Goal: Information Seeking & Learning: Learn about a topic

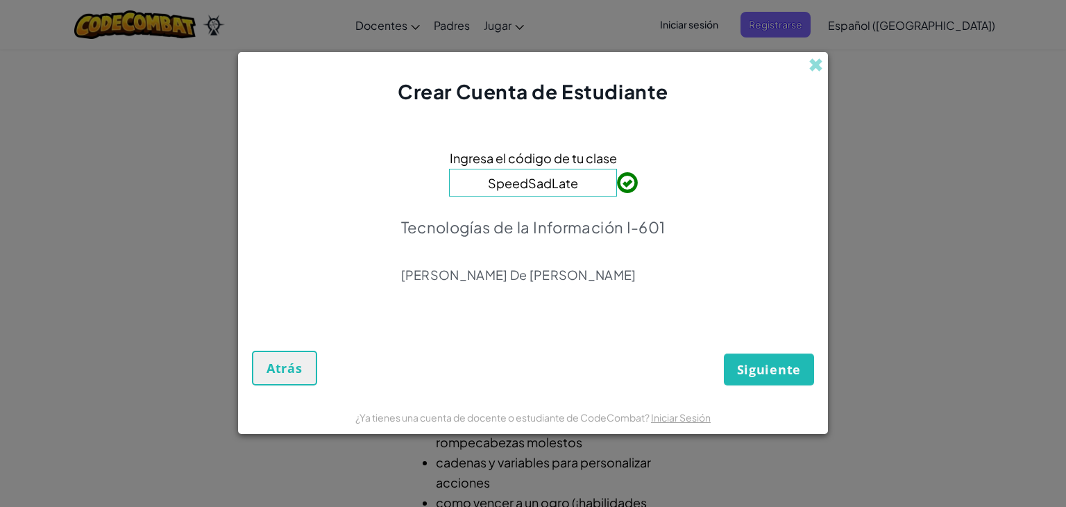
click at [577, 183] on input "SpeedSadLate" at bounding box center [533, 183] width 168 height 28
click at [799, 368] on span "Siguiente" at bounding box center [769, 369] width 64 height 17
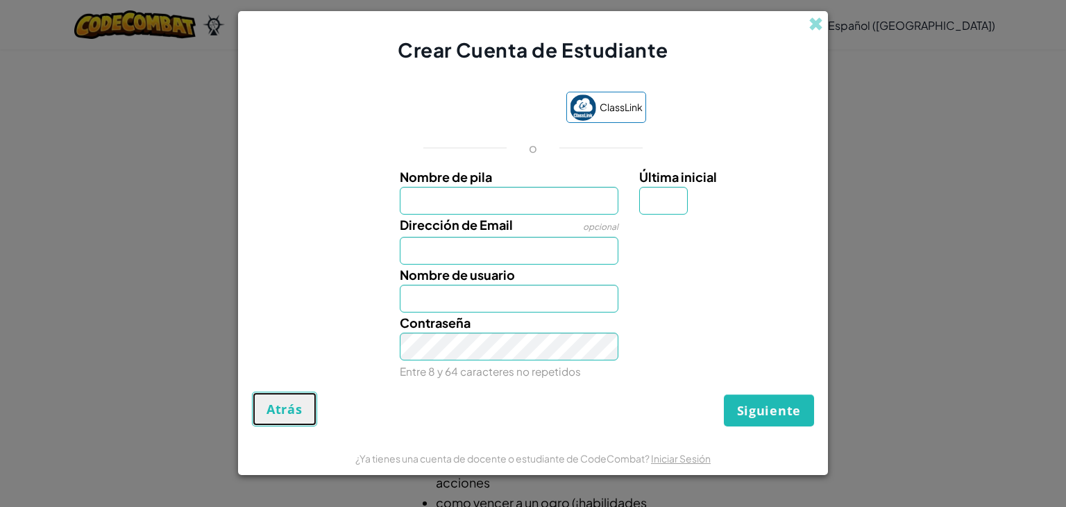
click at [266, 416] on span "Atrás" at bounding box center [284, 408] width 36 height 17
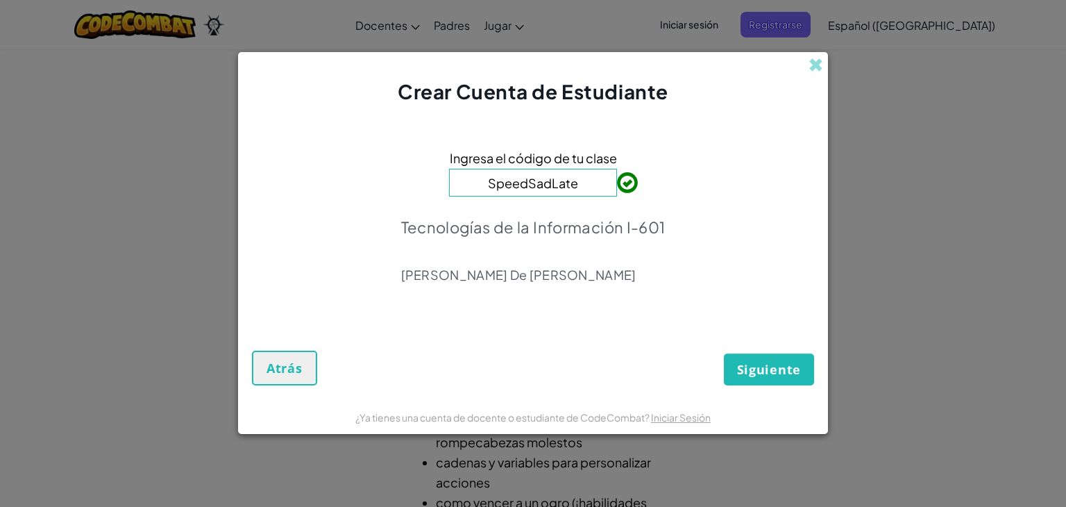
type input "SpeedSadLate"
click at [749, 366] on span "Siguiente" at bounding box center [769, 369] width 64 height 17
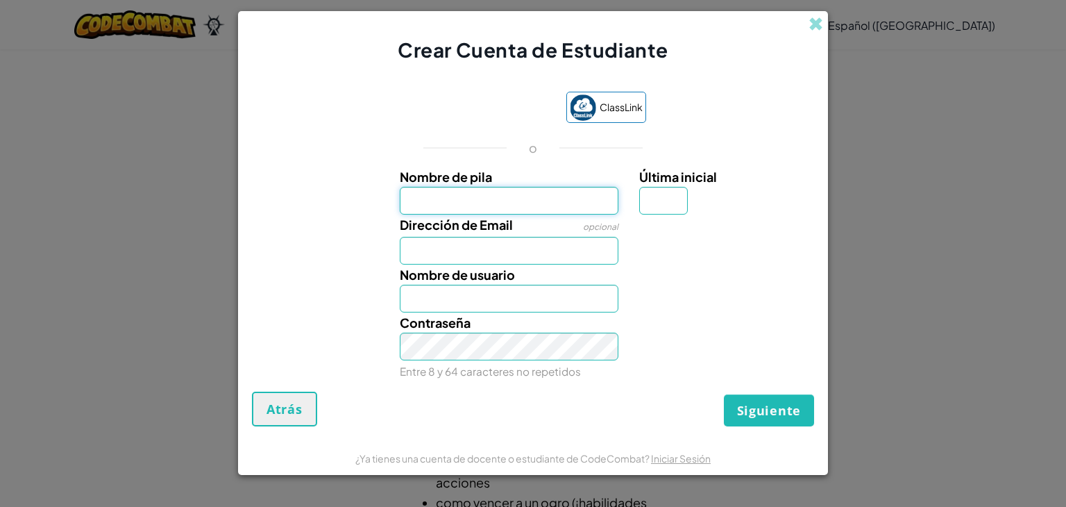
click at [464, 205] on input "Nombre de pila" at bounding box center [509, 201] width 219 height 28
type input "Giovani"
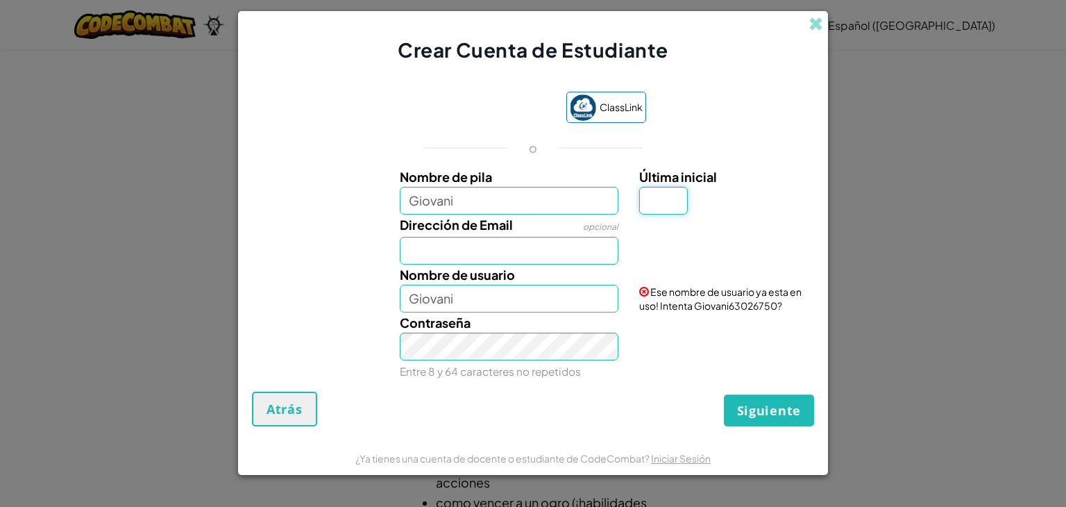
click at [648, 206] on input "Última inicial" at bounding box center [663, 201] width 49 height 28
type input "C"
type input "GiovaniC"
click at [527, 194] on input "Giovani" at bounding box center [509, 201] width 219 height 28
type input "Gio"
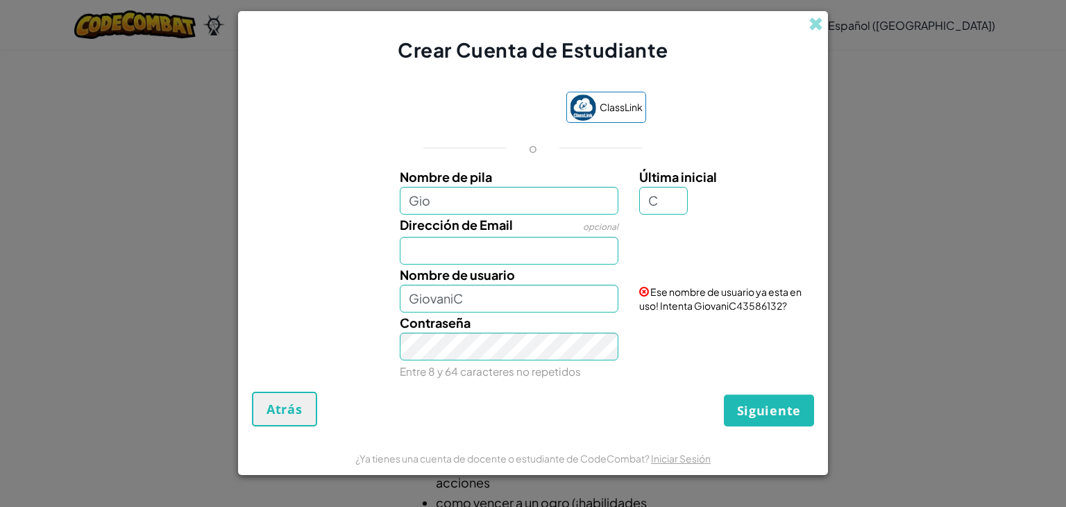
type input "GioC"
click at [509, 206] on input "Gio" at bounding box center [509, 201] width 219 height 28
type input "Giojacha"
type input "GiojachaC"
click at [536, 241] on input "Dirección de Email" at bounding box center [509, 251] width 219 height 28
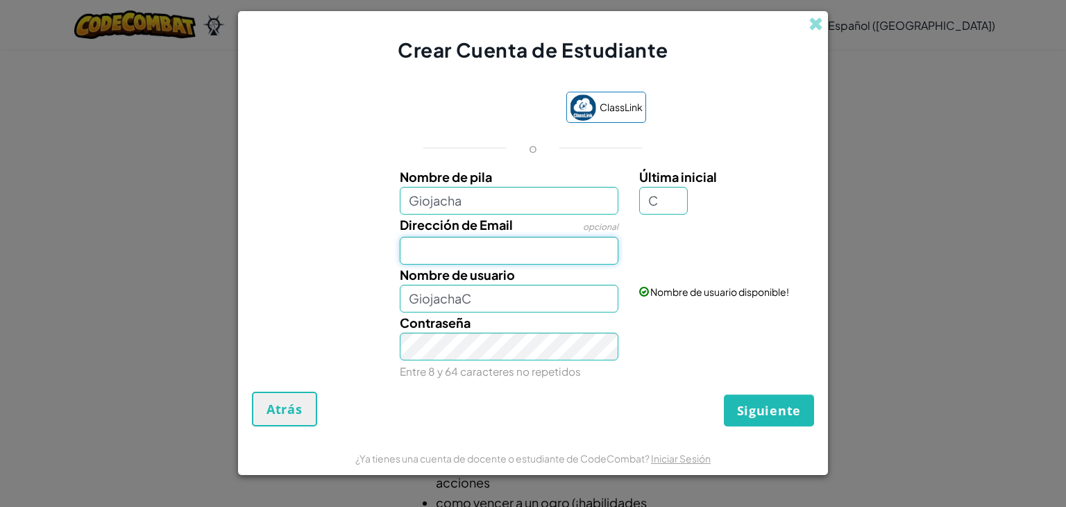
type input "AL07187302@tecmilenio.mx"
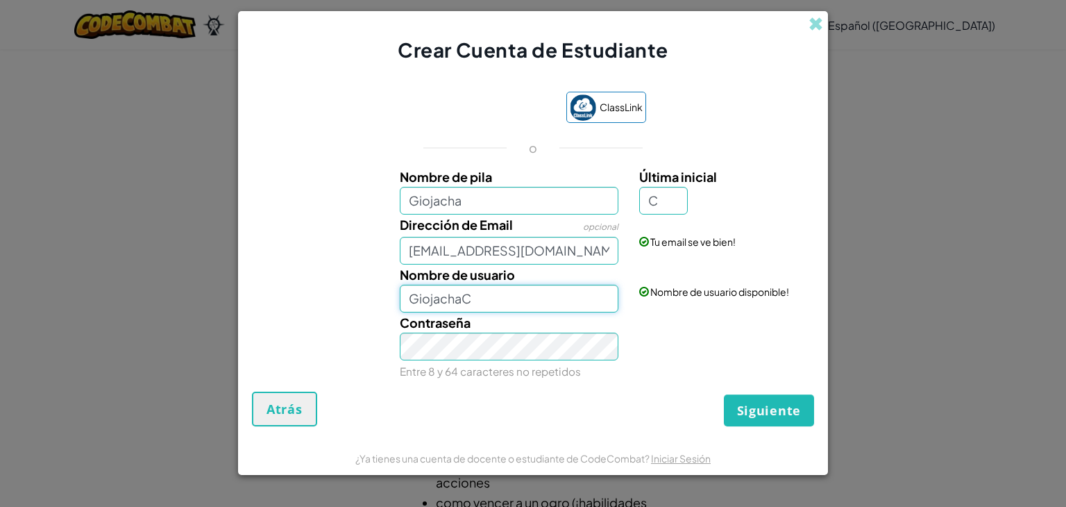
click at [480, 303] on input "GiojachaC" at bounding box center [509, 299] width 219 height 28
click at [476, 207] on input "Giojacha" at bounding box center [509, 201] width 219 height 28
type input "Giovani"
type input "GiovaniC"
click at [670, 201] on input "C" at bounding box center [663, 201] width 49 height 28
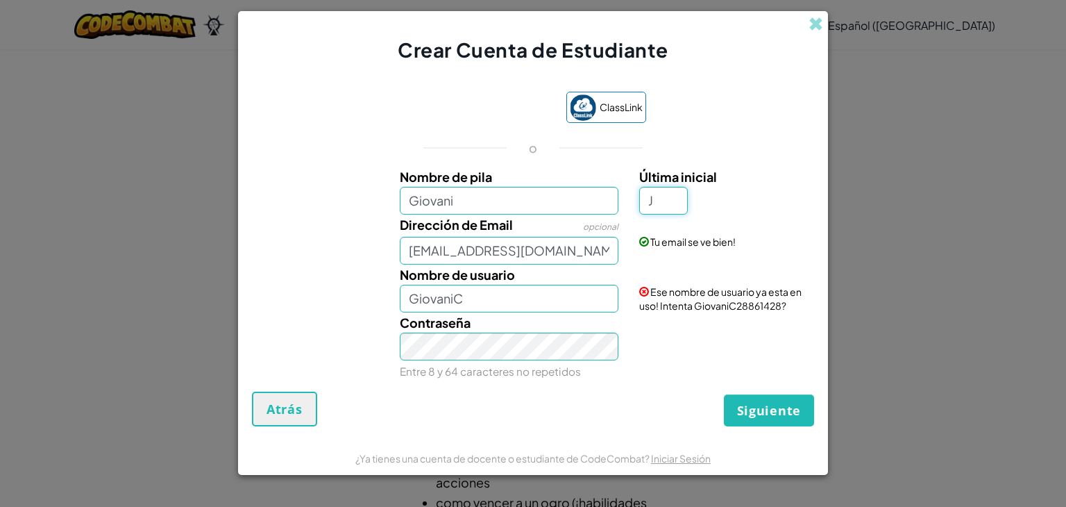
type input "J"
type input "GiovaniJ"
click at [680, 318] on div "Contraseña Entre 8 y 64 caracteres no repetidos" at bounding box center [533, 346] width 576 height 69
click at [724, 394] on button "Siguiente" at bounding box center [769, 410] width 90 height 32
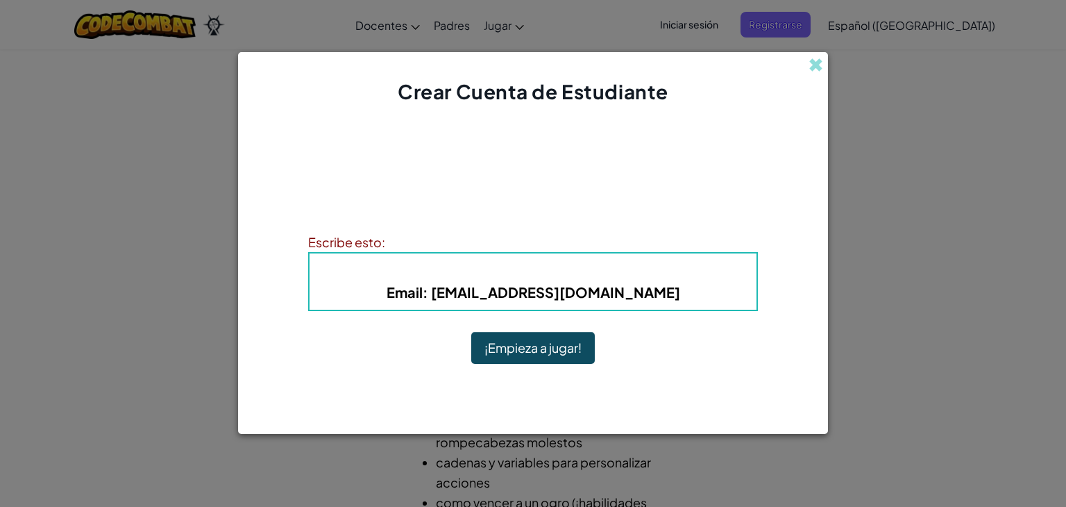
click at [536, 355] on button "¡Empieza a jugar!" at bounding box center [533, 348] width 124 height 32
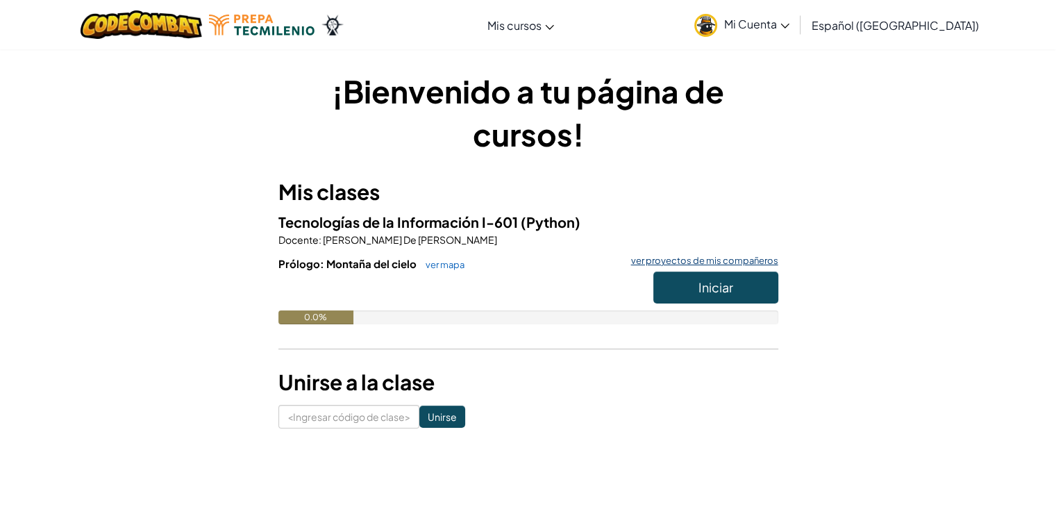
click at [697, 260] on font "ver proyectos de mis compañeros" at bounding box center [704, 260] width 147 height 11
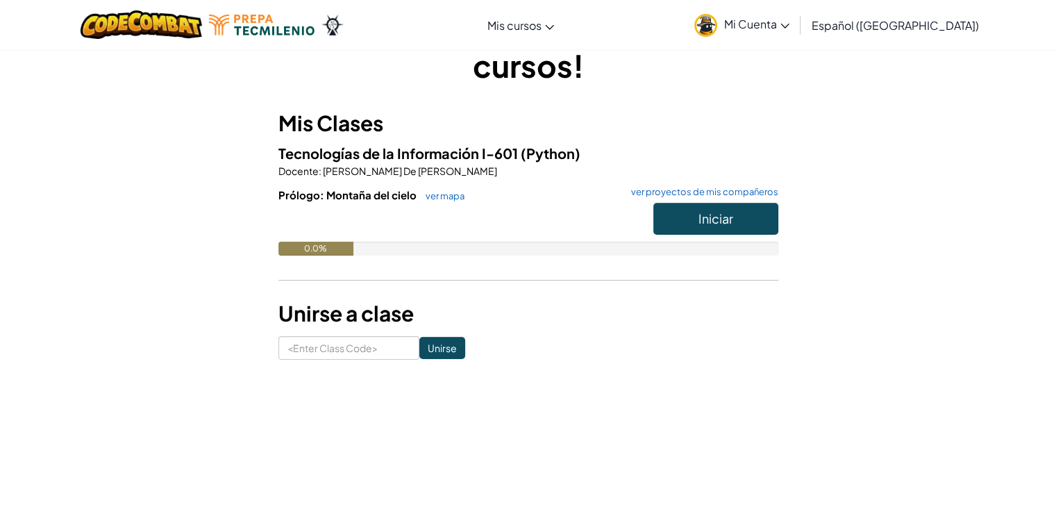
scroll to position [74, 0]
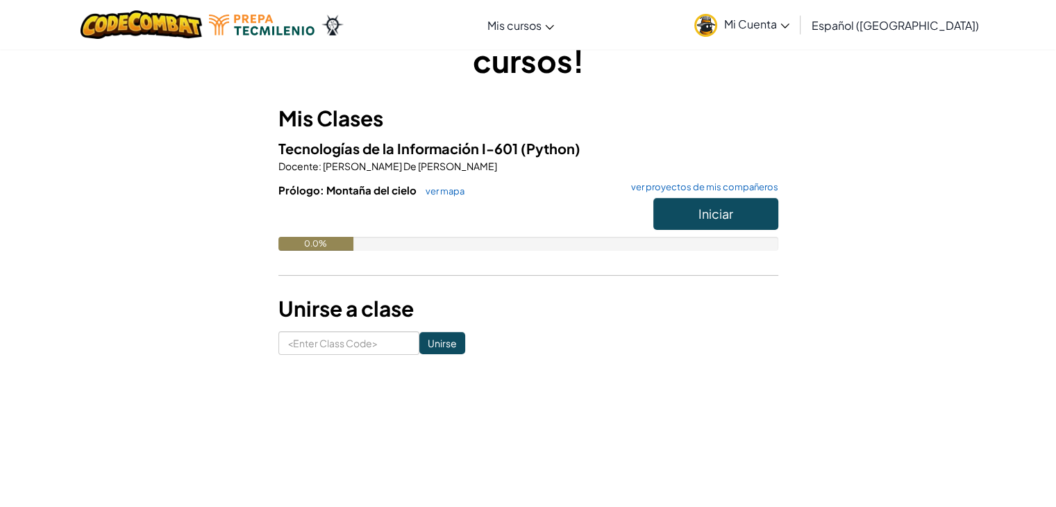
drag, startPoint x: 353, startPoint y: 238, endPoint x: 451, endPoint y: 263, distance: 101.7
click at [451, 263] on div "Prólogo: Montaña del cielo ver mapa ver proyectos de mis compañeros Iniciar 0.0%" at bounding box center [528, 227] width 500 height 89
click at [384, 226] on div at bounding box center [528, 217] width 500 height 39
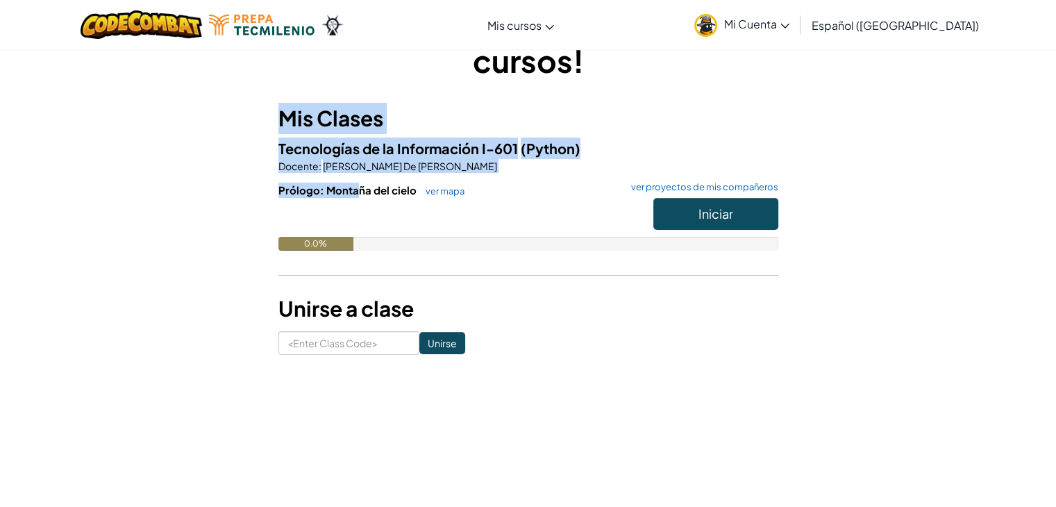
drag, startPoint x: 282, startPoint y: 117, endPoint x: 361, endPoint y: 205, distance: 118.4
click at [361, 201] on div "Mis Clases Tecnologías de la Información I-601 (Python) Docente : [PERSON_NAME]…" at bounding box center [528, 196] width 500 height 187
click at [284, 109] on h3 "Mis Clases" at bounding box center [528, 118] width 500 height 31
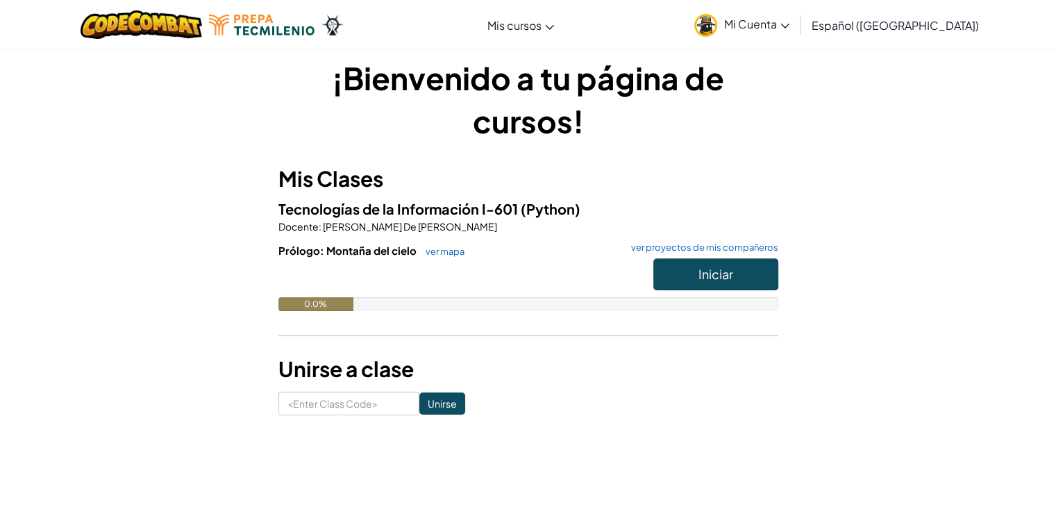
scroll to position [14, 0]
click at [688, 280] on button "Iniciar" at bounding box center [715, 273] width 125 height 32
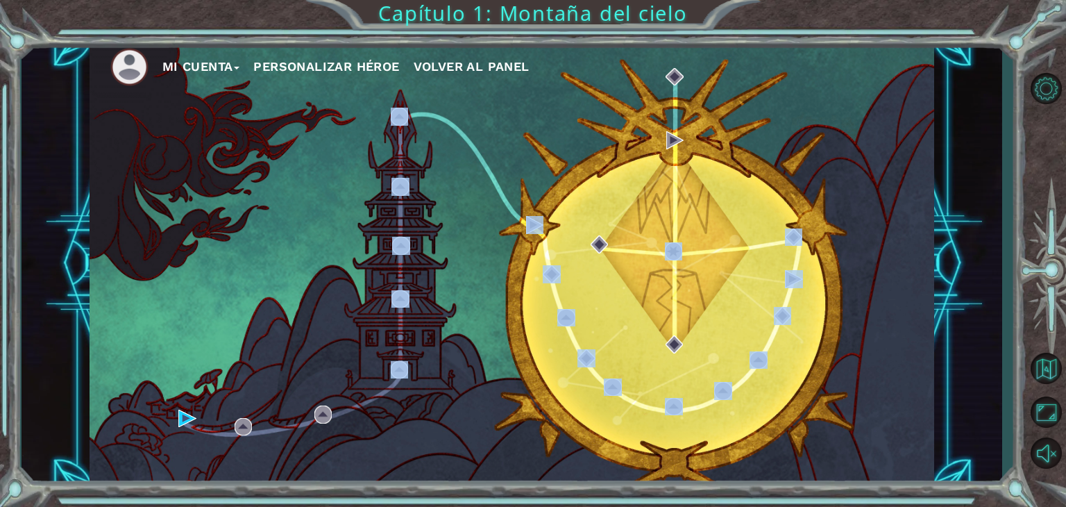
click at [463, 415] on div "Mi Cuenta Personalizar héroe Volver al panel" at bounding box center [512, 263] width 981 height 446
click at [522, 228] on div "Mi Cuenta Personalizar héroe Volver al panel" at bounding box center [512, 264] width 845 height 446
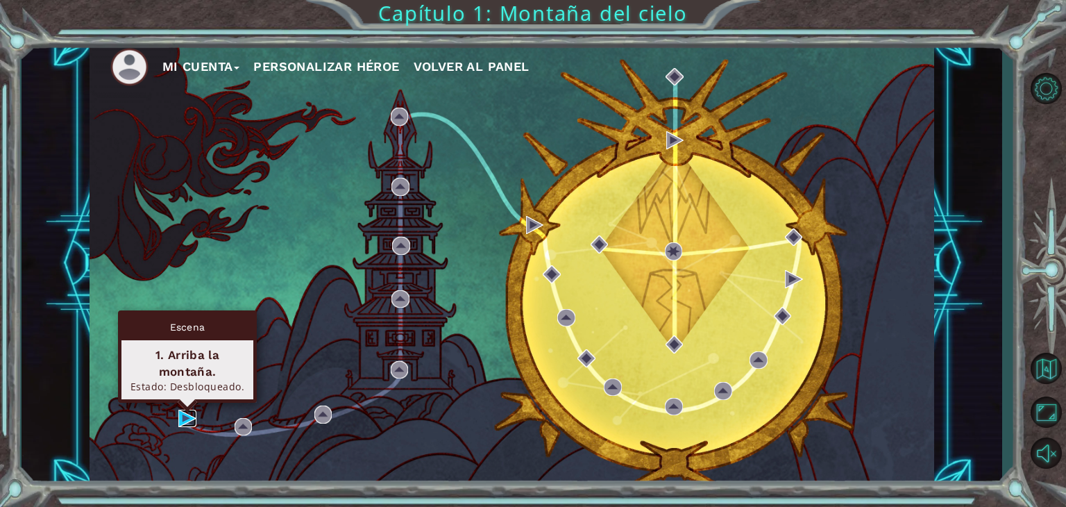
click at [181, 412] on img at bounding box center [187, 418] width 18 height 18
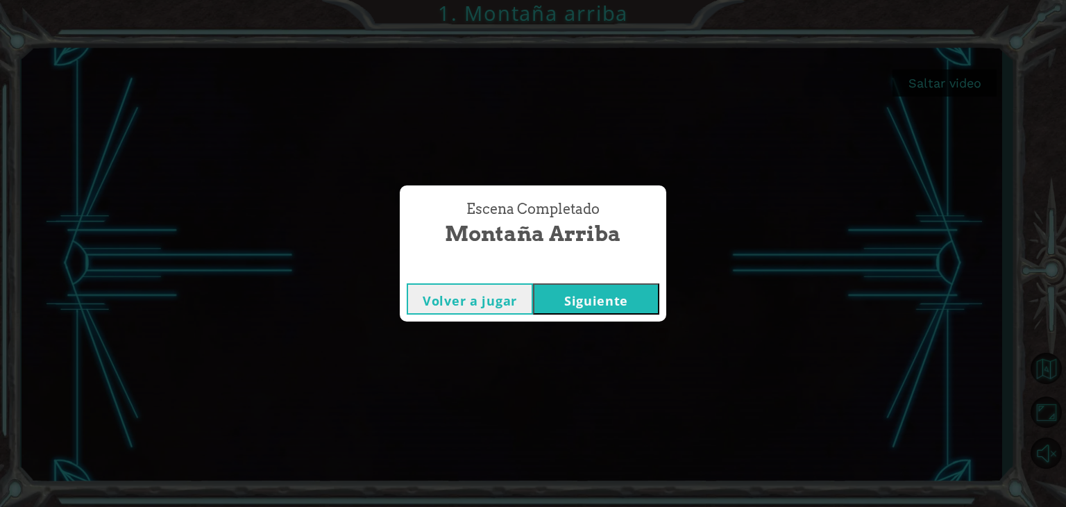
click at [586, 298] on button "Siguiente" at bounding box center [596, 298] width 126 height 31
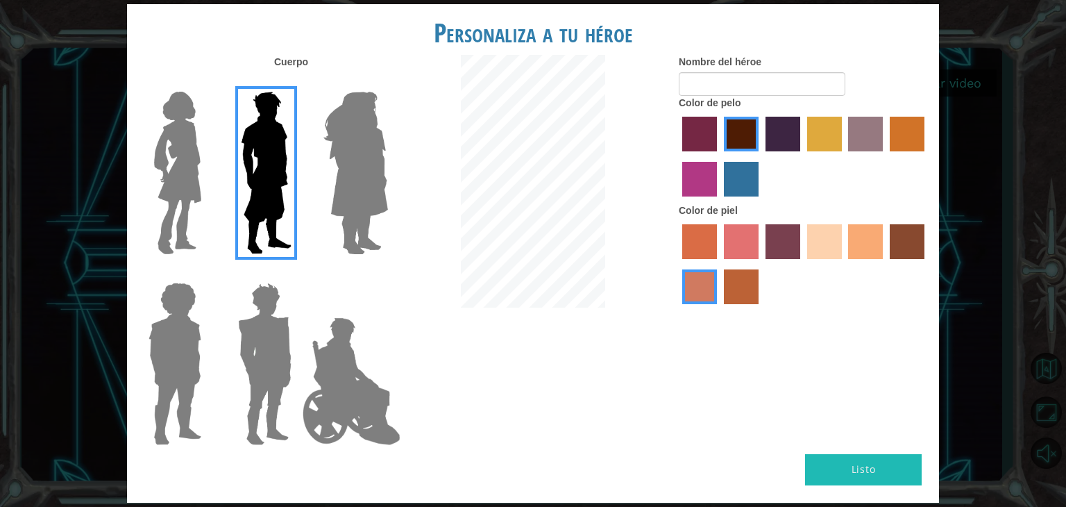
click at [315, 366] on img at bounding box center [351, 381] width 109 height 139
click at [387, 273] on input "Hero Jamie" at bounding box center [387, 273] width 0 height 0
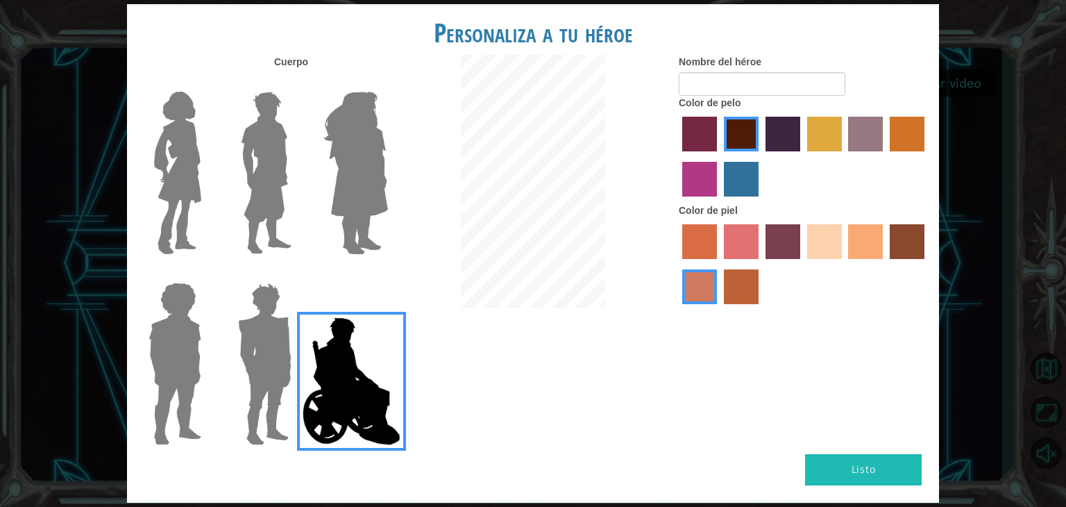
click at [268, 222] on img at bounding box center [266, 172] width 62 height 173
click at [297, 83] on input "Hero Lars" at bounding box center [297, 83] width 0 height 0
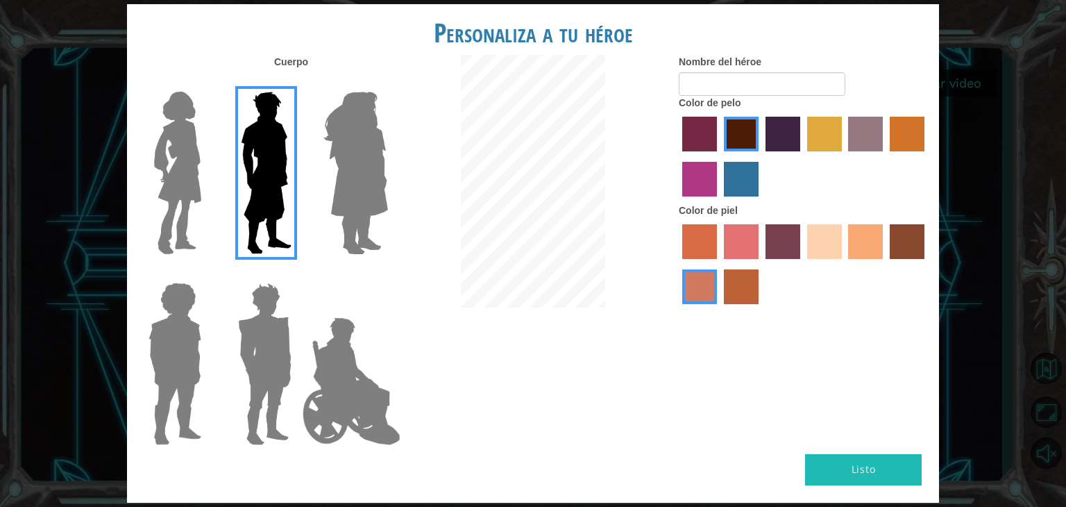
click at [155, 206] on img at bounding box center [178, 172] width 58 height 173
click at [207, 83] on input "Hero Connie" at bounding box center [207, 83] width 0 height 0
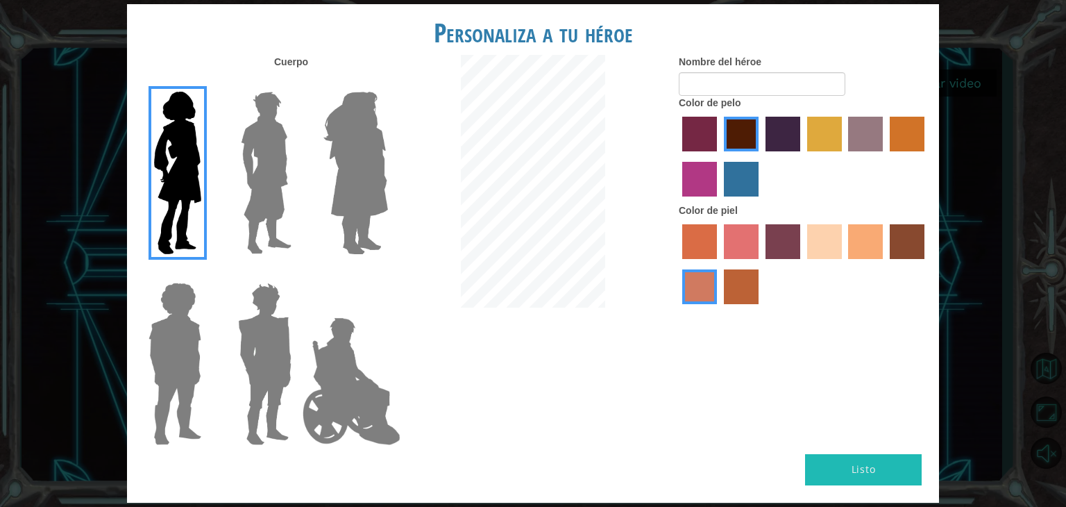
click at [244, 173] on img at bounding box center [266, 172] width 62 height 173
click at [297, 83] on input "Hero Lars" at bounding box center [297, 83] width 0 height 0
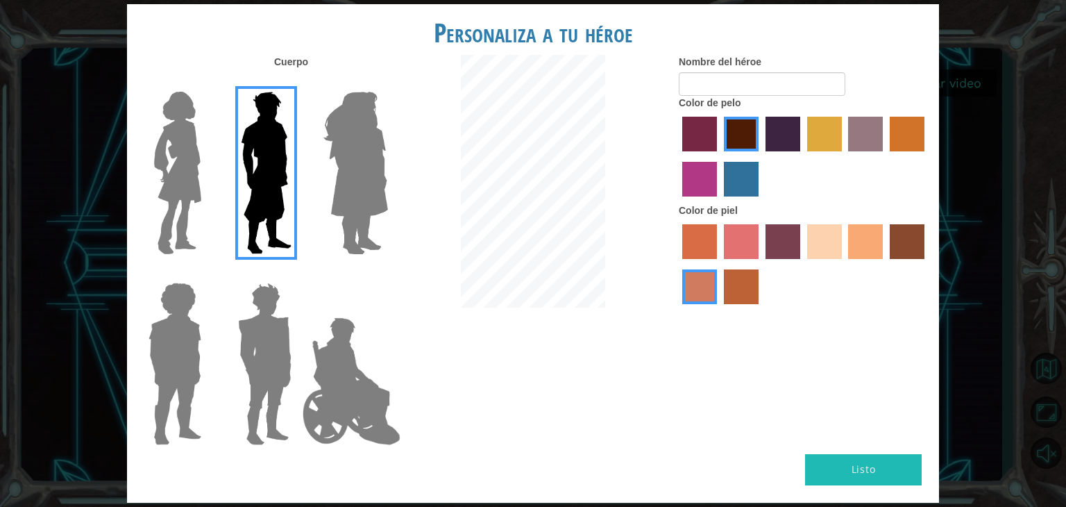
click at [749, 287] on label "smoke tree skin color" at bounding box center [741, 286] width 35 height 35
click at [719, 309] on input "smoke tree skin color" at bounding box center [719, 309] width 0 height 0
click at [694, 297] on label "burning sand skin color" at bounding box center [699, 286] width 35 height 35
click at [926, 264] on input "burning sand skin color" at bounding box center [926, 264] width 0 height 0
click at [748, 90] on input "Nombre del héroe" at bounding box center [762, 84] width 167 height 24
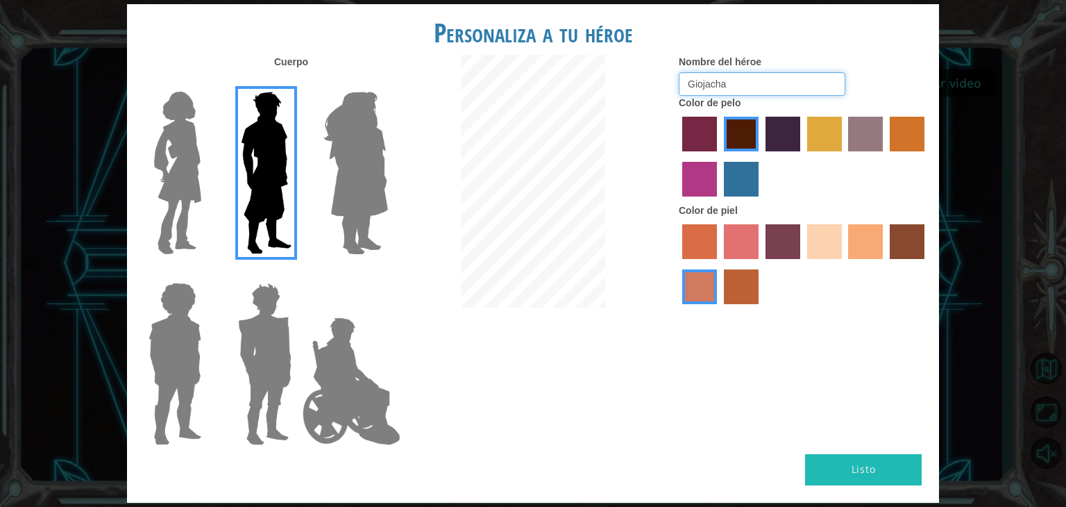
type input "Giojacha"
click at [874, 477] on button "Listo" at bounding box center [863, 469] width 117 height 31
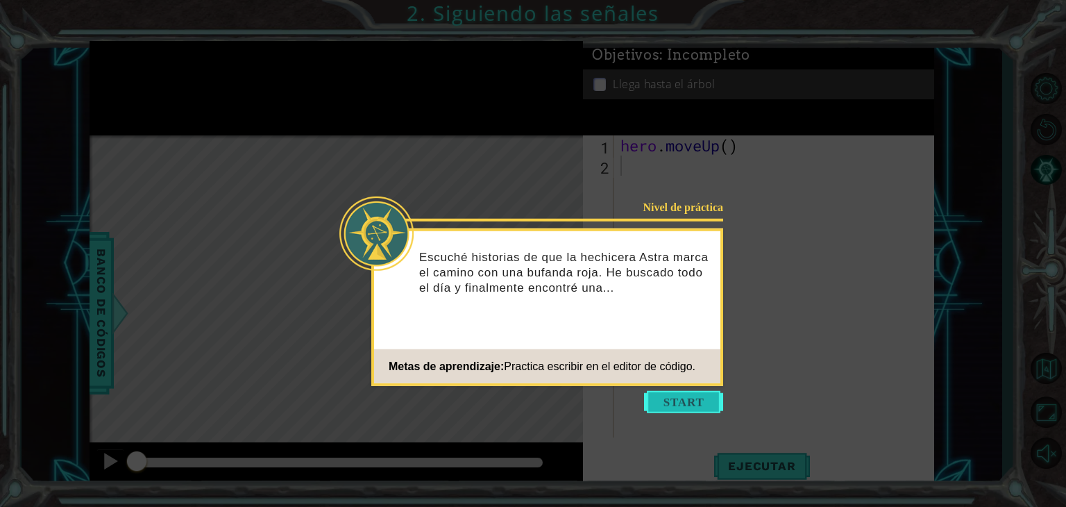
click at [673, 395] on button "Start" at bounding box center [683, 402] width 79 height 22
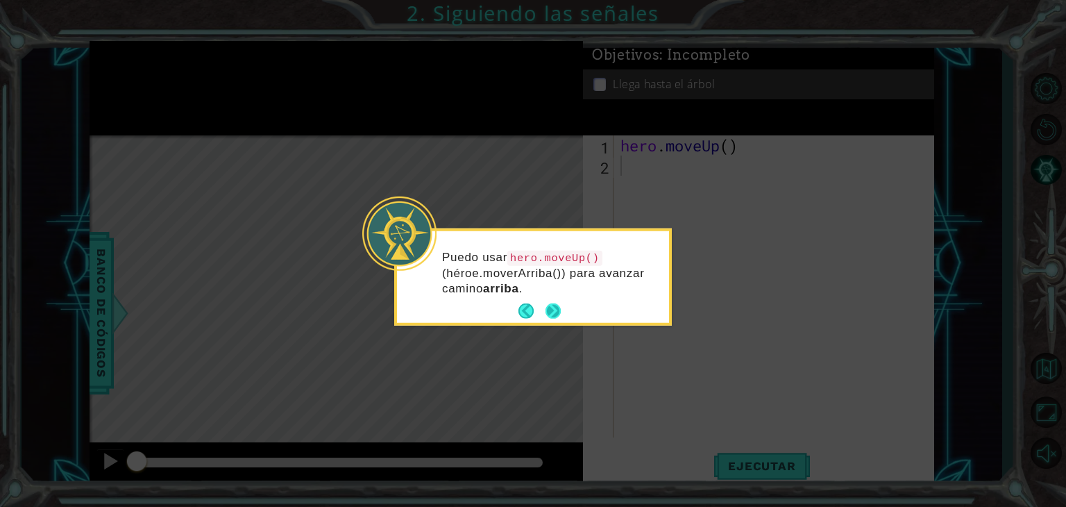
click at [551, 303] on button "Next" at bounding box center [553, 311] width 18 height 18
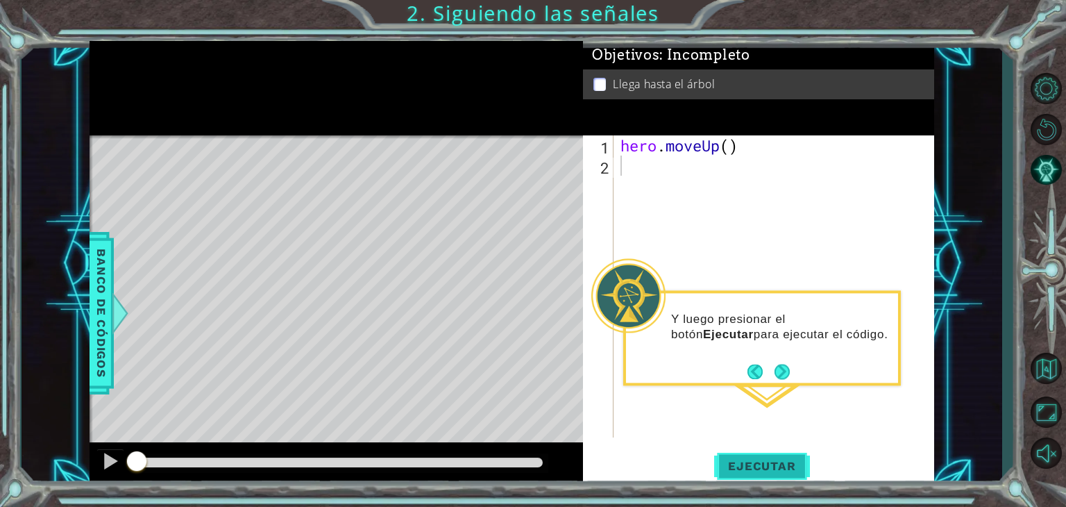
click at [755, 467] on span "Ejecutar" at bounding box center [761, 466] width 95 height 14
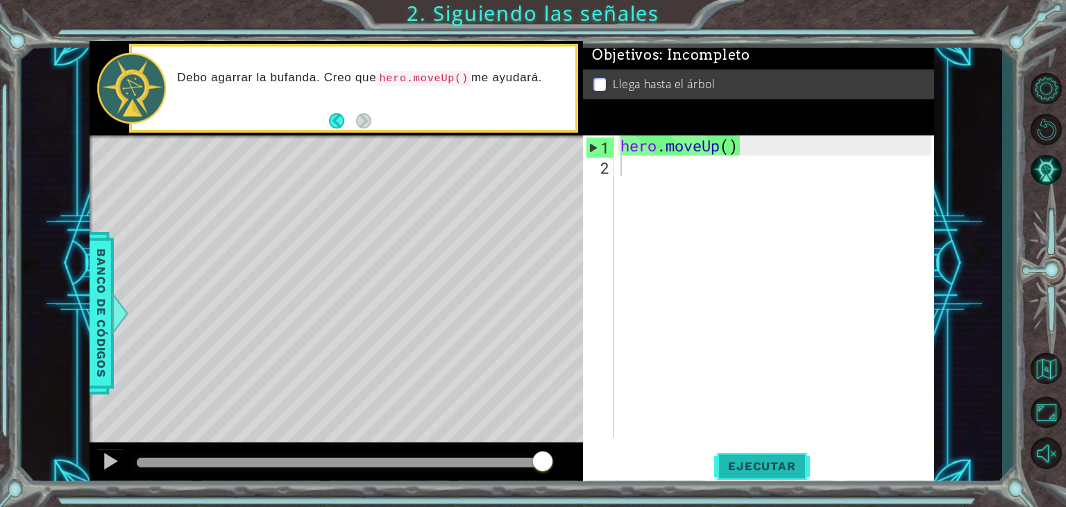
click at [755, 459] on span "Ejecutar" at bounding box center [761, 466] width 95 height 14
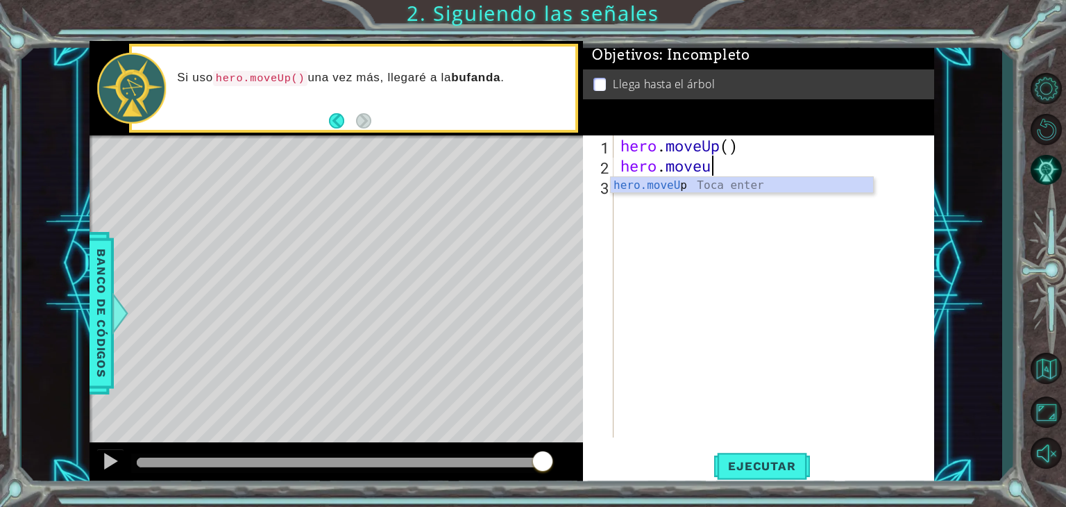
scroll to position [0, 3]
type textarea "hero.moveup()"
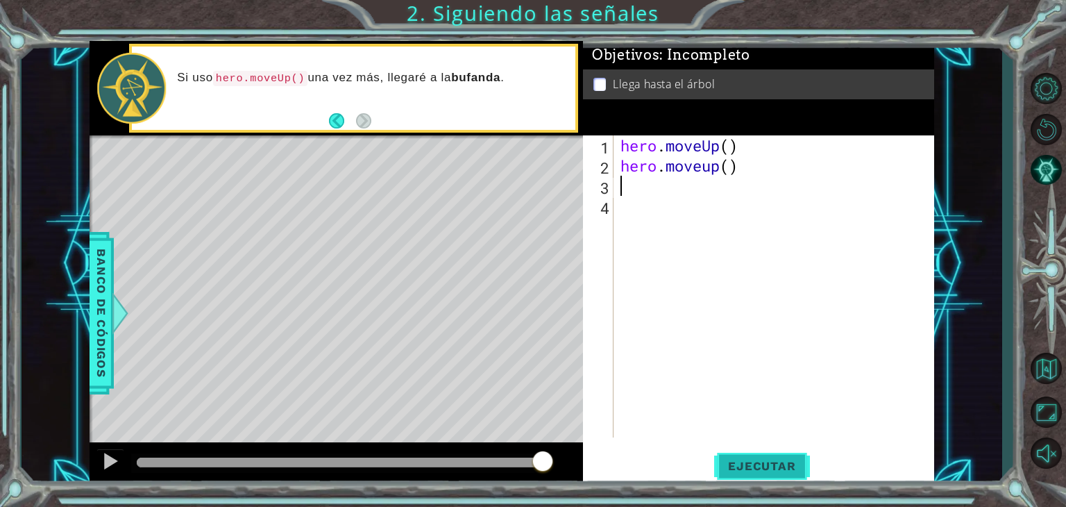
click at [737, 467] on span "Ejecutar" at bounding box center [761, 466] width 95 height 14
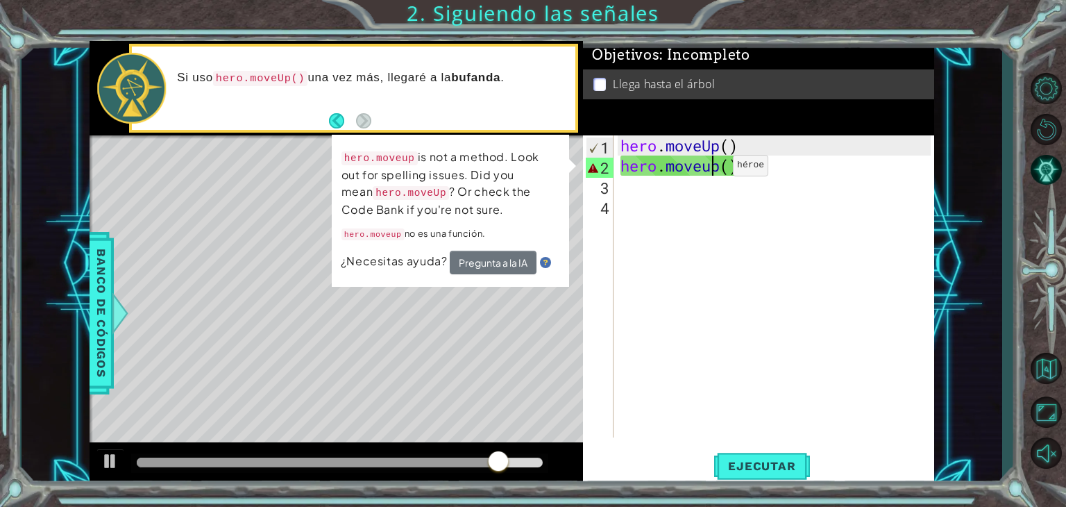
click at [712, 169] on div "hero . moveUp ( ) hero . moveup ( )" at bounding box center [778, 306] width 320 height 342
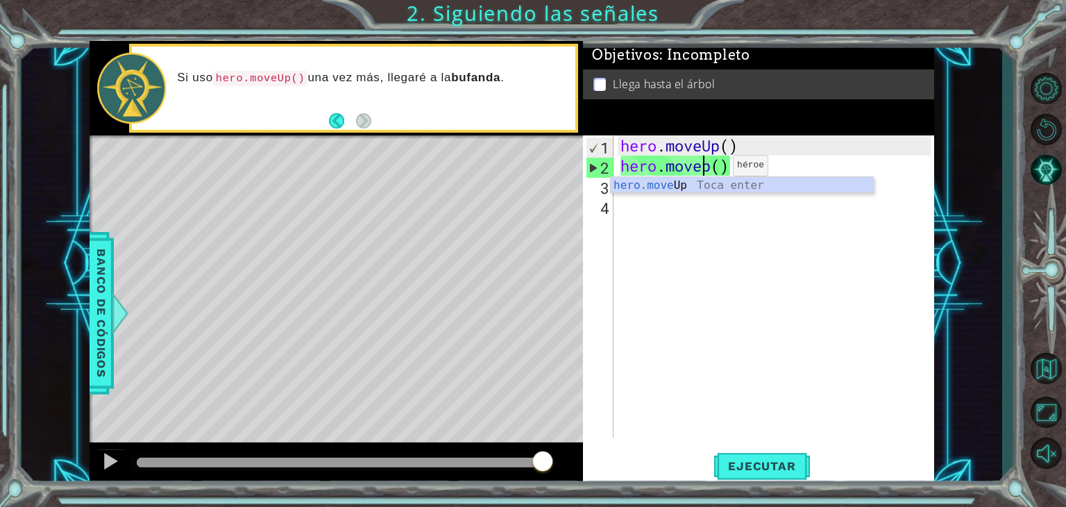
scroll to position [0, 3]
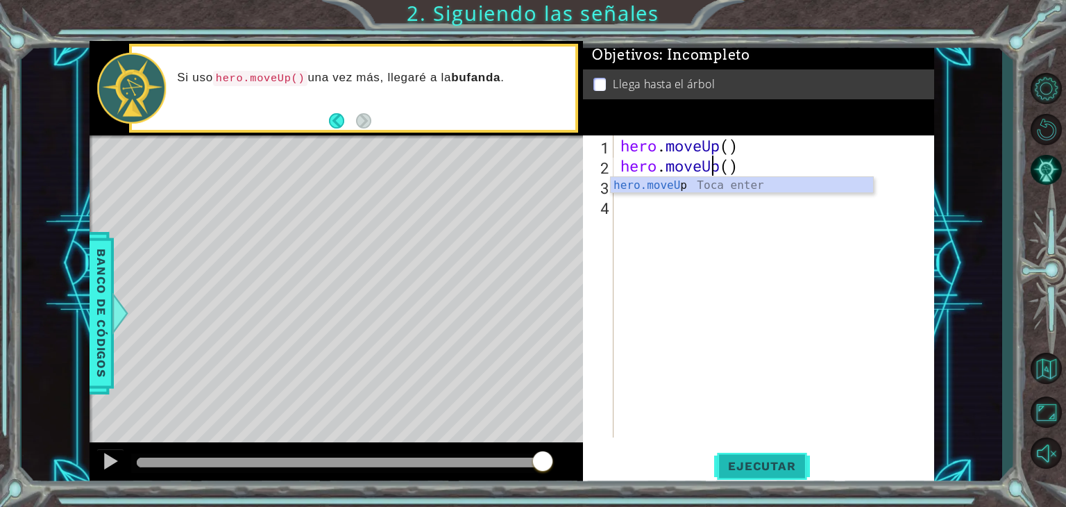
type textarea "hero.moveUp()"
click at [740, 470] on span "Ejecutar" at bounding box center [761, 466] width 95 height 14
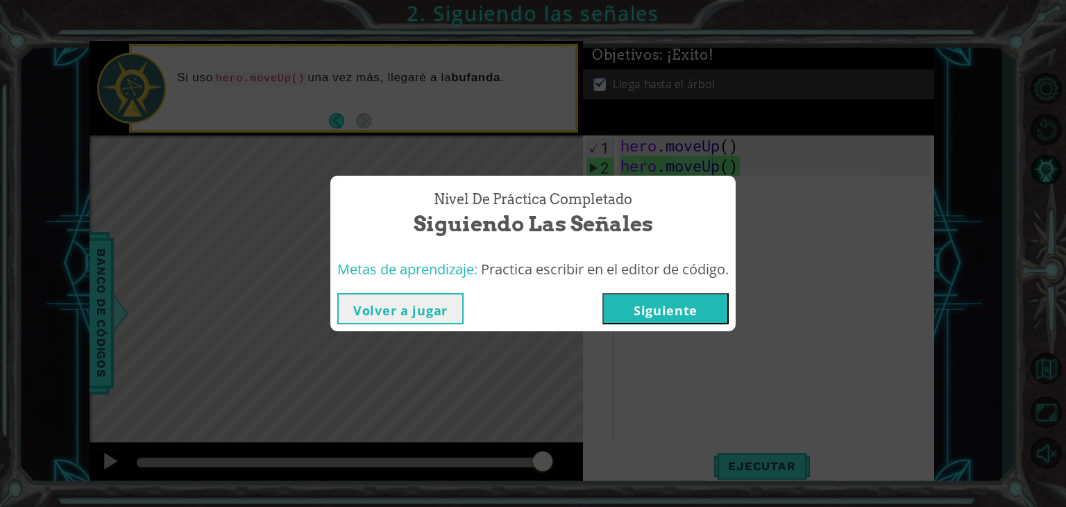
click at [652, 305] on button "Siguiente" at bounding box center [665, 308] width 126 height 31
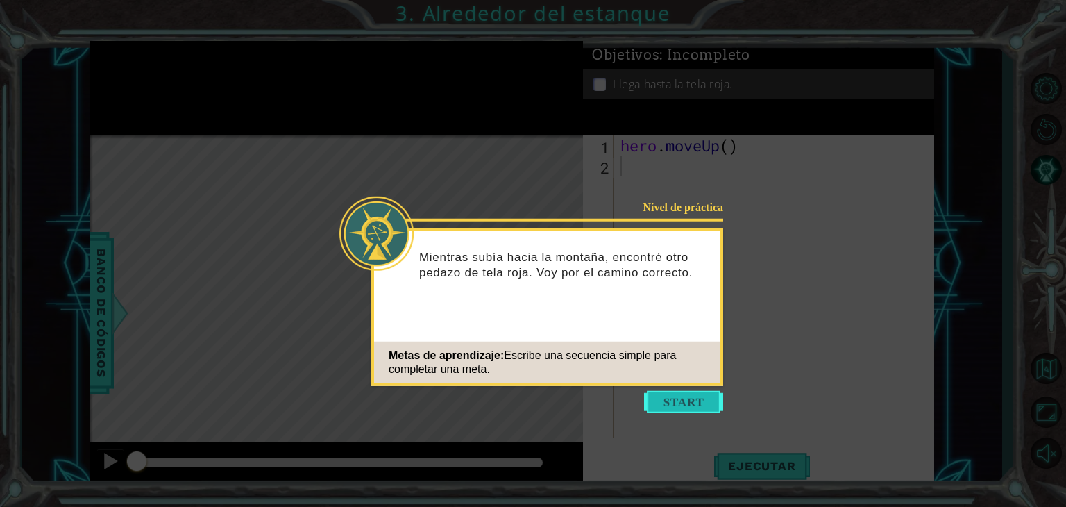
click at [672, 391] on button "Start" at bounding box center [683, 402] width 79 height 22
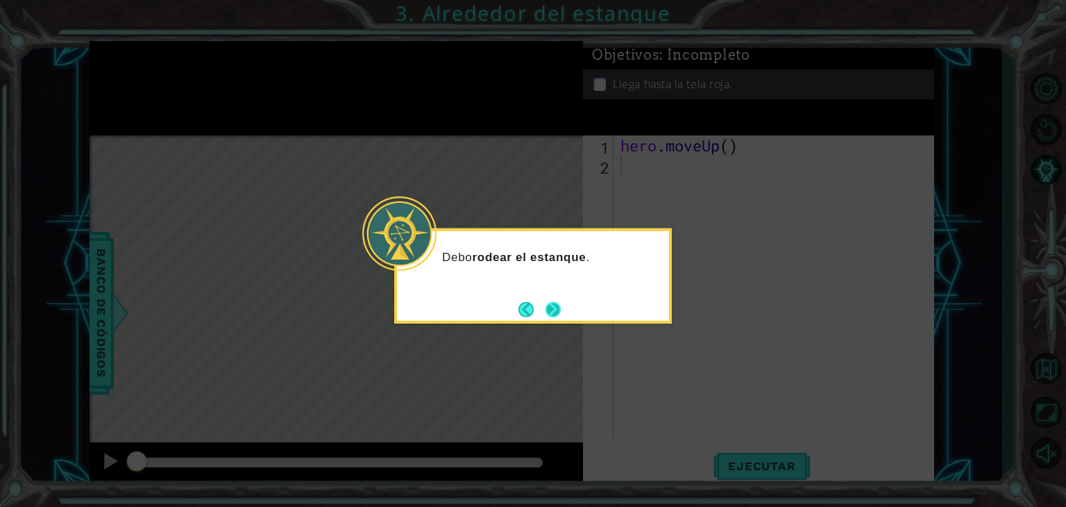
click at [547, 313] on button "Next" at bounding box center [553, 308] width 17 height 17
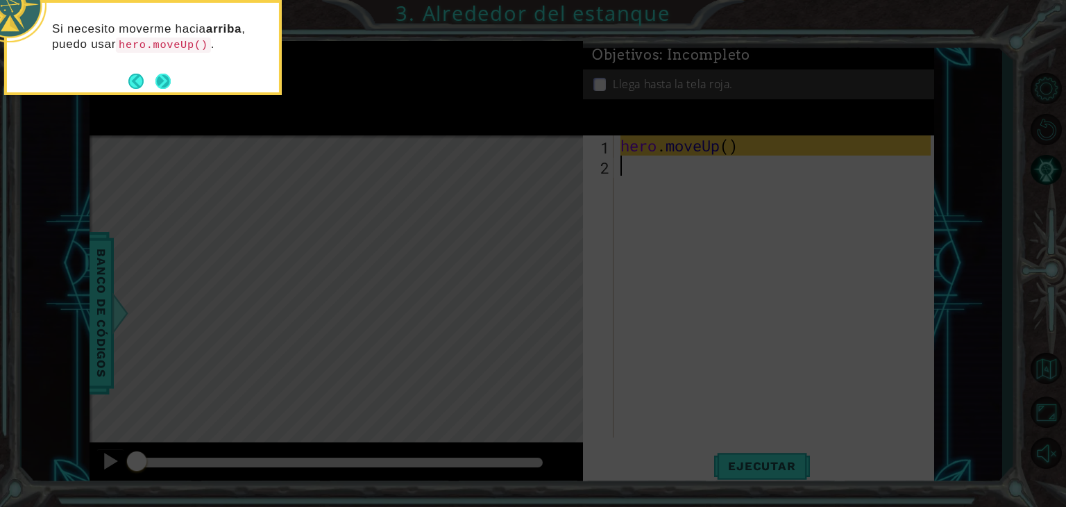
click at [164, 73] on button "Next" at bounding box center [163, 81] width 18 height 18
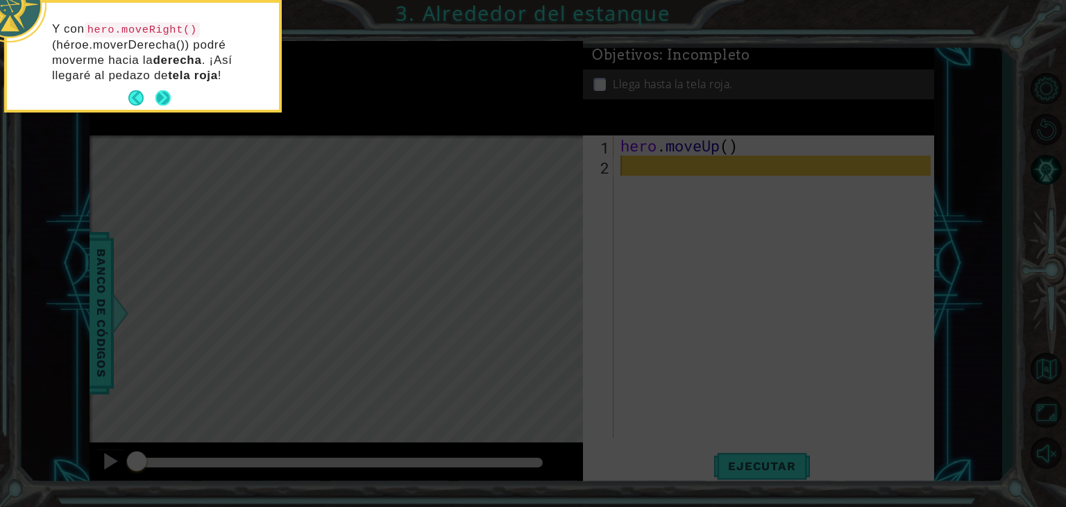
click at [166, 90] on button "Next" at bounding box center [163, 98] width 16 height 16
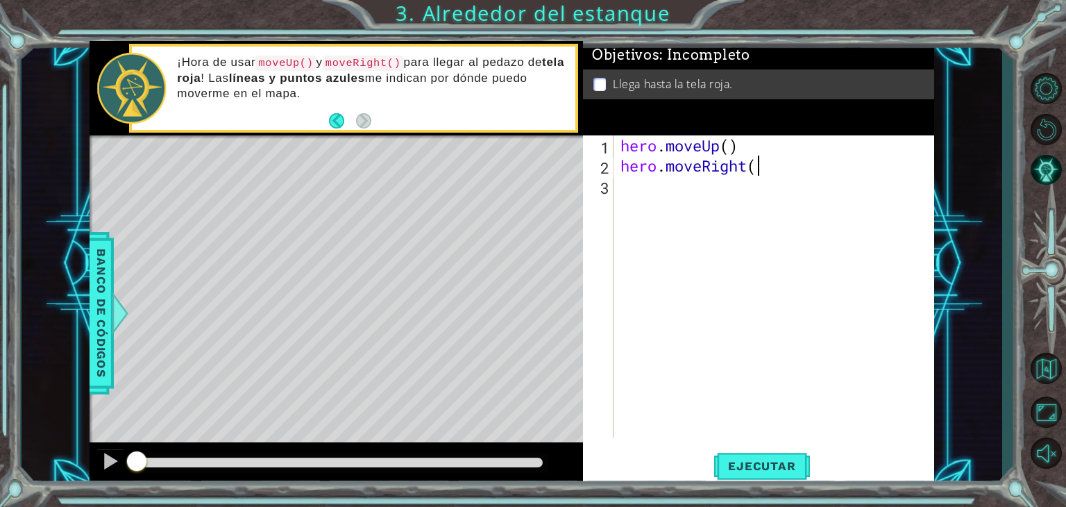
scroll to position [0, 6]
type textarea "hero.moveRight()"
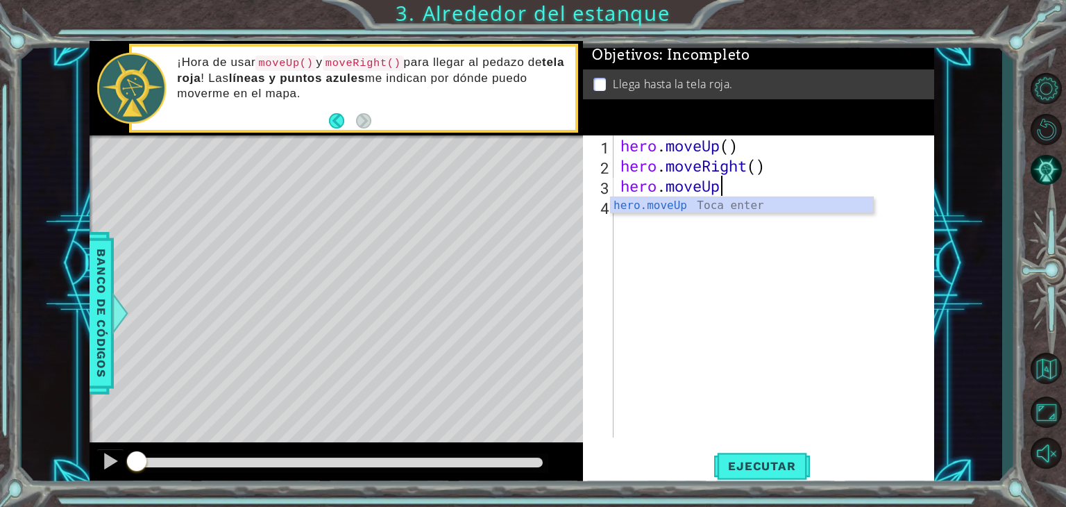
scroll to position [0, 3]
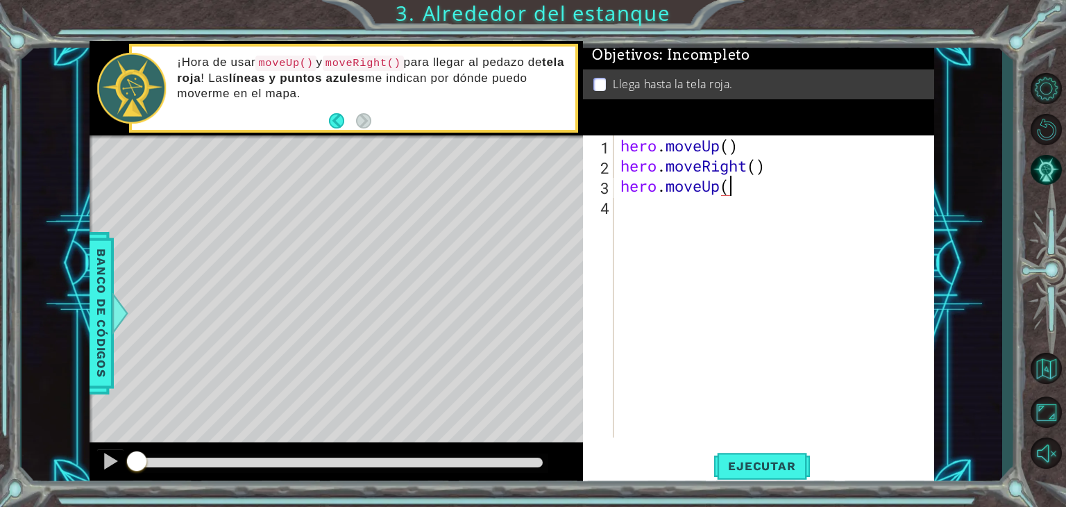
type textarea "hero.moveUp()"
click at [631, 214] on div "hero . moveUp ( ) hero . moveRight ( ) hero . moveUp ( )" at bounding box center [778, 306] width 320 height 342
type textarea "hero.moveUp()"
click at [736, 464] on span "Ejecutar" at bounding box center [761, 466] width 95 height 14
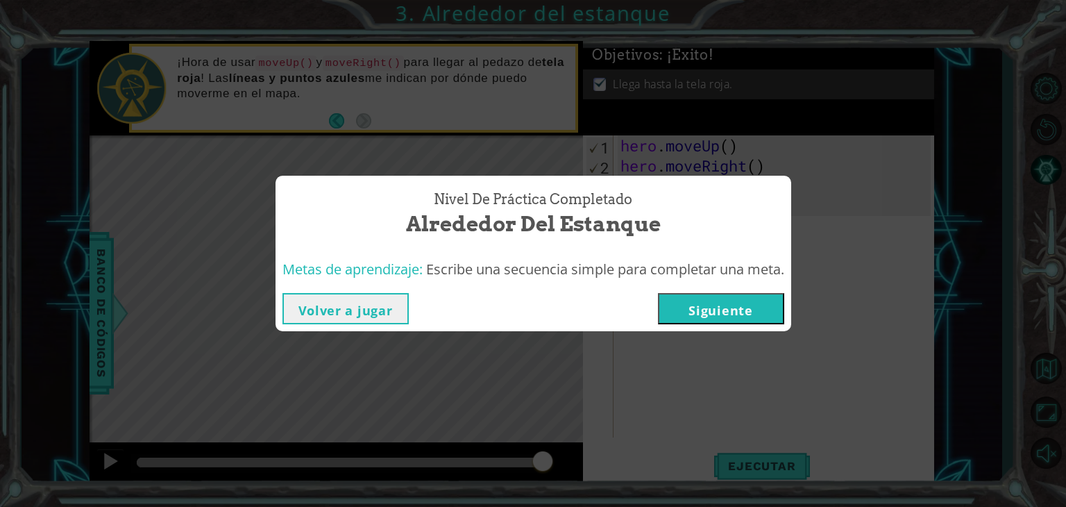
click at [742, 310] on button "Siguiente" at bounding box center [721, 308] width 126 height 31
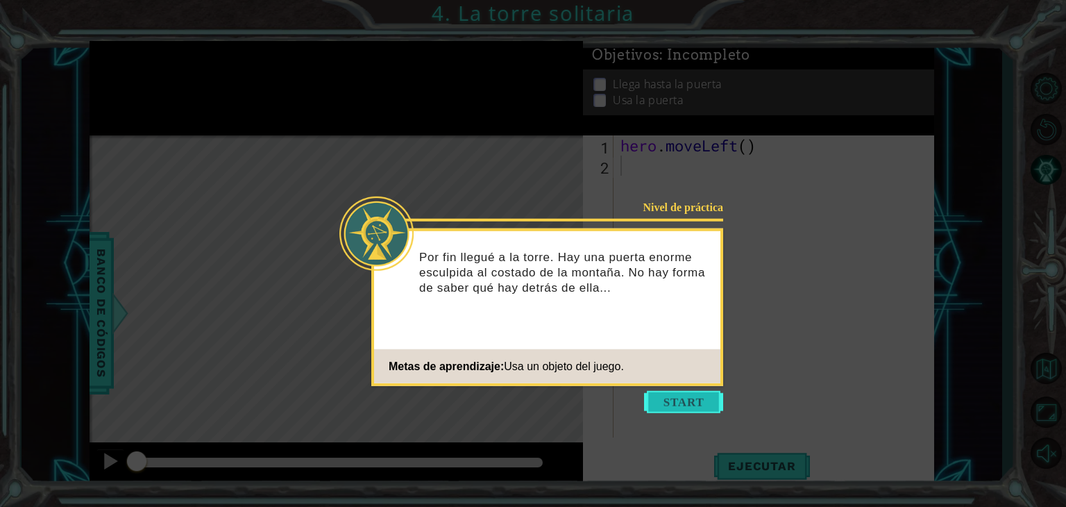
click at [685, 395] on button "Start" at bounding box center [683, 402] width 79 height 22
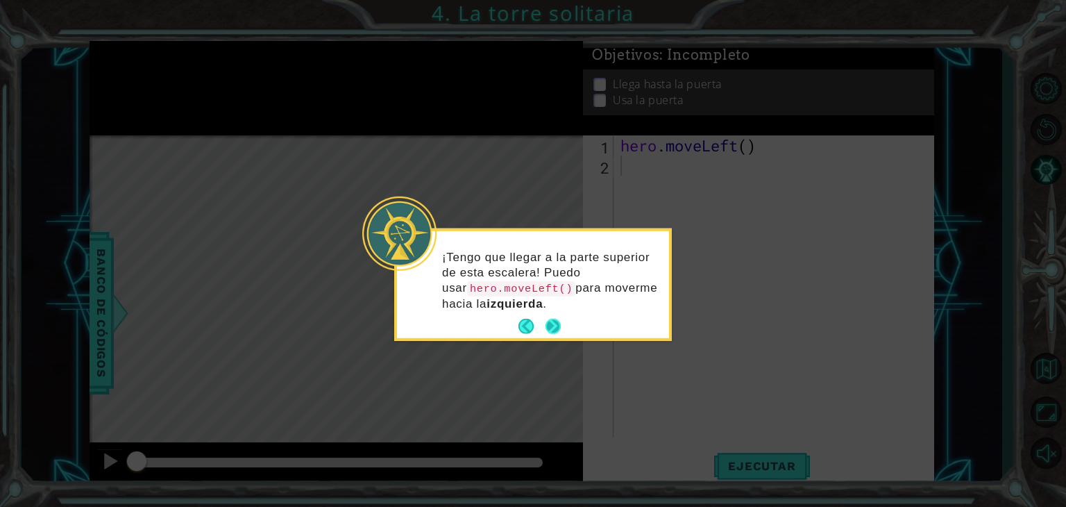
click at [555, 331] on button "Next" at bounding box center [552, 326] width 15 height 15
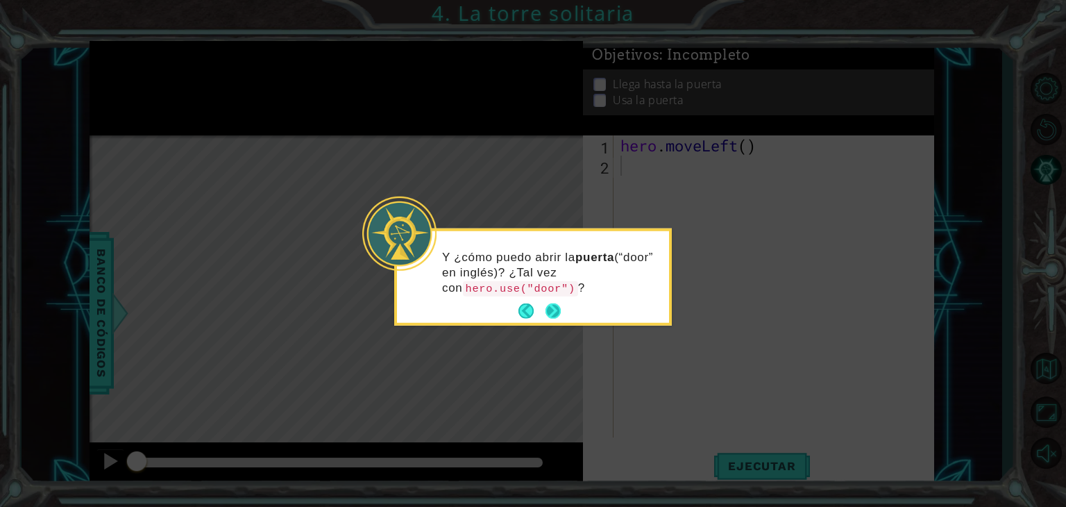
click at [552, 307] on button "Next" at bounding box center [552, 310] width 15 height 15
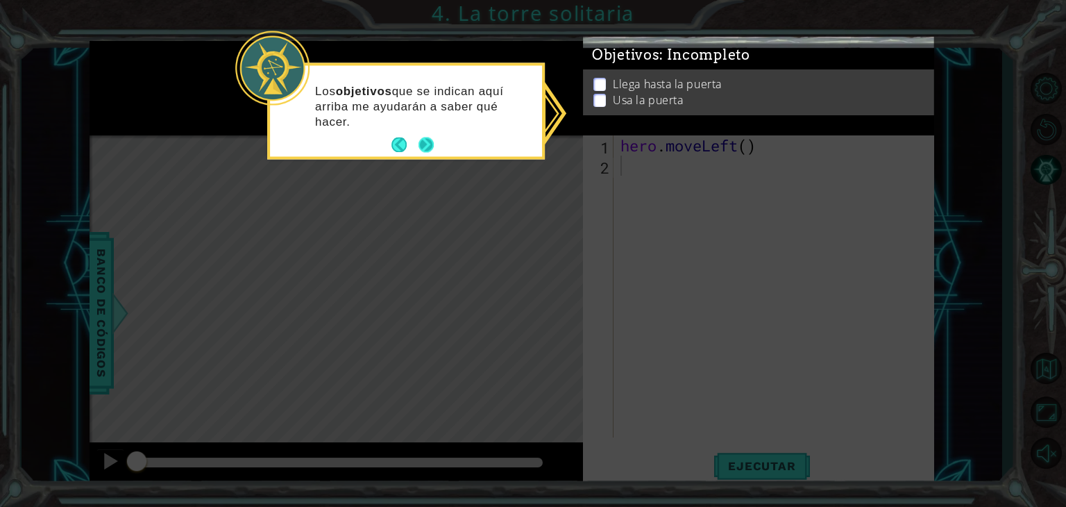
click at [426, 142] on button "Next" at bounding box center [425, 144] width 15 height 15
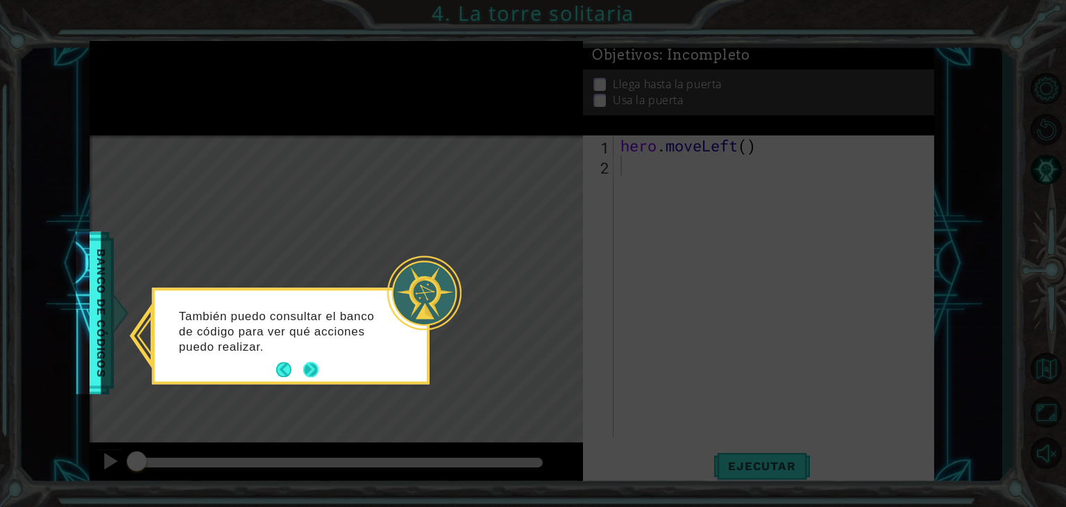
click at [314, 367] on button "Next" at bounding box center [311, 370] width 16 height 16
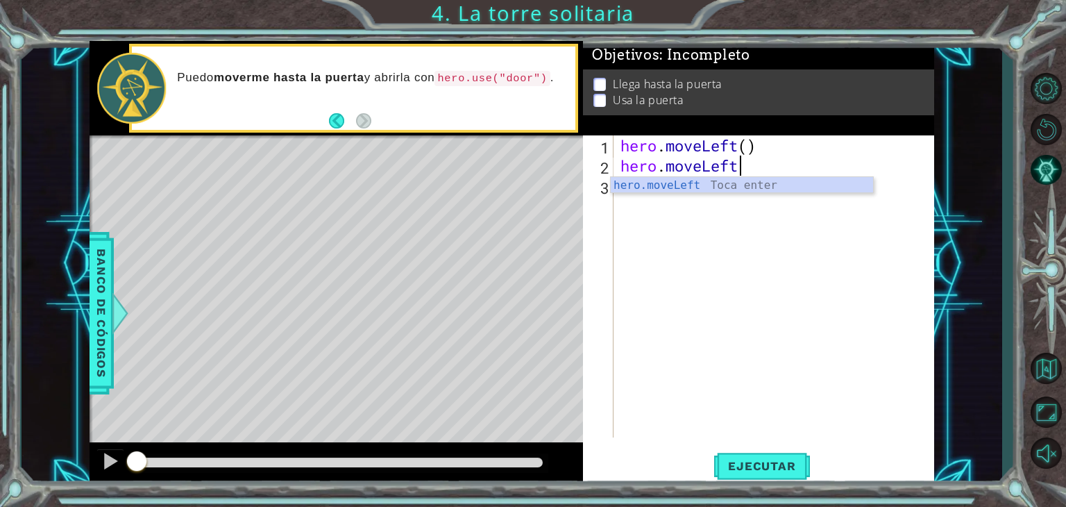
scroll to position [0, 5]
type textarea "hero.moveLeft()"
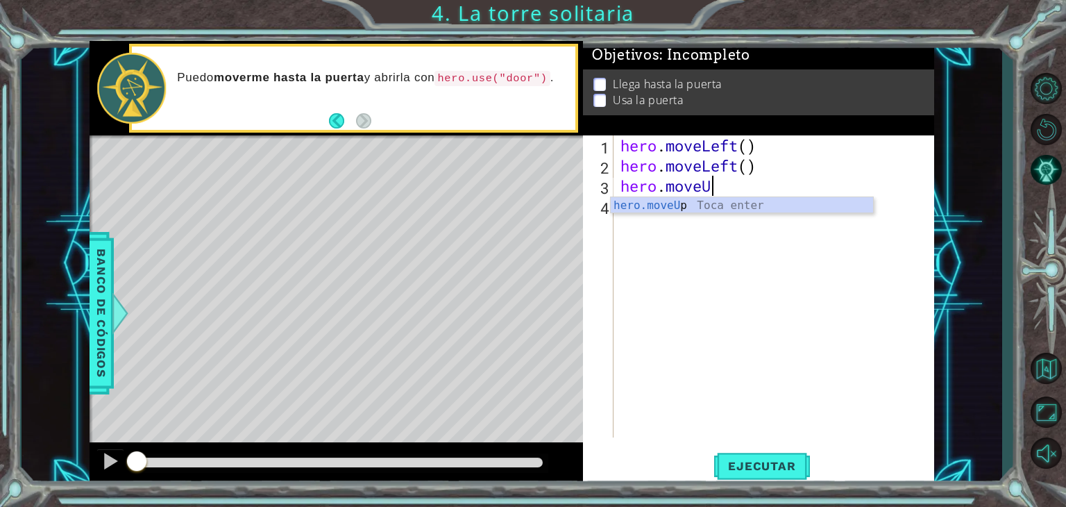
scroll to position [0, 3]
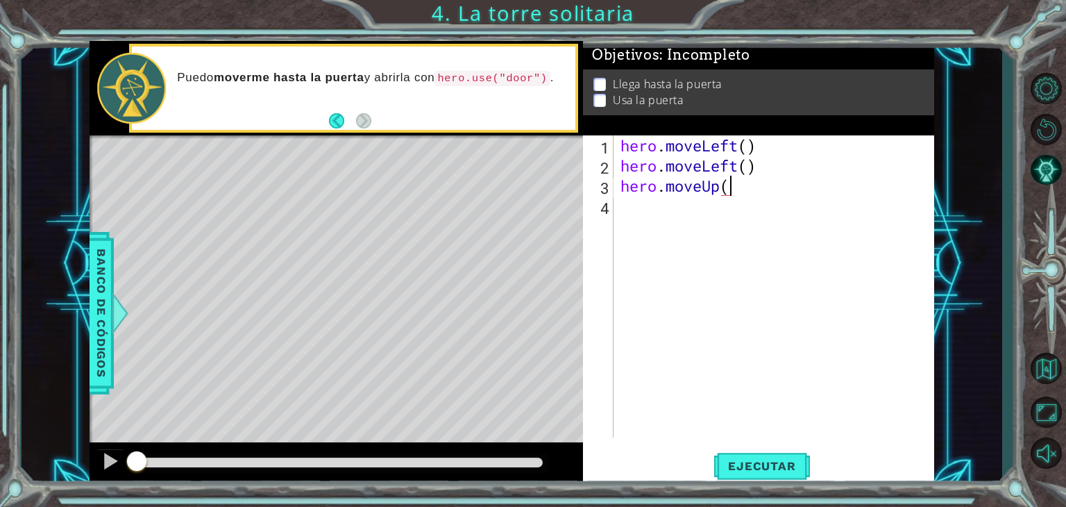
type textarea "hero.moveUp()"
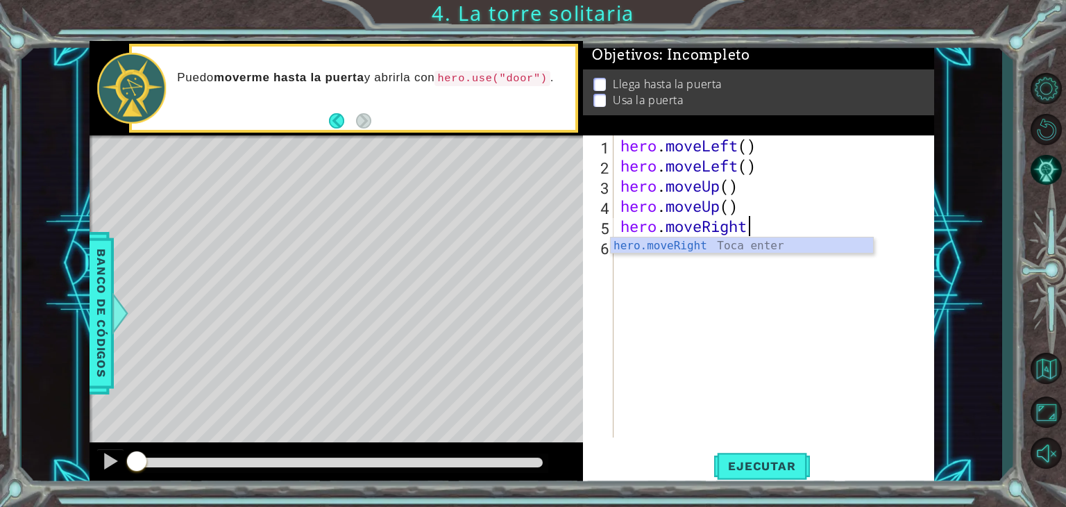
scroll to position [0, 6]
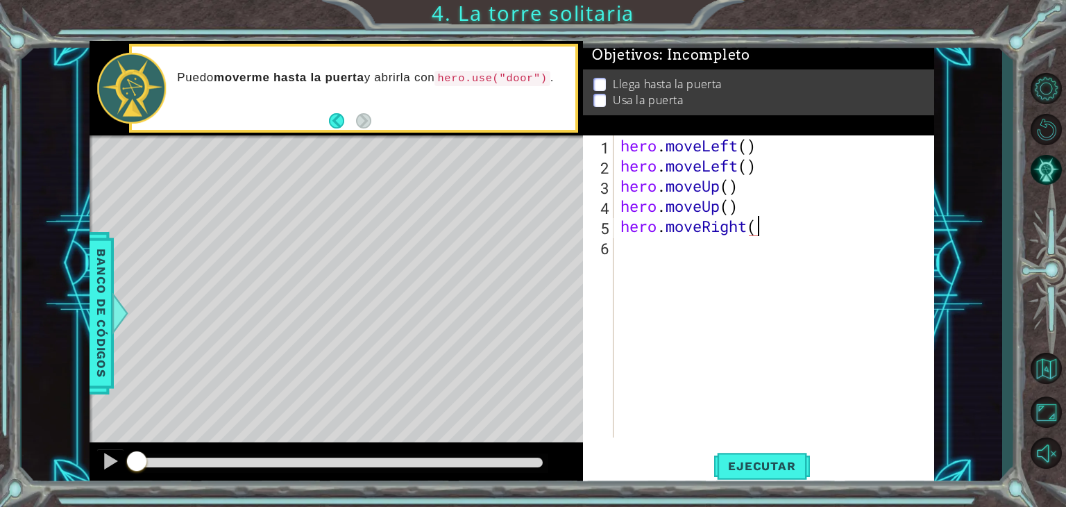
type textarea "hero.moveRight()"
type textarea "H"
type textarea "hero.moveRight()"
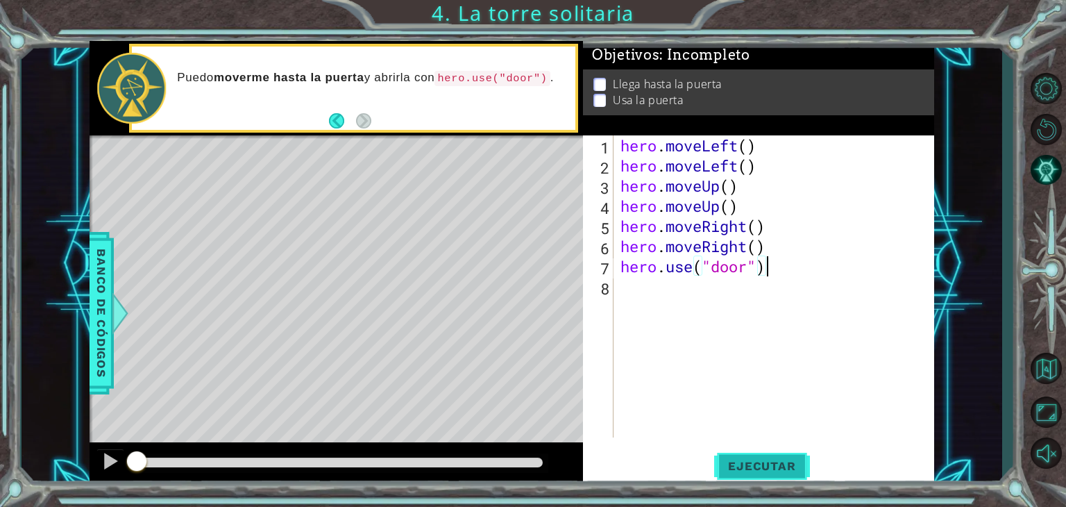
type textarea "hero.use("door")"
click at [740, 461] on span "Ejecutar" at bounding box center [761, 466] width 95 height 14
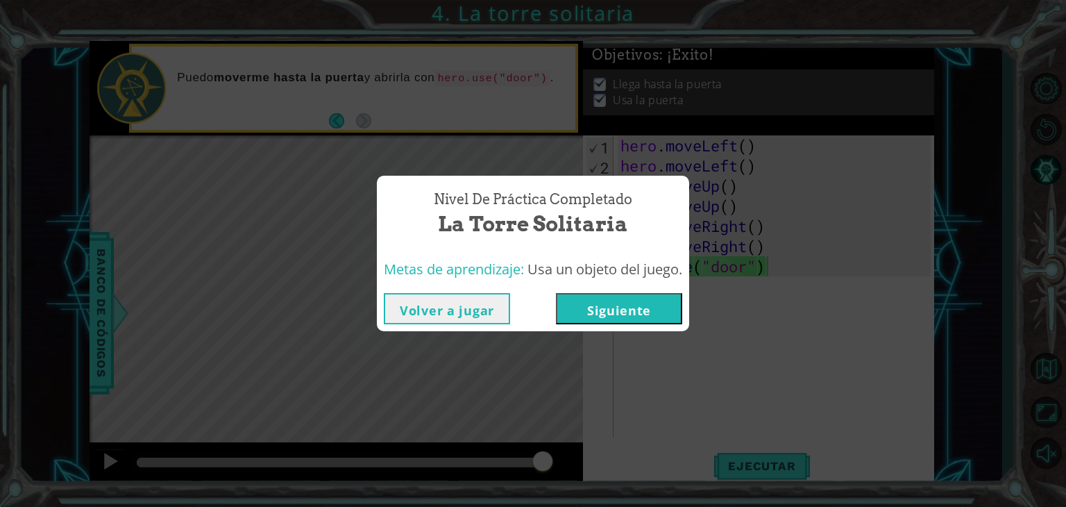
click at [625, 309] on button "Siguiente" at bounding box center [619, 308] width 126 height 31
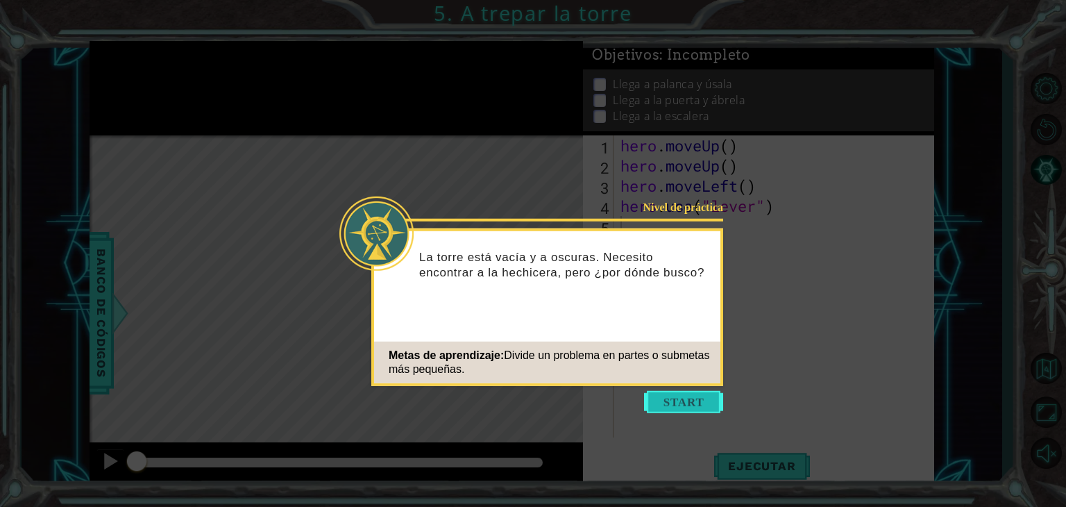
click at [661, 395] on button "Start" at bounding box center [683, 402] width 79 height 22
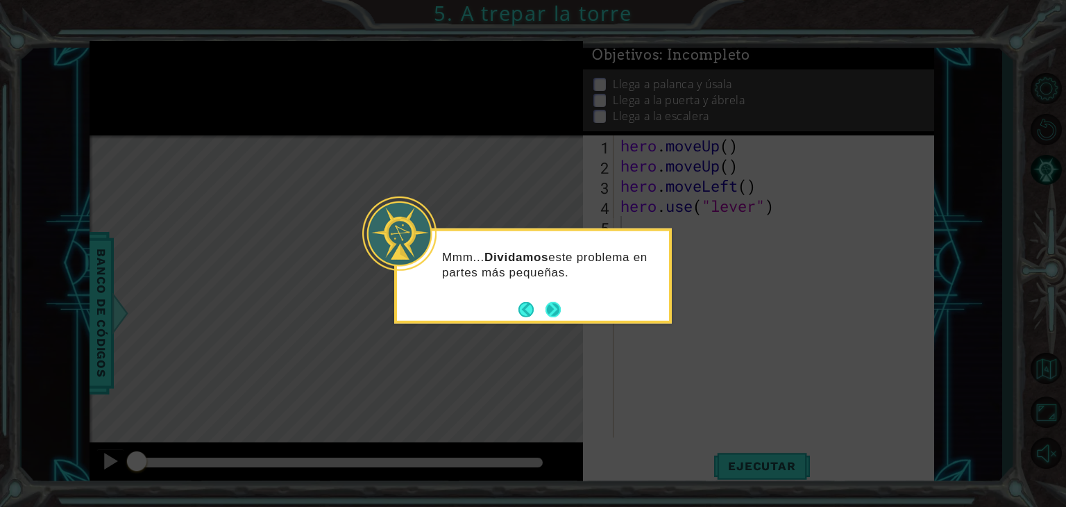
click at [553, 305] on button "Next" at bounding box center [552, 308] width 15 height 15
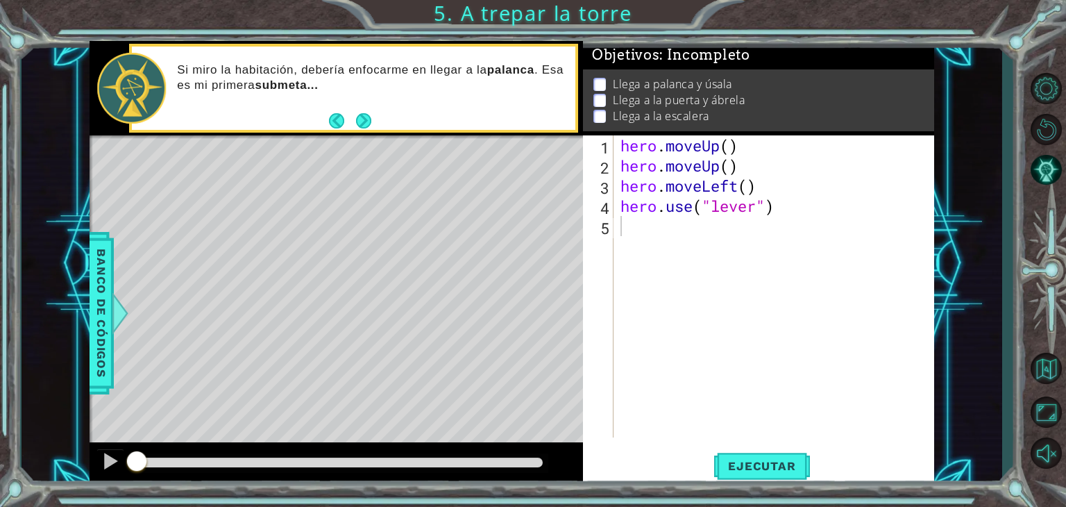
click at [362, 131] on div "Si miro la habitación, debería enfocarme en llegar a la palanca . Esa es mi pri…" at bounding box center [353, 89] width 449 height 90
click at [364, 119] on button "Next" at bounding box center [364, 120] width 16 height 16
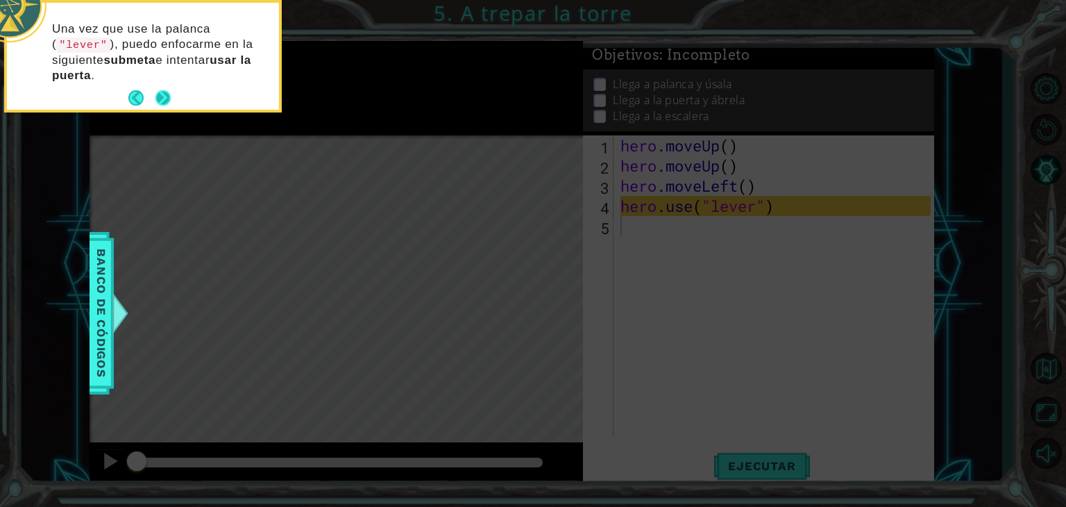
click at [164, 99] on button "Next" at bounding box center [162, 97] width 15 height 15
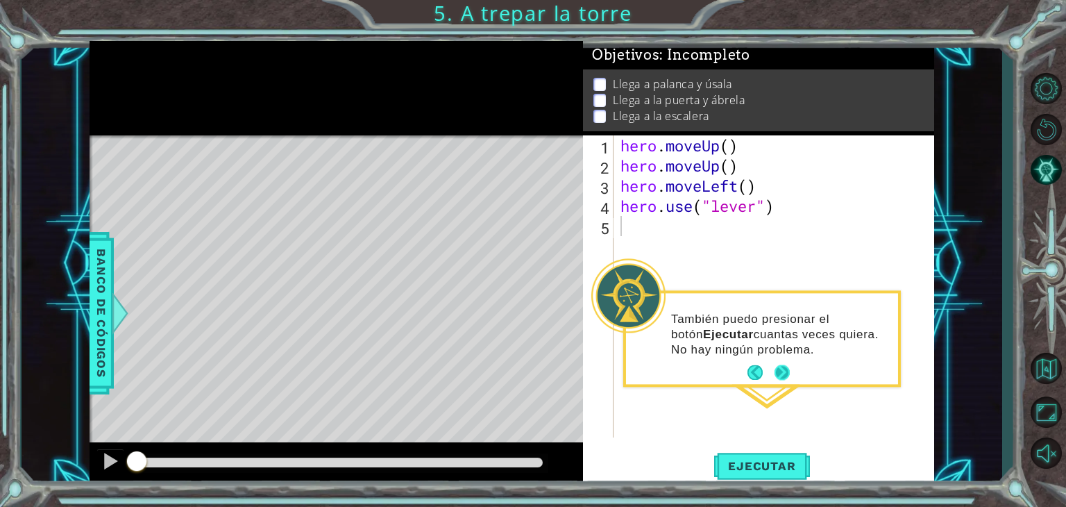
click at [786, 373] on button "Next" at bounding box center [781, 372] width 15 height 15
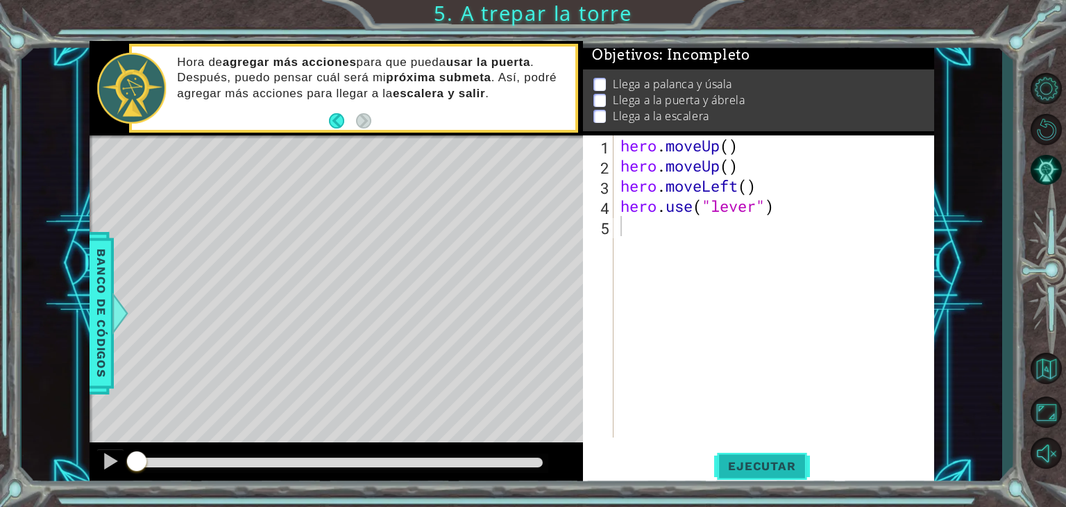
click at [746, 465] on span "Ejecutar" at bounding box center [761, 466] width 95 height 14
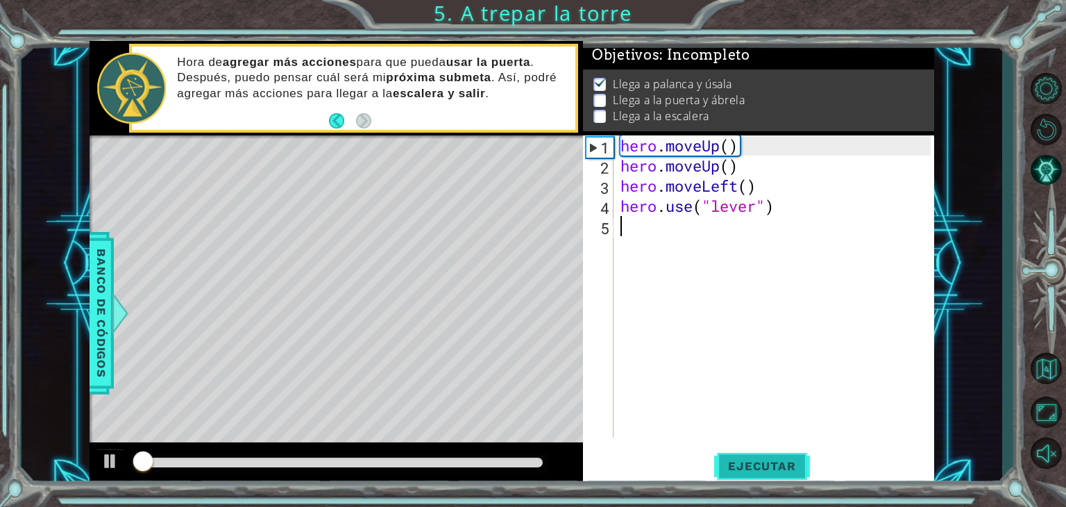
scroll to position [6, 0]
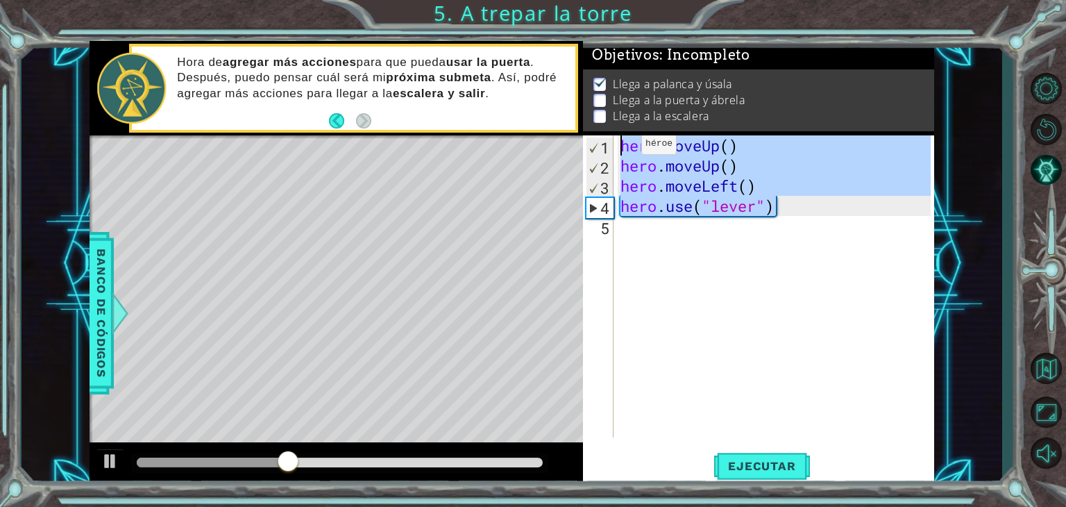
drag, startPoint x: 794, startPoint y: 215, endPoint x: 620, endPoint y: 147, distance: 186.3
click at [620, 147] on div "hero . moveUp ( ) hero . moveUp ( ) hero . moveLeft ( ) hero . use ( "lever" )" at bounding box center [778, 306] width 320 height 342
type textarea "hero.moveUp() hero.moveUp()"
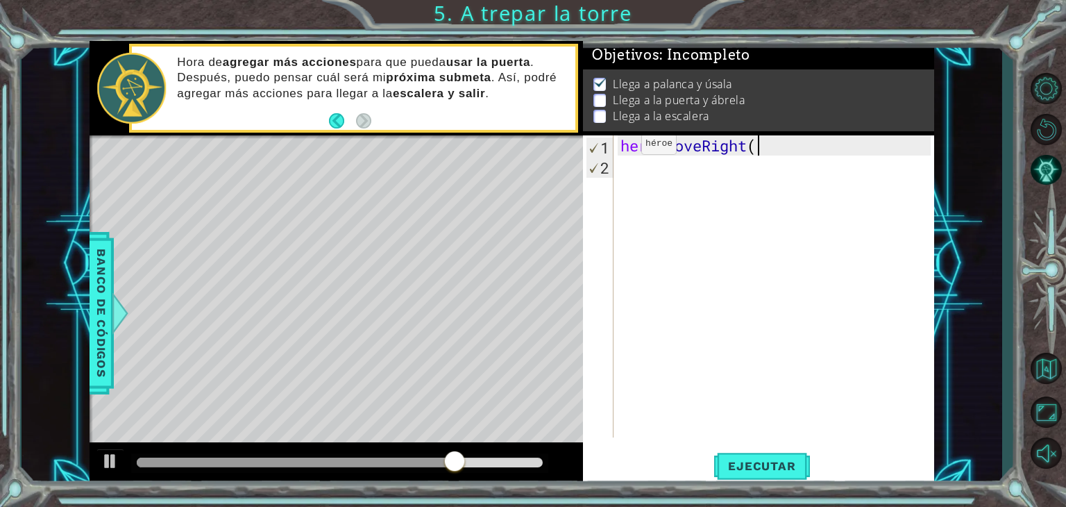
scroll to position [0, 6]
type textarea "hero.moveRight()"
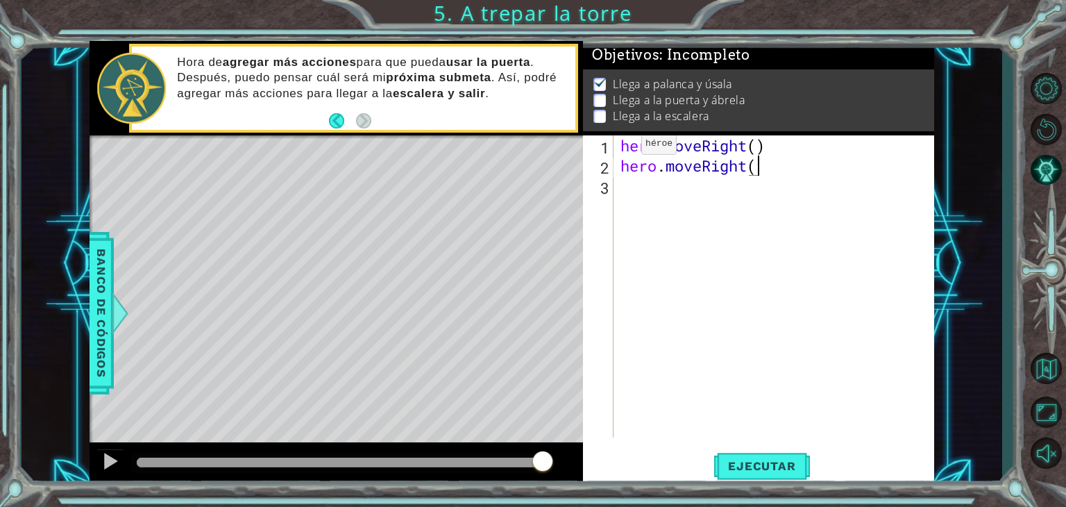
type textarea "hero.moveRight()"
type textarea "hero.use("door")"
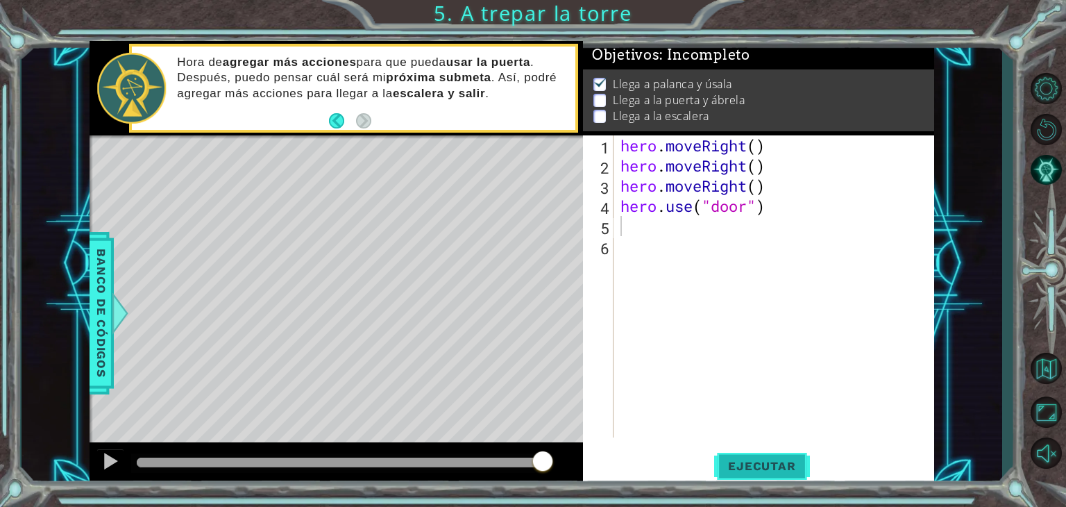
click at [753, 457] on button "Ejecutar" at bounding box center [761, 465] width 95 height 35
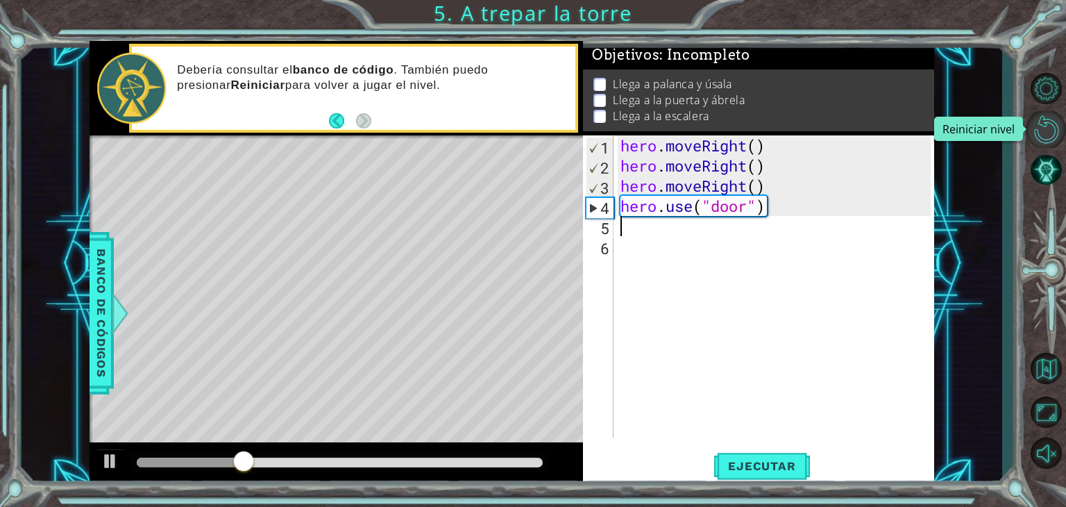
click at [1043, 134] on button "Reiniciar nivel" at bounding box center [1046, 129] width 40 height 37
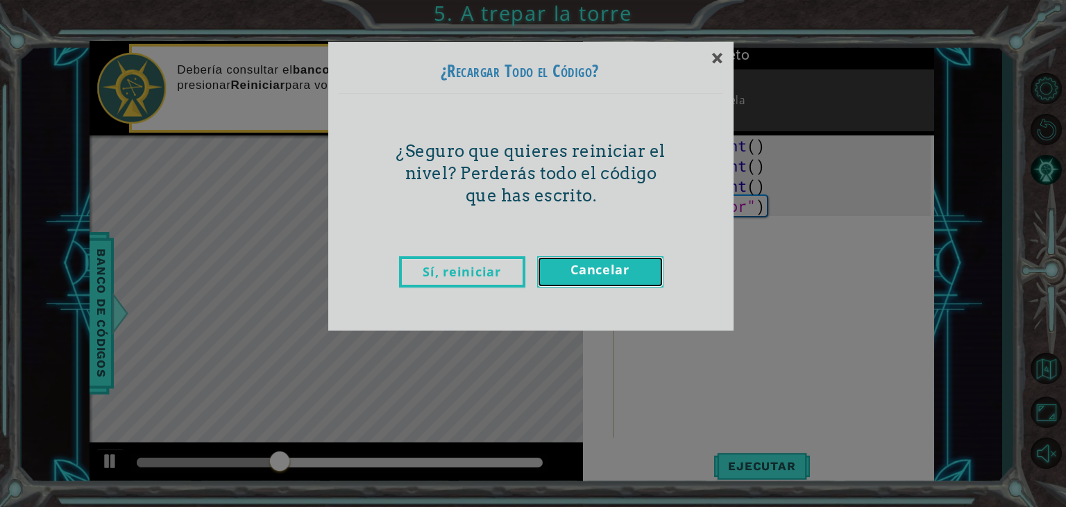
click at [571, 273] on link "Cancelar" at bounding box center [600, 271] width 126 height 31
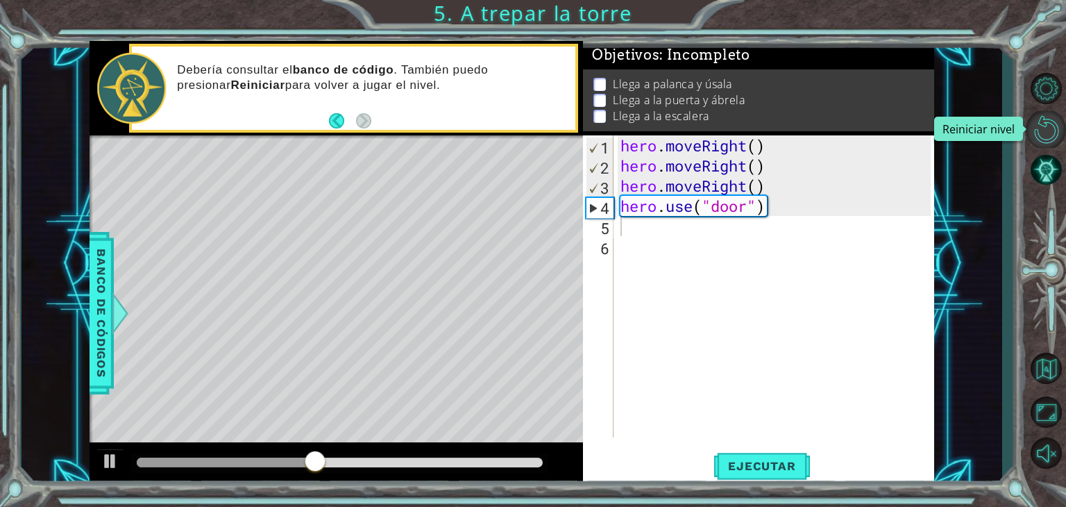
click at [1054, 129] on button "Reiniciar nivel" at bounding box center [1046, 129] width 40 height 37
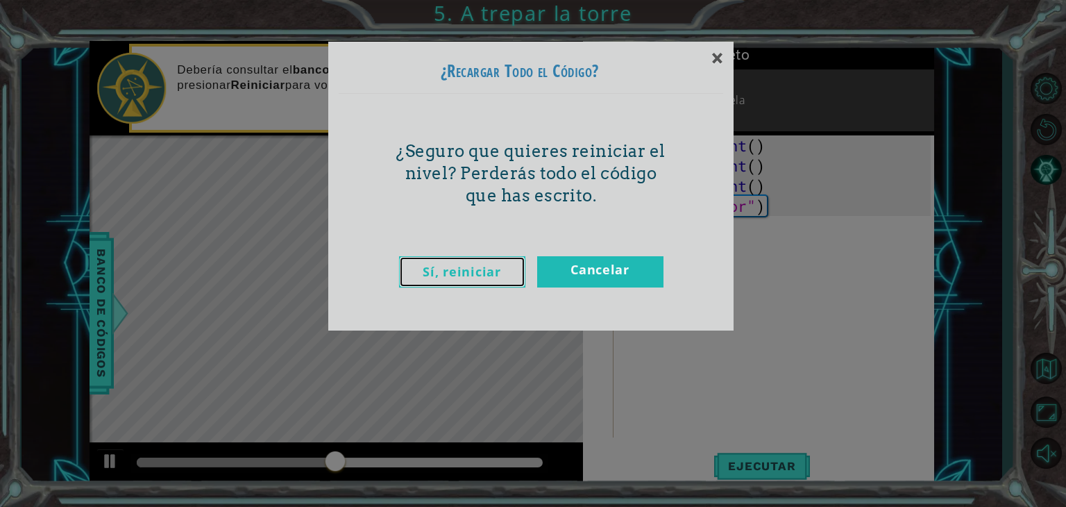
click at [469, 275] on link "Sí, reiniciar" at bounding box center [462, 271] width 126 height 31
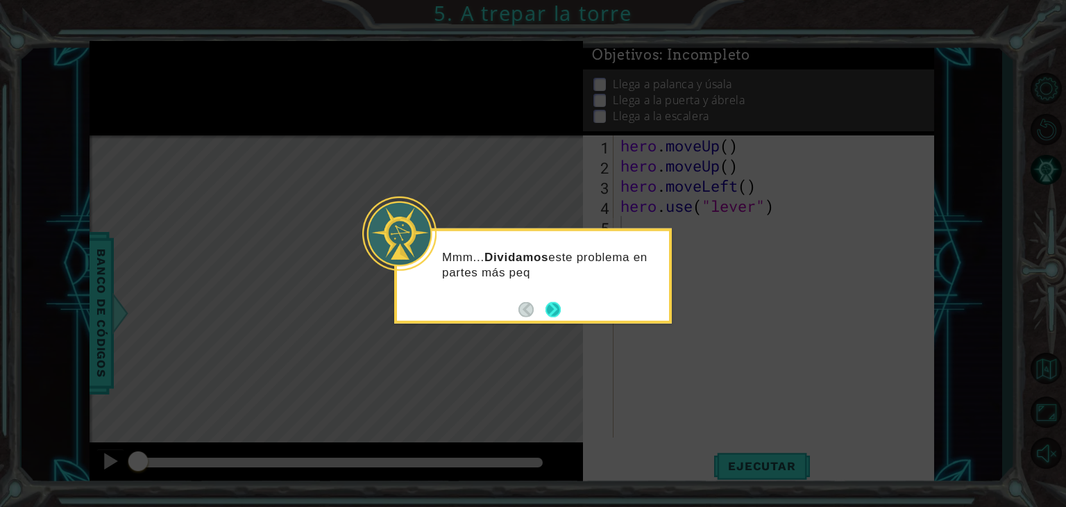
click at [550, 307] on button "Next" at bounding box center [552, 308] width 15 height 15
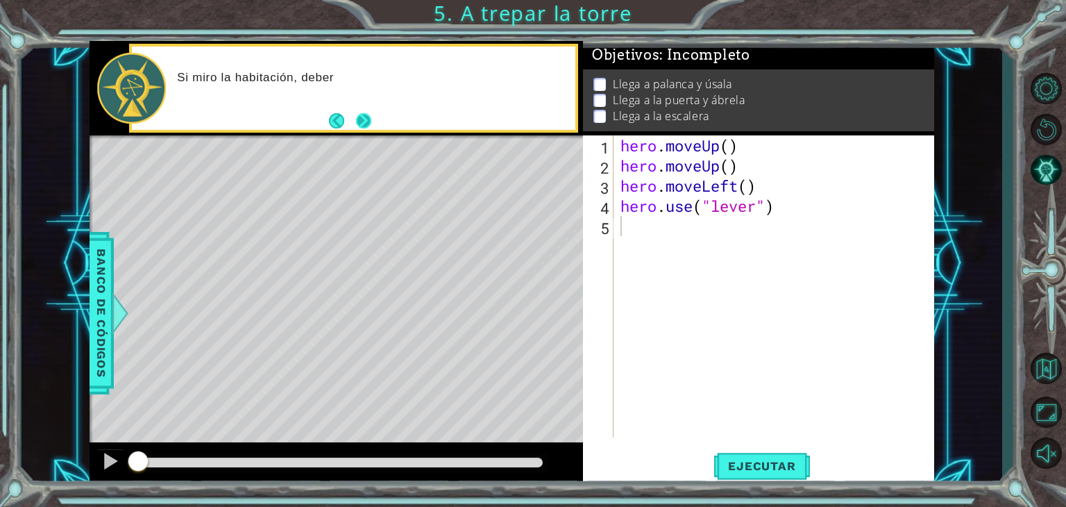
click at [369, 115] on button "Next" at bounding box center [363, 120] width 15 height 15
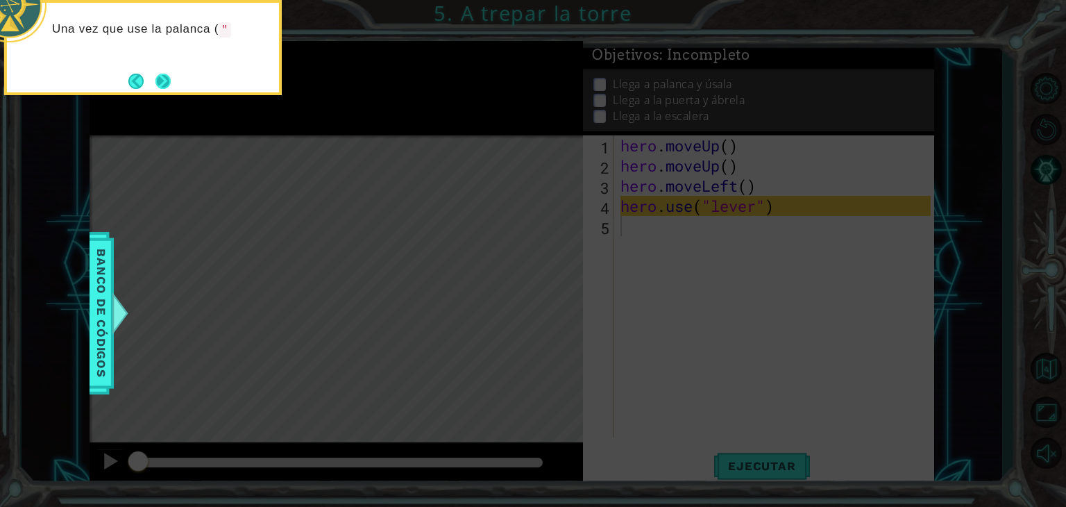
click at [164, 78] on button "Next" at bounding box center [162, 81] width 15 height 15
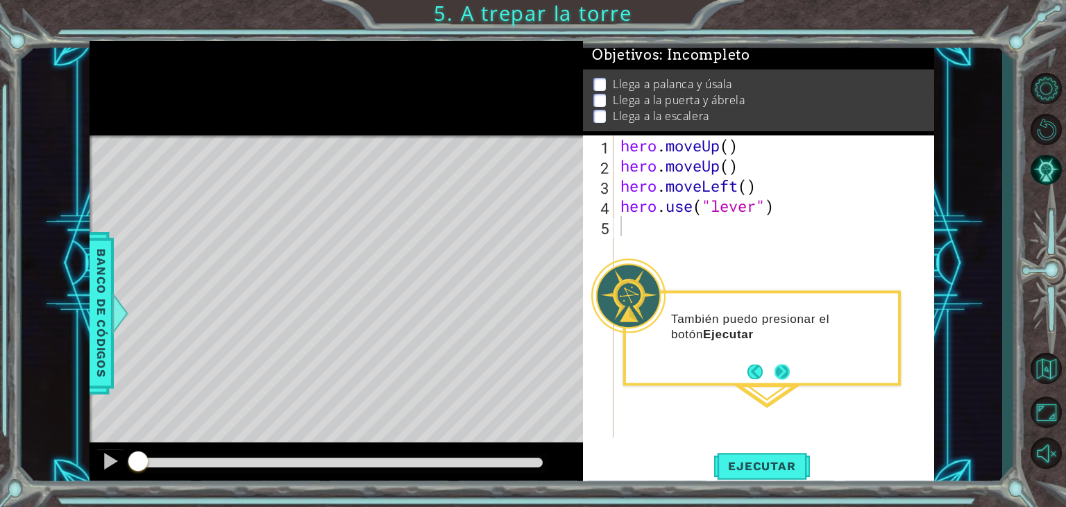
click at [789, 371] on button "Next" at bounding box center [781, 371] width 15 height 15
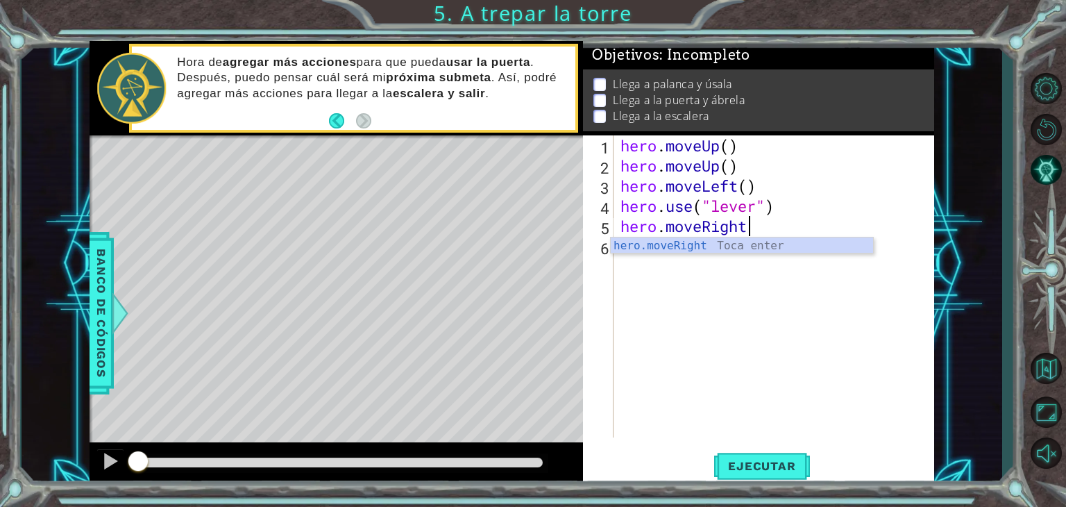
scroll to position [0, 6]
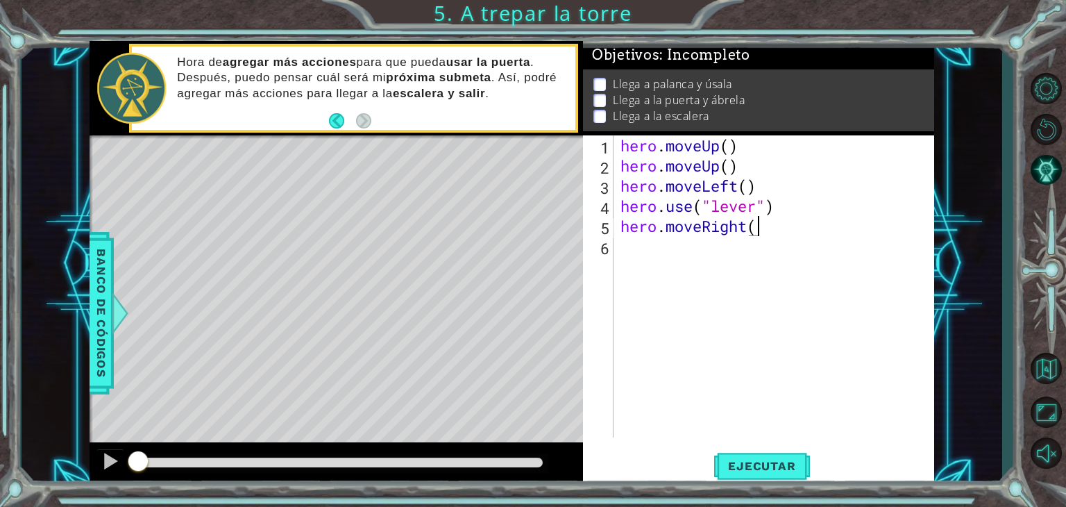
type textarea "hero.moveRight()"
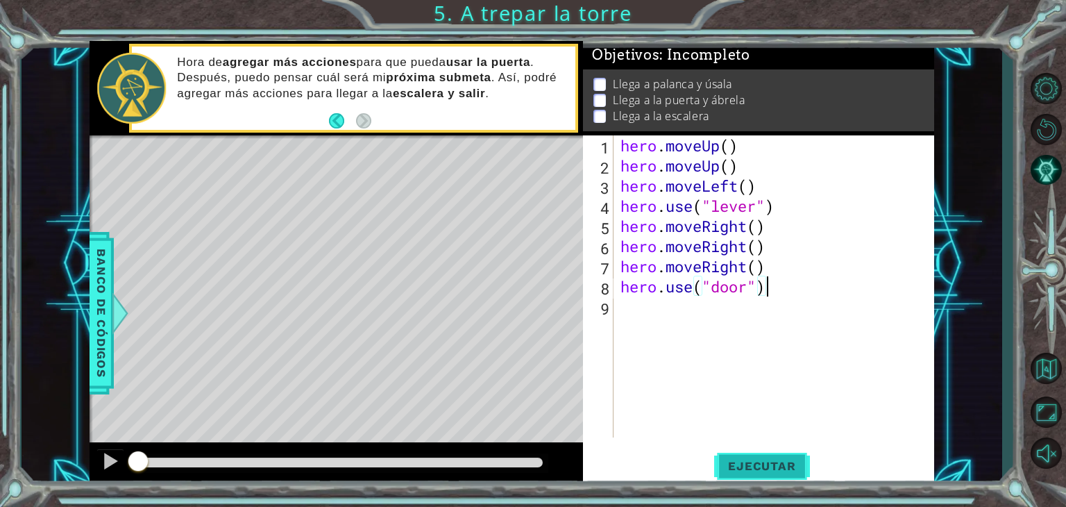
type textarea "hero.use("door")"
click at [772, 461] on span "Ejecutar" at bounding box center [761, 466] width 95 height 14
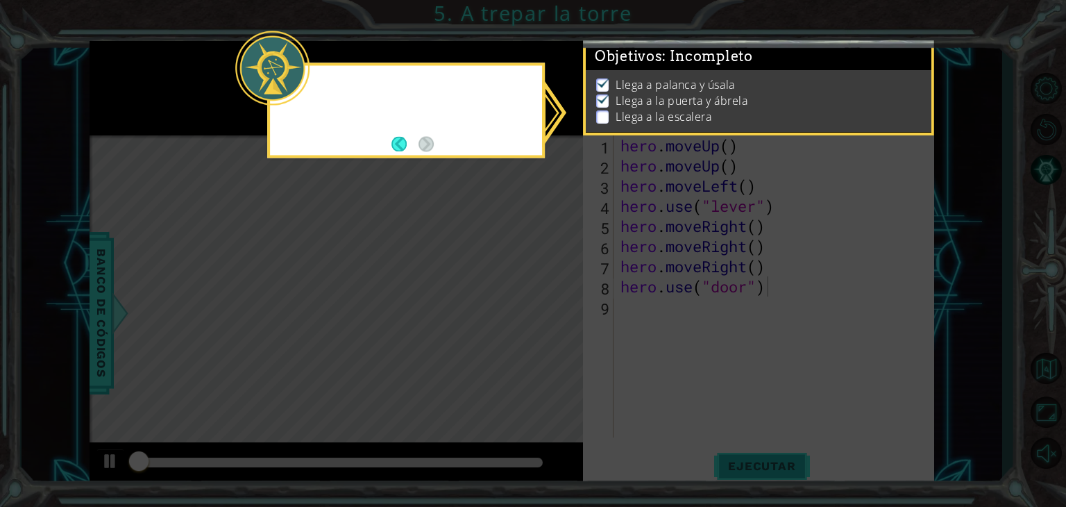
scroll to position [8, 0]
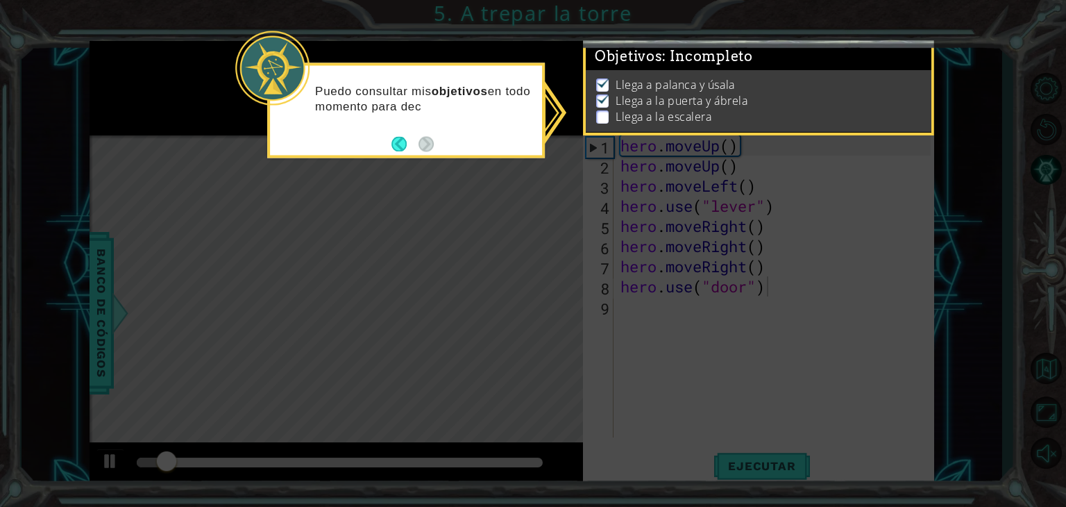
click at [548, 255] on icon at bounding box center [533, 253] width 1066 height 507
click at [483, 170] on icon at bounding box center [533, 253] width 1066 height 507
click at [678, 96] on p "Llega a la puerta y ábrela" at bounding box center [682, 100] width 132 height 15
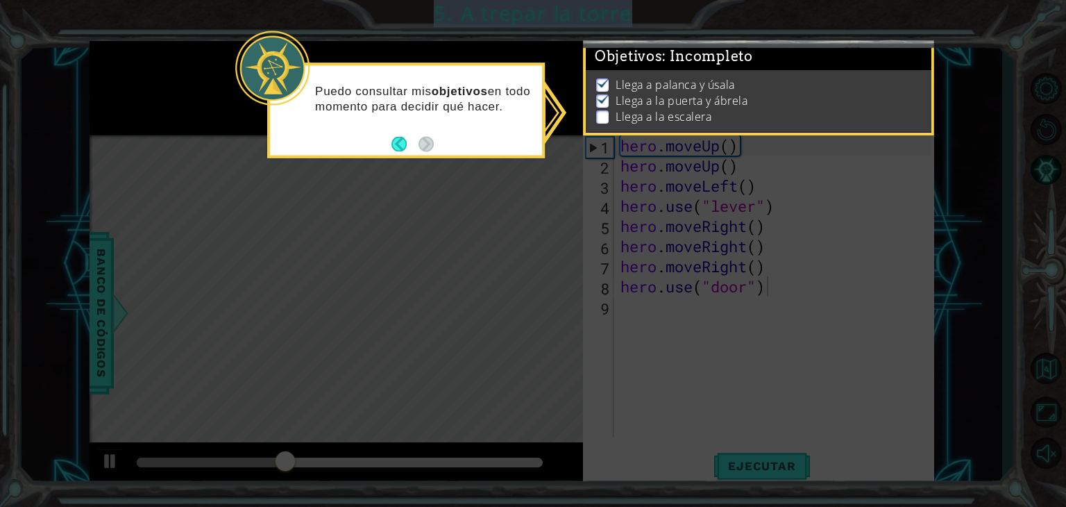
drag, startPoint x: 768, startPoint y: 33, endPoint x: 724, endPoint y: 101, distance: 80.8
click at [724, 101] on body "1 ההההההההההההההההההההההההההההההההההההההההההההההההההההההההההההההההההההההההההההה…" at bounding box center [533, 253] width 1066 height 507
drag, startPoint x: 724, startPoint y: 101, endPoint x: 847, endPoint y: 81, distance: 123.7
click at [847, 81] on ul "Llega a palanca y úsala Llega a la puerta y ábrela Llega a la escalera" at bounding box center [759, 101] width 332 height 48
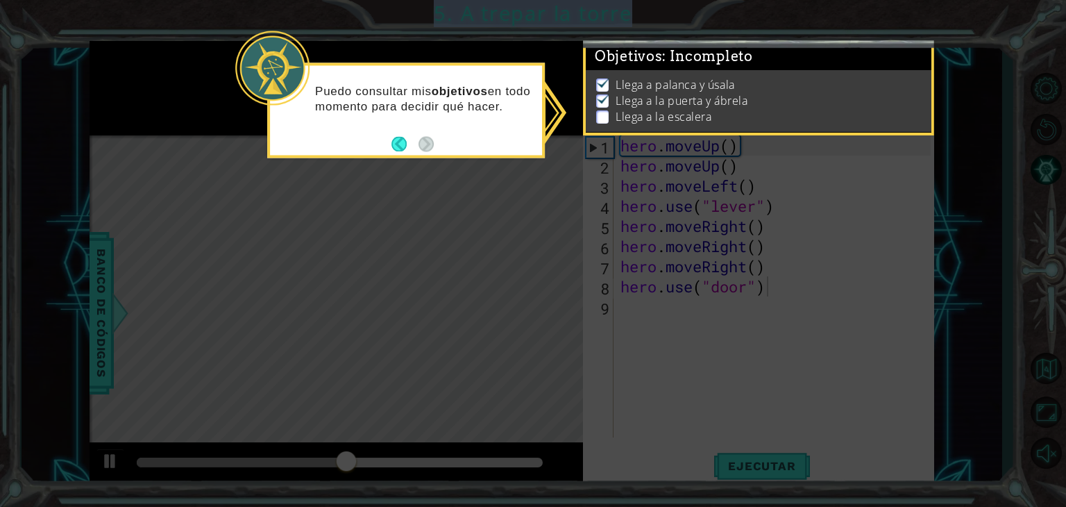
click at [514, 203] on icon at bounding box center [533, 253] width 1066 height 507
click at [710, 71] on div "Llega a palanca y úsala Llega a la puerta y ábrela Llega a la escalera" at bounding box center [759, 101] width 346 height 62
click at [630, 312] on icon at bounding box center [533, 253] width 1066 height 507
click at [394, 144] on button "Back" at bounding box center [404, 143] width 27 height 15
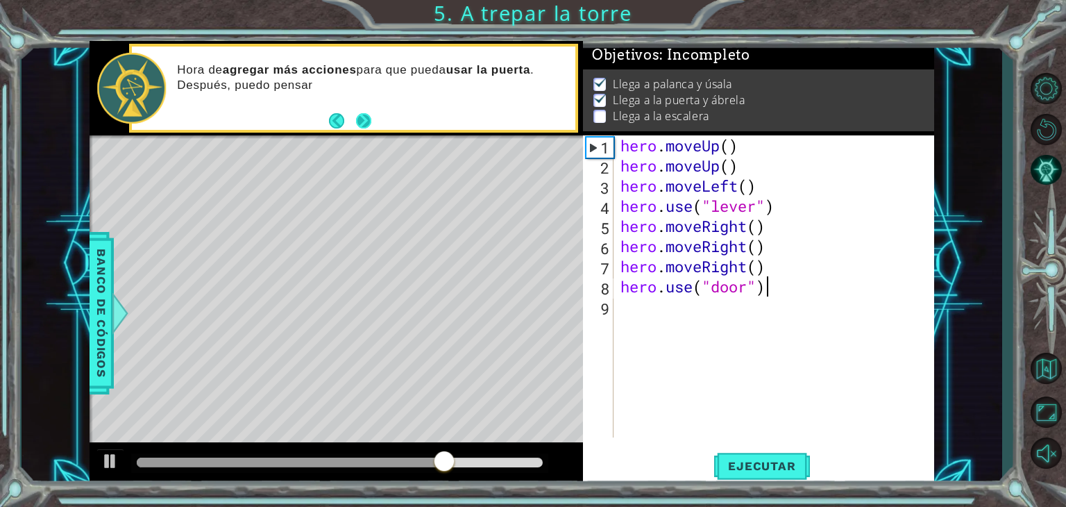
click at [368, 114] on button "Next" at bounding box center [364, 120] width 16 height 16
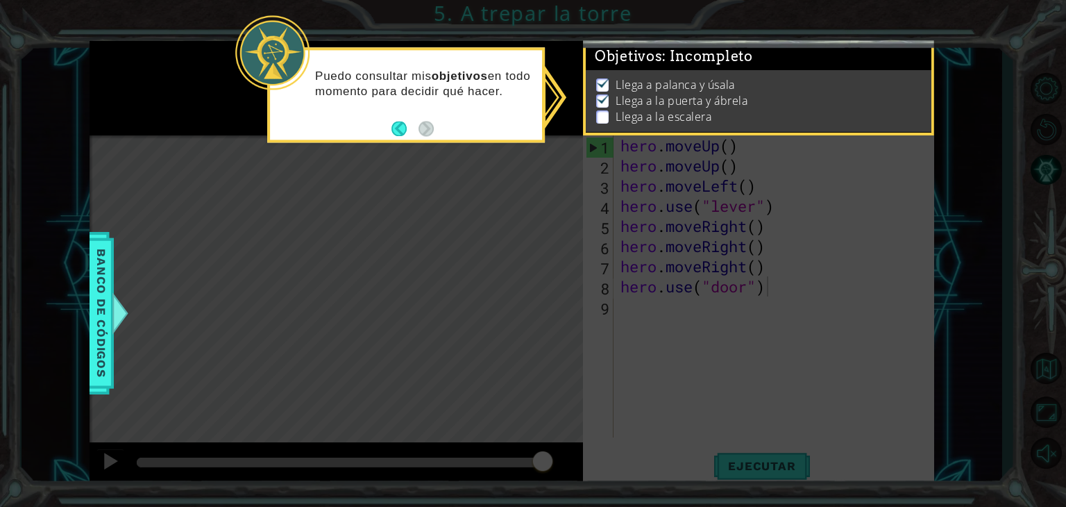
click at [600, 148] on icon at bounding box center [533, 253] width 1066 height 507
click at [407, 121] on button "Back" at bounding box center [404, 128] width 27 height 15
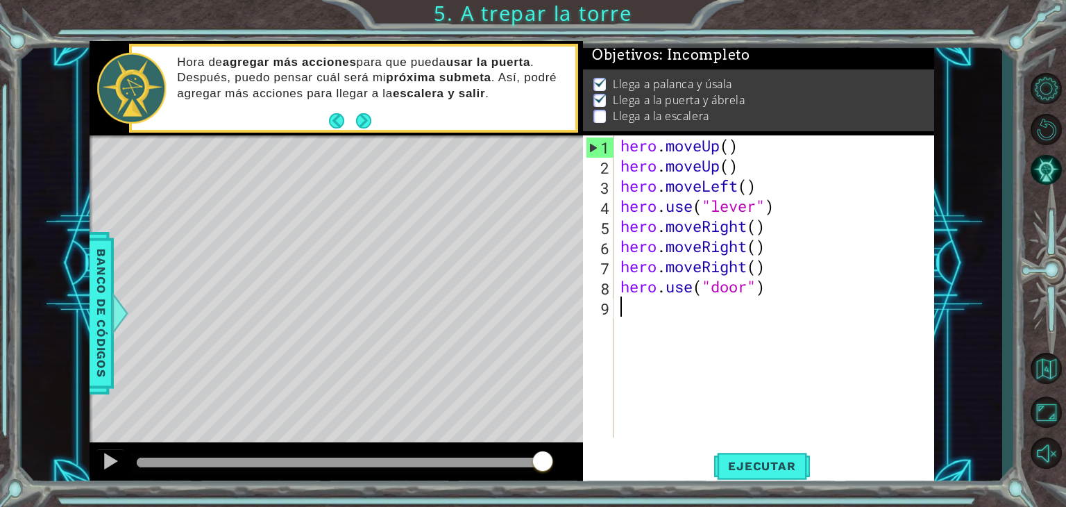
click at [654, 310] on div "hero . moveUp ( ) hero . moveUp ( ) hero . moveLeft ( ) hero . use ( "lever" ) …" at bounding box center [778, 306] width 320 height 342
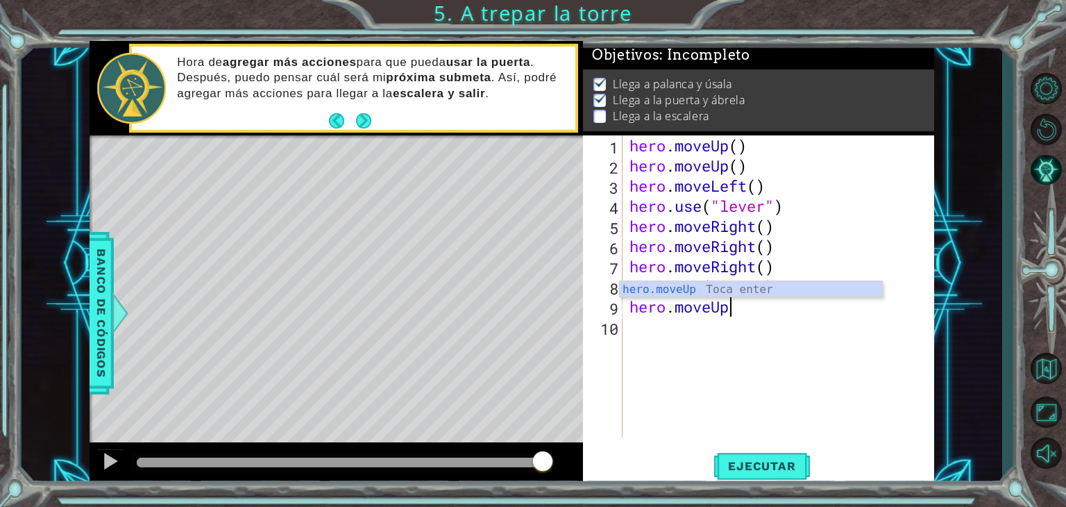
scroll to position [0, 3]
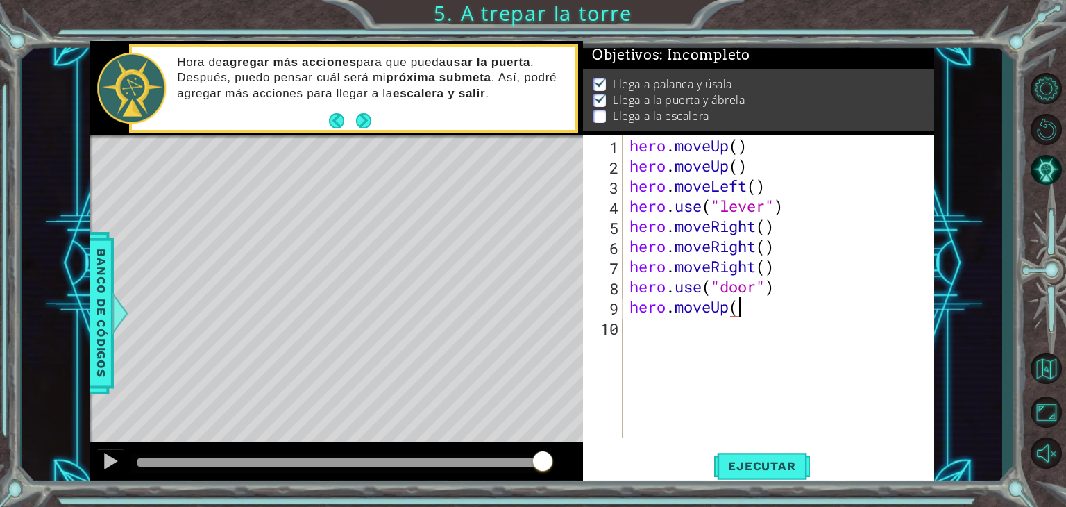
type textarea "hero.moveUp()"
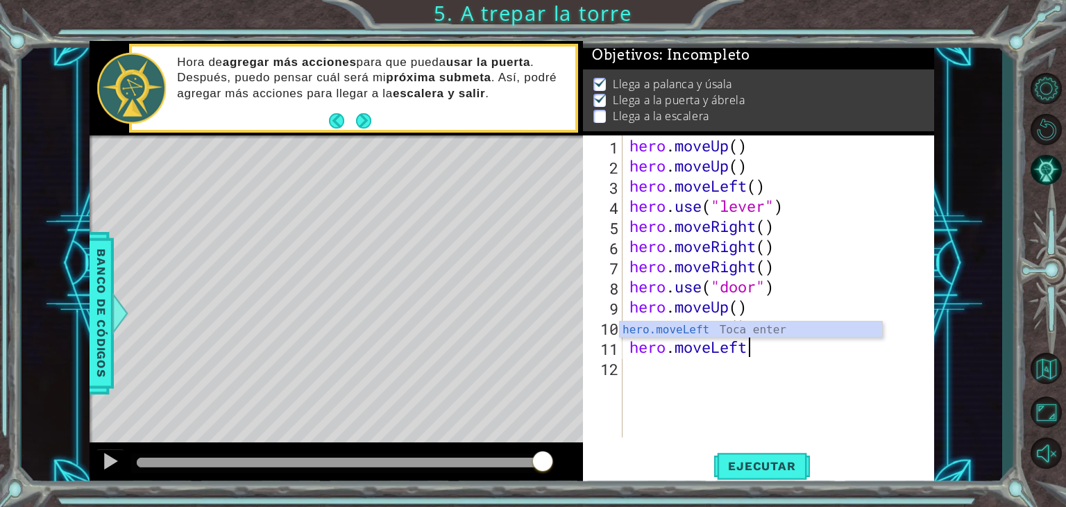
scroll to position [0, 4]
type textarea "hero.moveLeft()"
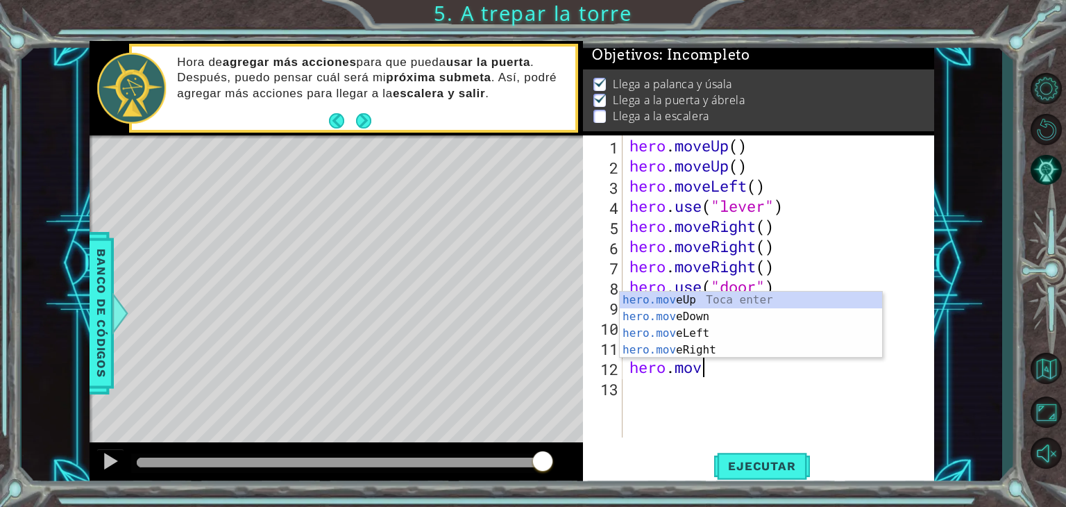
scroll to position [0, 3]
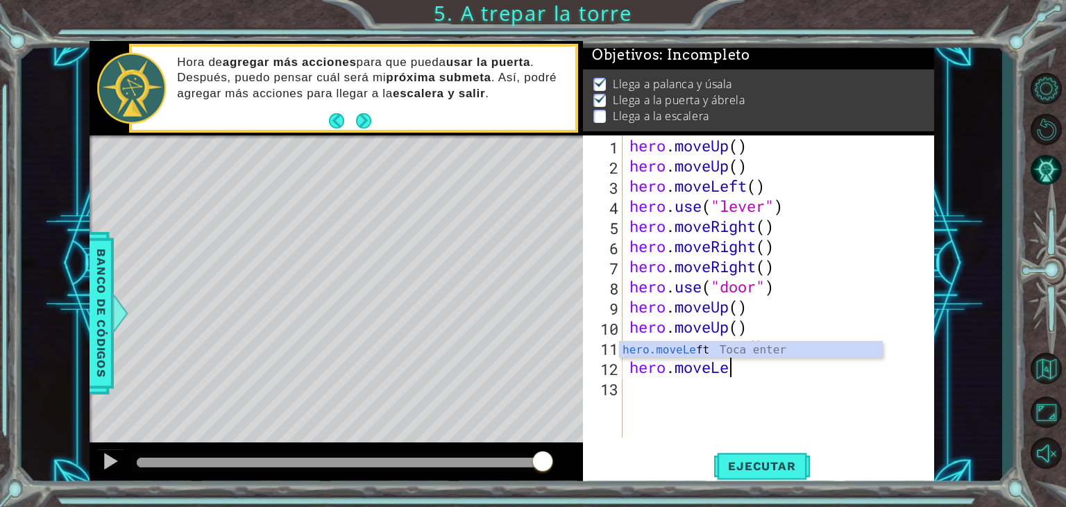
type textarea "hero.moveLeft"
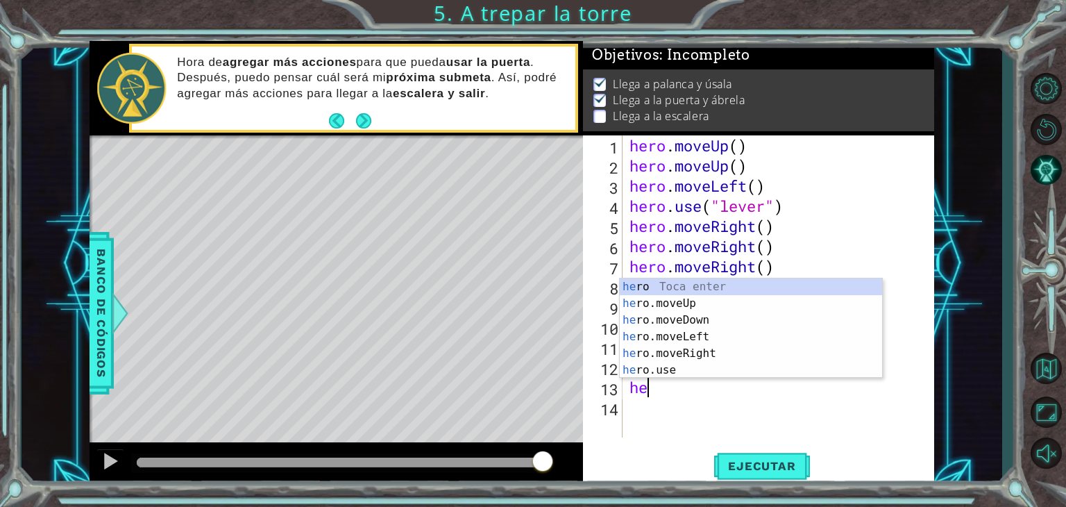
scroll to position [0, 0]
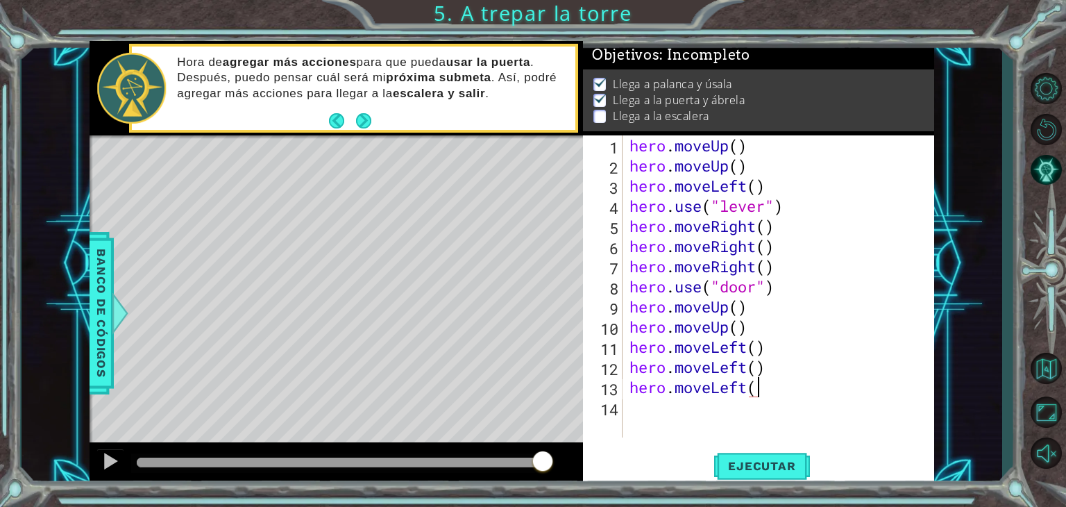
type textarea "hero.moveLeft()"
type textarea "H"
type textarea "hero.moveUp()"
click at [768, 467] on span "Ejecutar" at bounding box center [761, 466] width 95 height 14
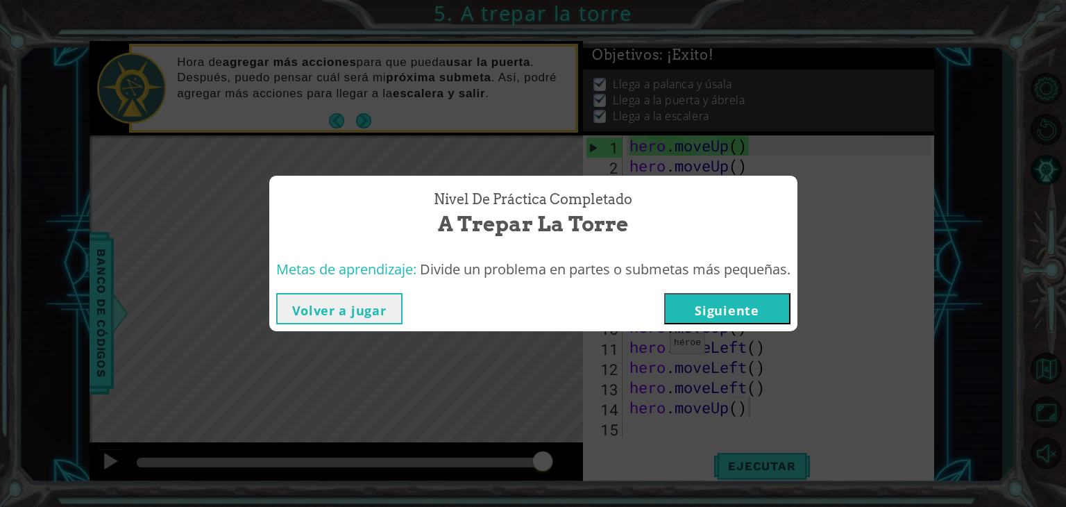
click at [724, 313] on button "Siguiente" at bounding box center [727, 308] width 126 height 31
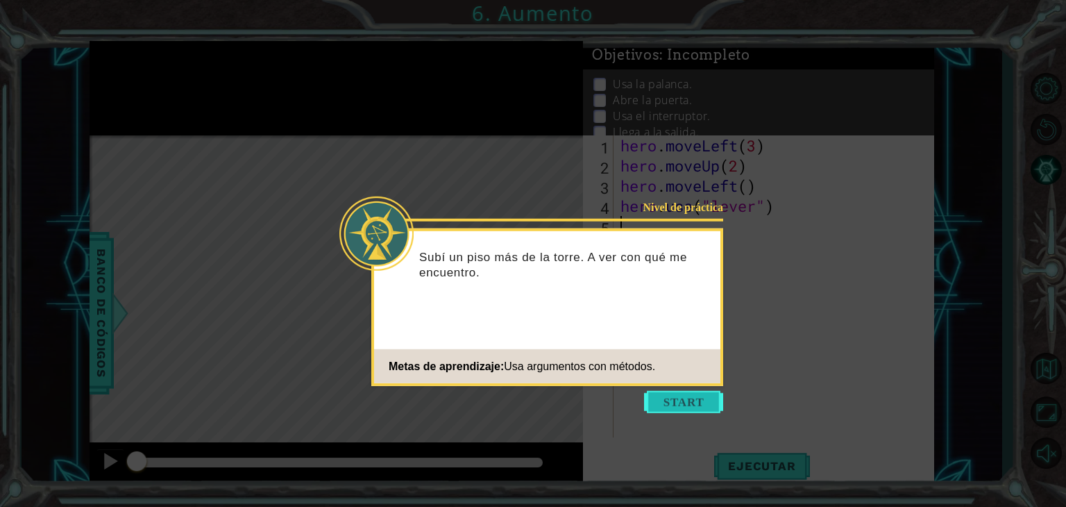
click at [674, 404] on button "Start" at bounding box center [683, 402] width 79 height 22
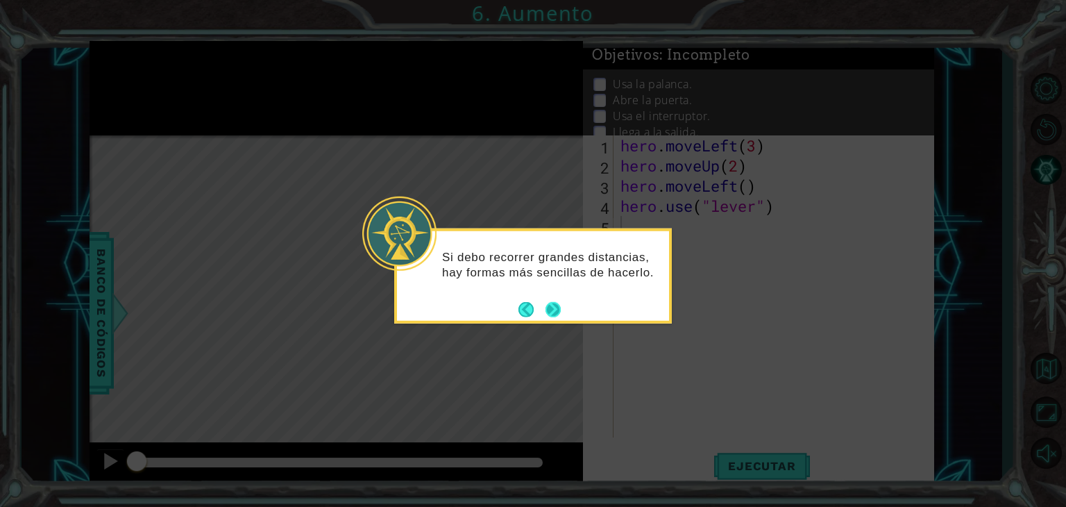
click at [555, 305] on button "Next" at bounding box center [552, 308] width 15 height 15
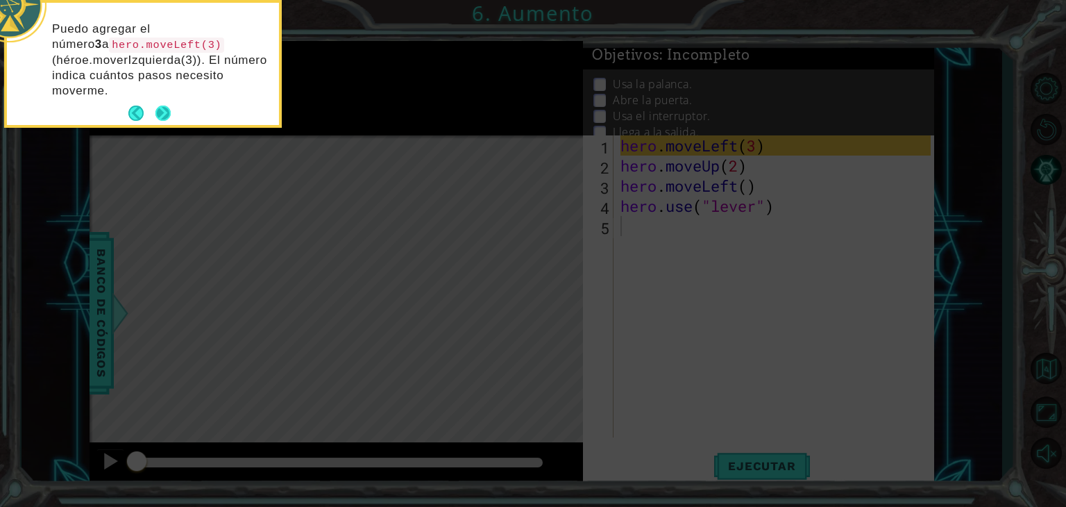
click at [160, 112] on button "Next" at bounding box center [162, 112] width 15 height 15
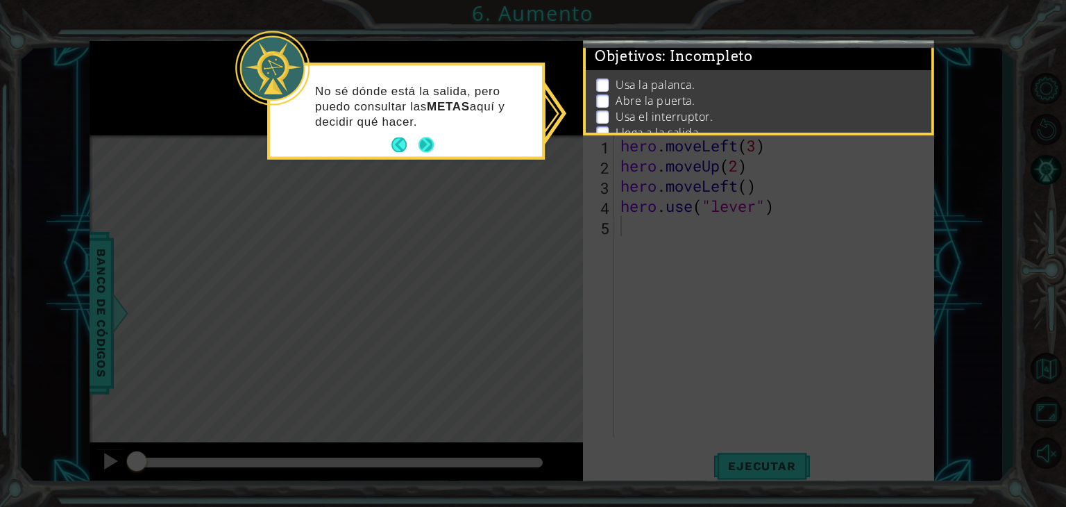
click at [430, 147] on button "Next" at bounding box center [425, 144] width 15 height 15
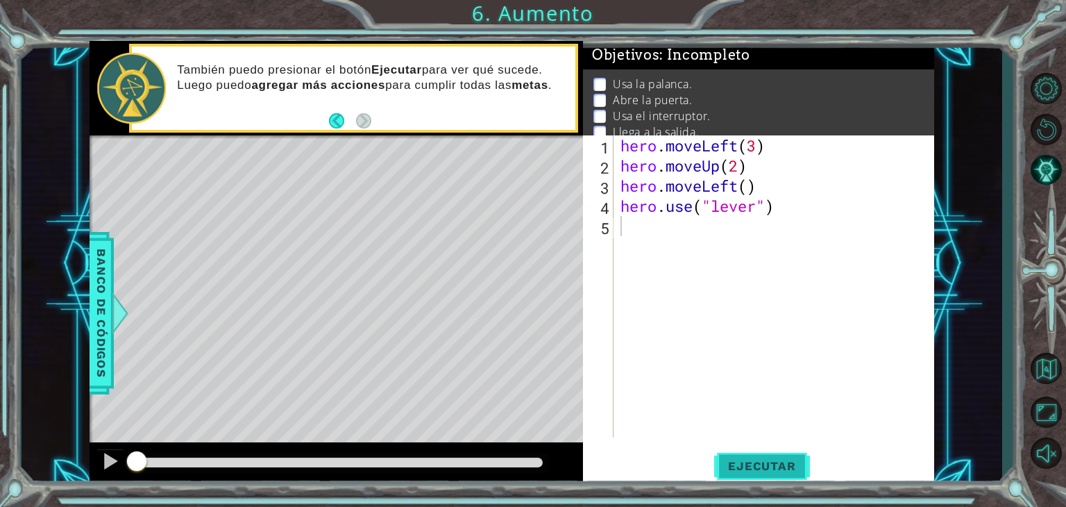
click at [730, 468] on span "Ejecutar" at bounding box center [761, 466] width 95 height 14
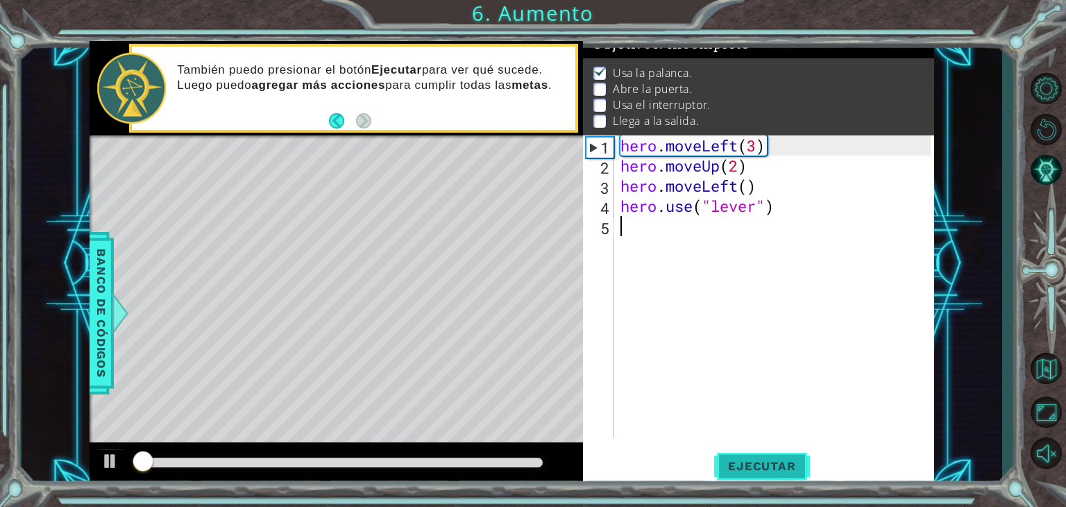
scroll to position [14, 0]
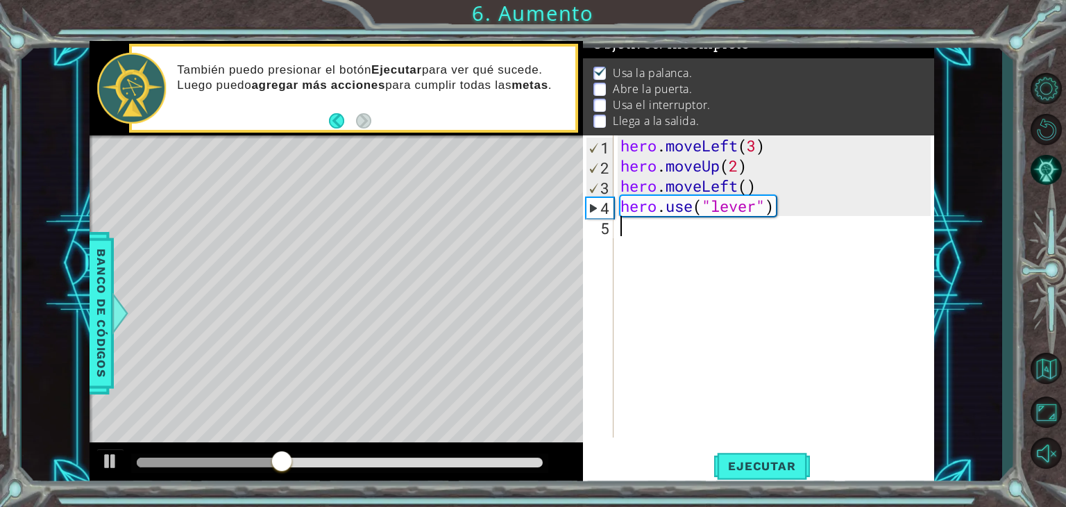
click at [654, 232] on div "hero . moveLeft ( 3 ) hero . moveUp ( 2 ) hero . moveLeft ( ) hero . use ( "lev…" at bounding box center [778, 306] width 320 height 342
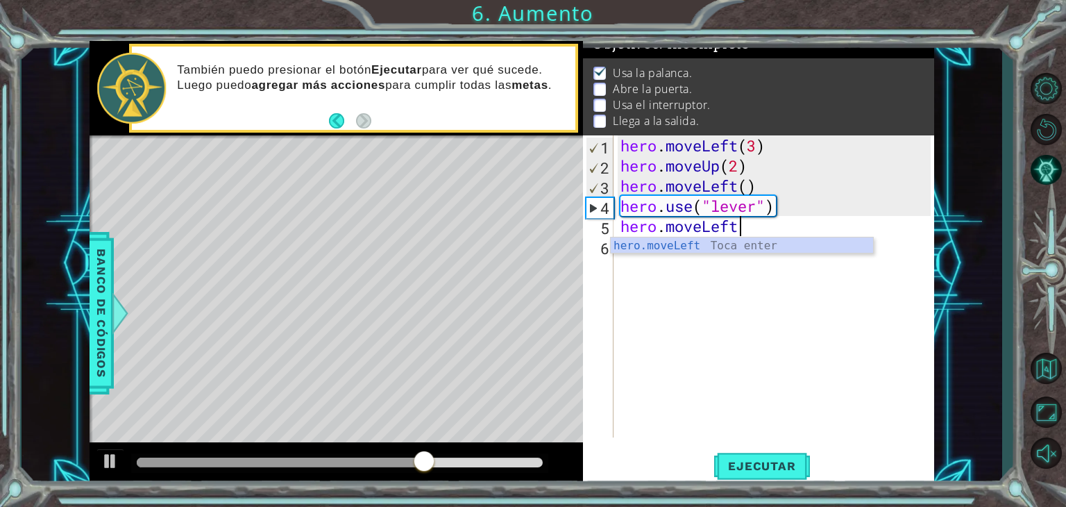
scroll to position [0, 4]
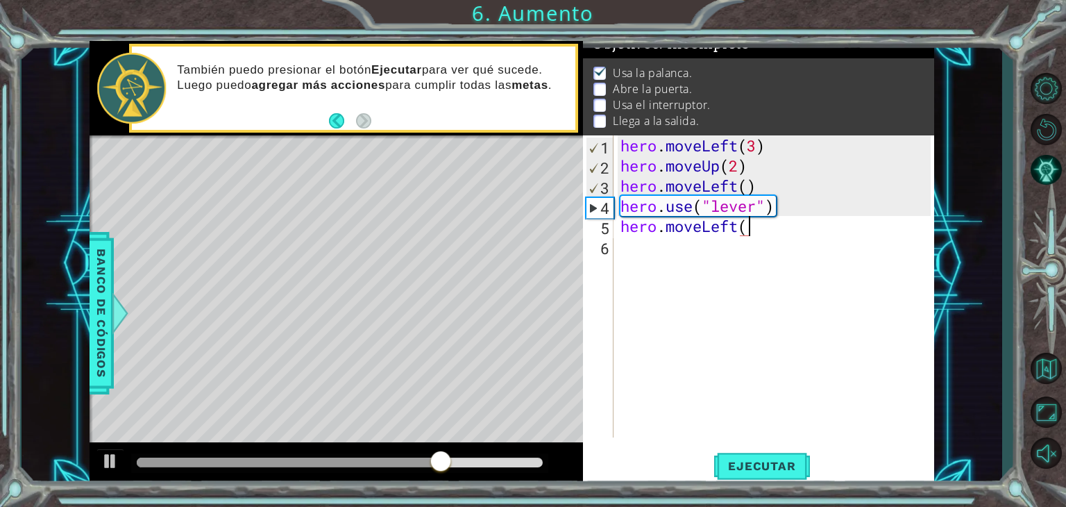
type textarea "hero.moveLeft()"
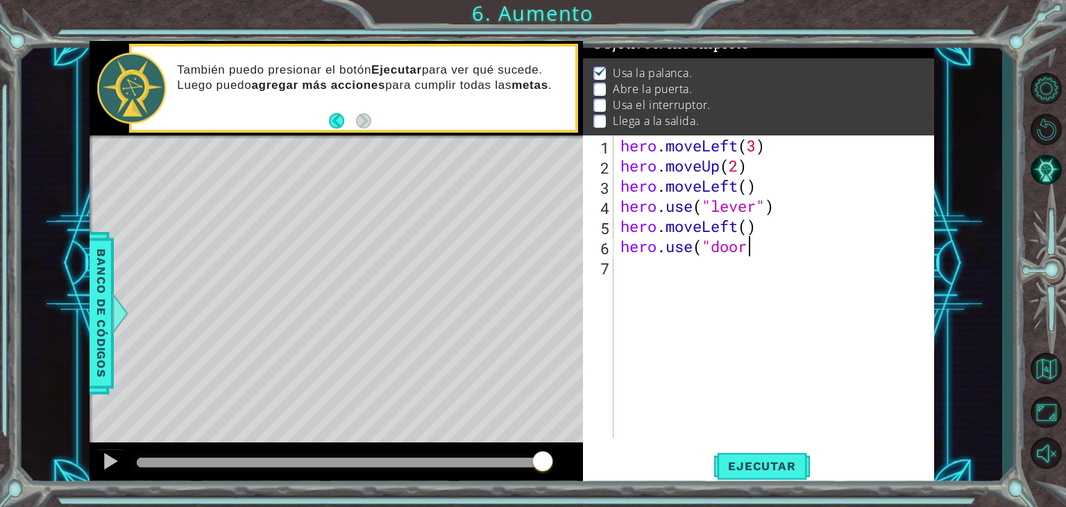
scroll to position [0, 6]
type textarea "hero.use("door")"
click at [764, 471] on span "Ejecutar" at bounding box center [761, 466] width 95 height 14
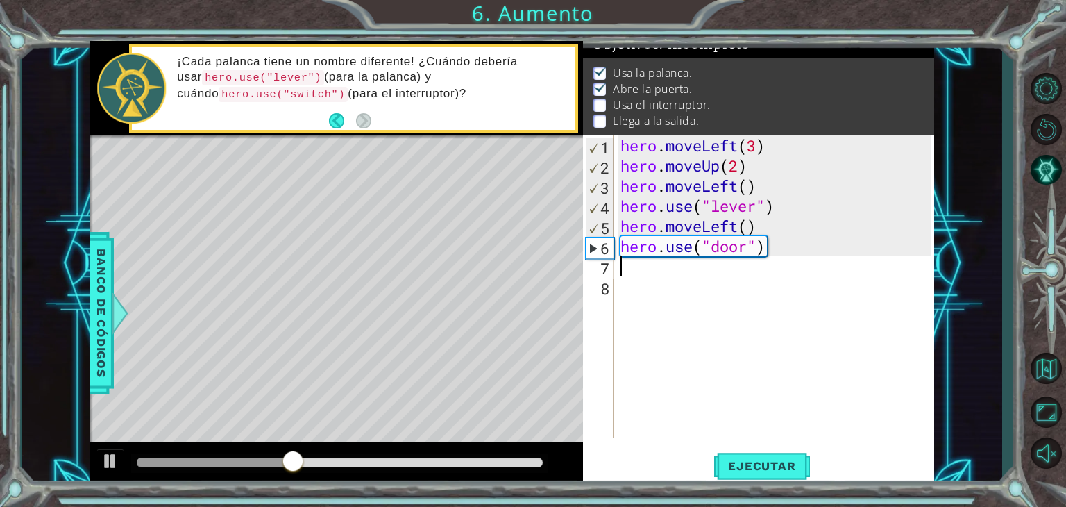
click at [655, 270] on div "hero . moveLeft ( 3 ) hero . moveUp ( 2 ) hero . moveLeft ( ) hero . use ( "lev…" at bounding box center [778, 306] width 320 height 342
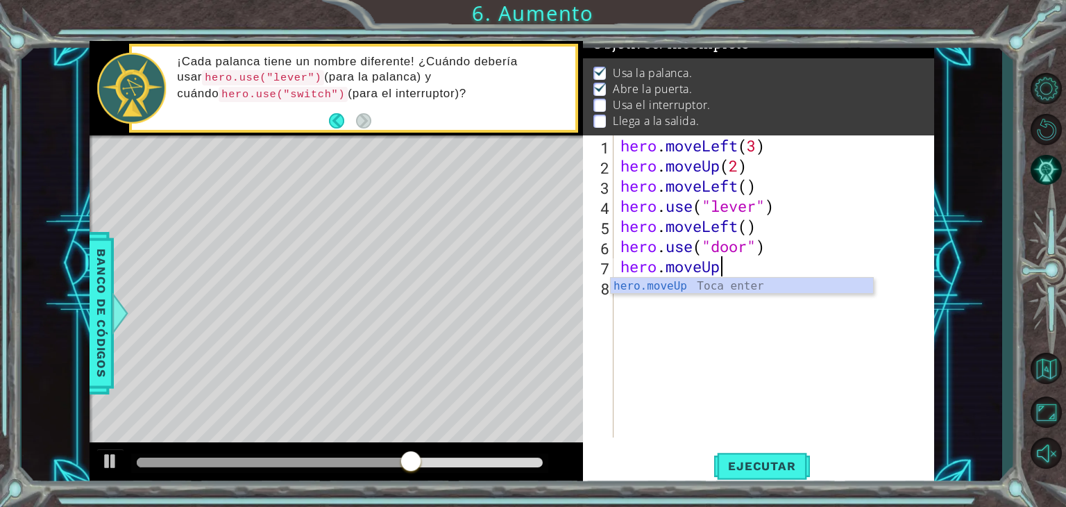
scroll to position [0, 3]
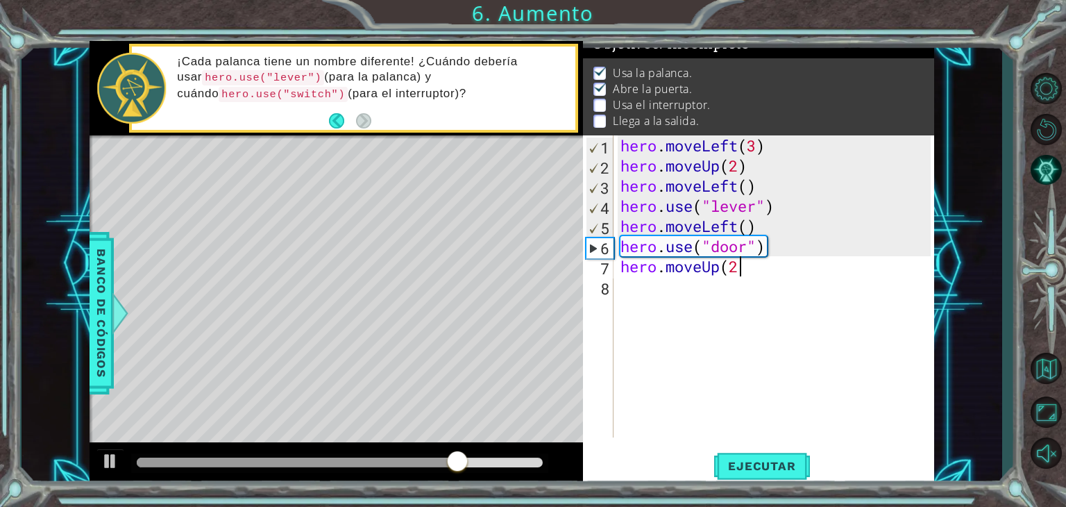
type textarea "hero.moveUp(2)"
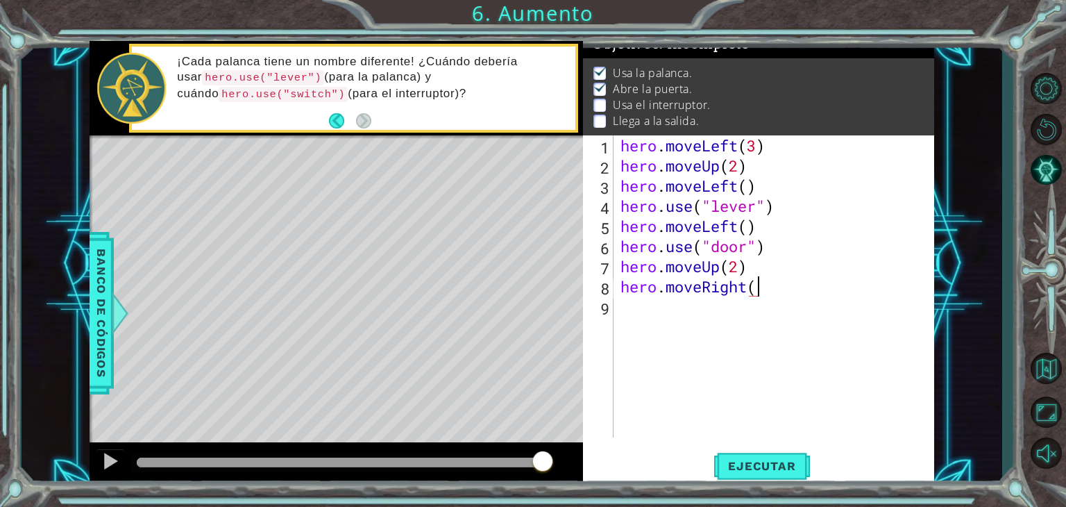
scroll to position [0, 6]
type textarea "hero.moveRight(2)"
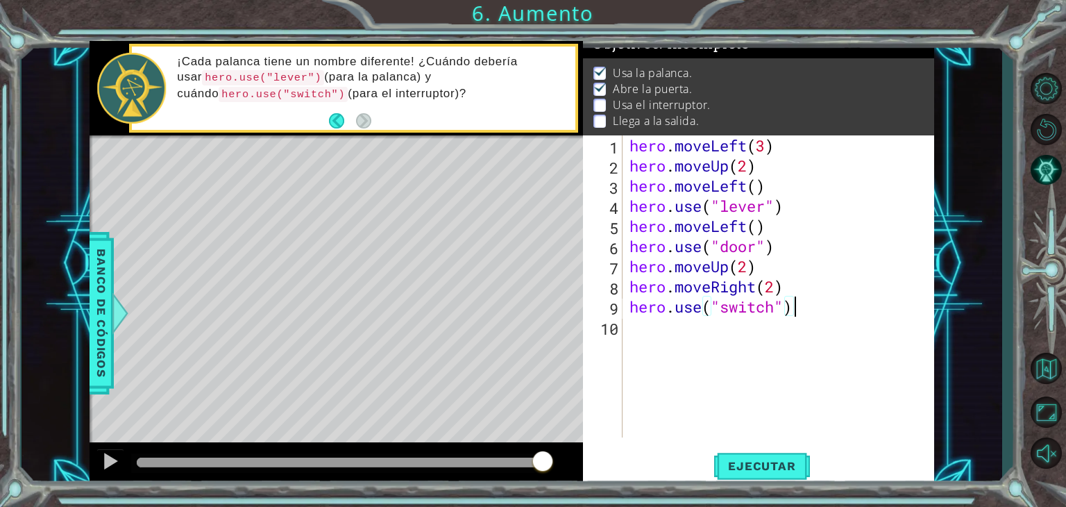
scroll to position [0, 6]
type textarea "hero.use("switch")"
click at [742, 471] on span "Ejecutar" at bounding box center [761, 466] width 95 height 14
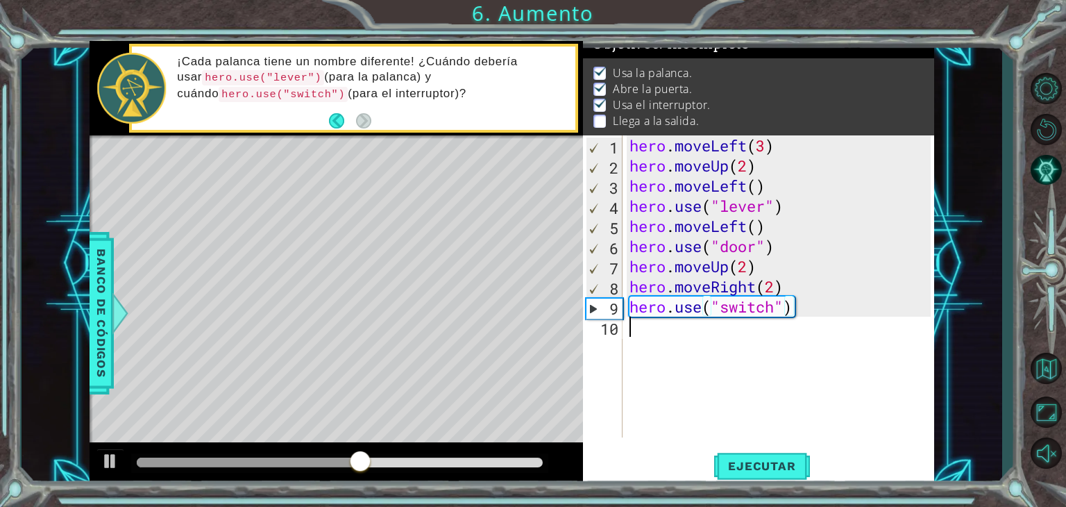
click at [641, 320] on div "hero . moveLeft ( 3 ) hero . moveUp ( 2 ) hero . moveLeft ( ) hero . use ( "lev…" at bounding box center [783, 306] width 312 height 342
type textarea "hero.moveRight()"
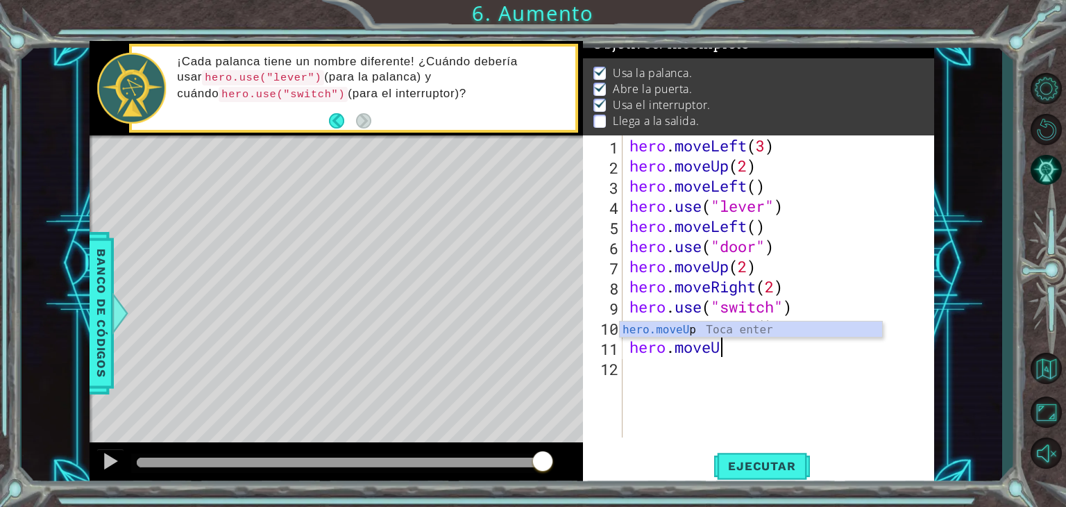
scroll to position [0, 3]
type textarea "hero.moveUp"
click at [753, 459] on span "Ejecutar" at bounding box center [761, 466] width 95 height 14
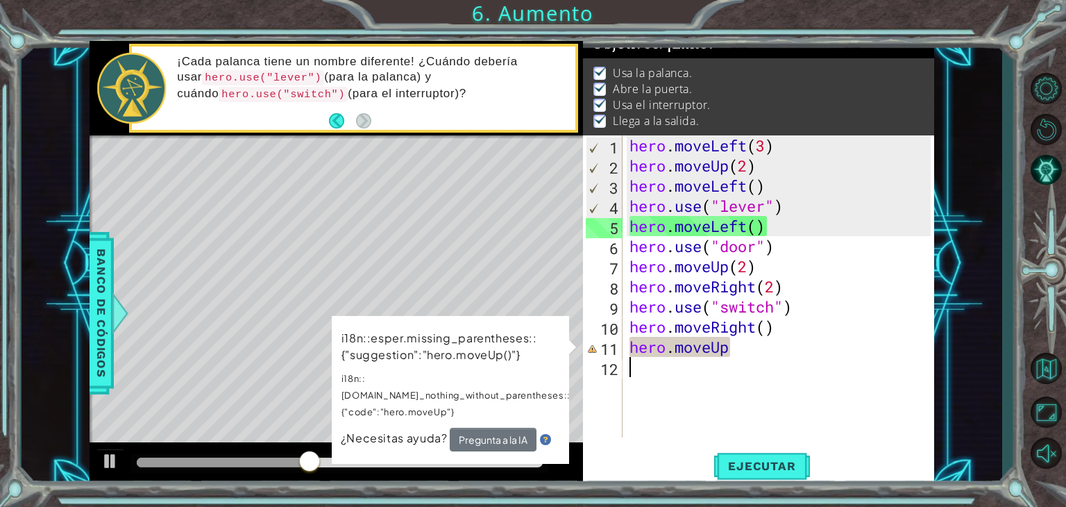
click at [656, 389] on div "hero . moveLeft ( 3 ) hero . moveUp ( 2 ) hero . moveLeft ( ) hero . use ( "lev…" at bounding box center [783, 306] width 312 height 342
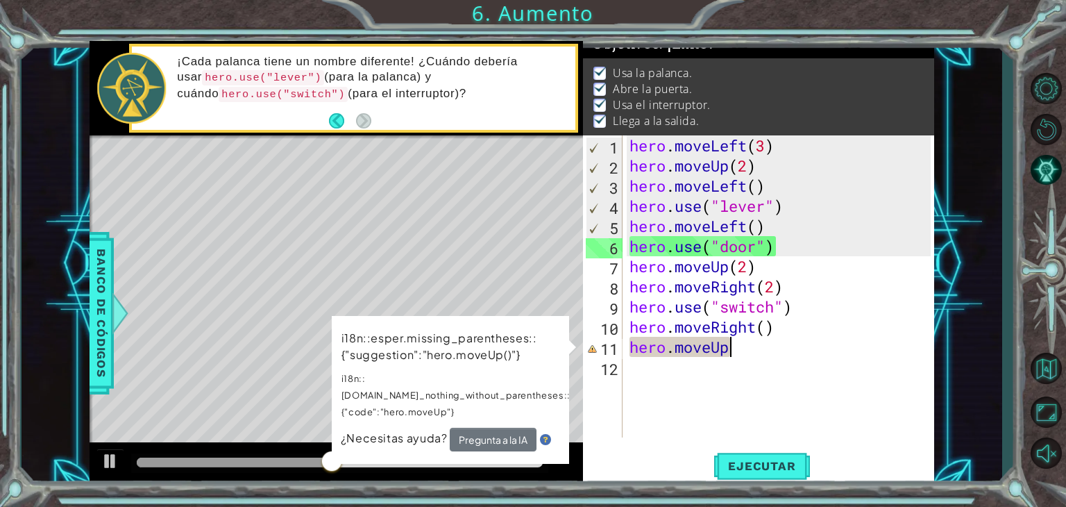
click at [747, 353] on div "hero . moveLeft ( 3 ) hero . moveUp ( 2 ) hero . moveLeft ( ) hero . use ( "lev…" at bounding box center [783, 306] width 312 height 342
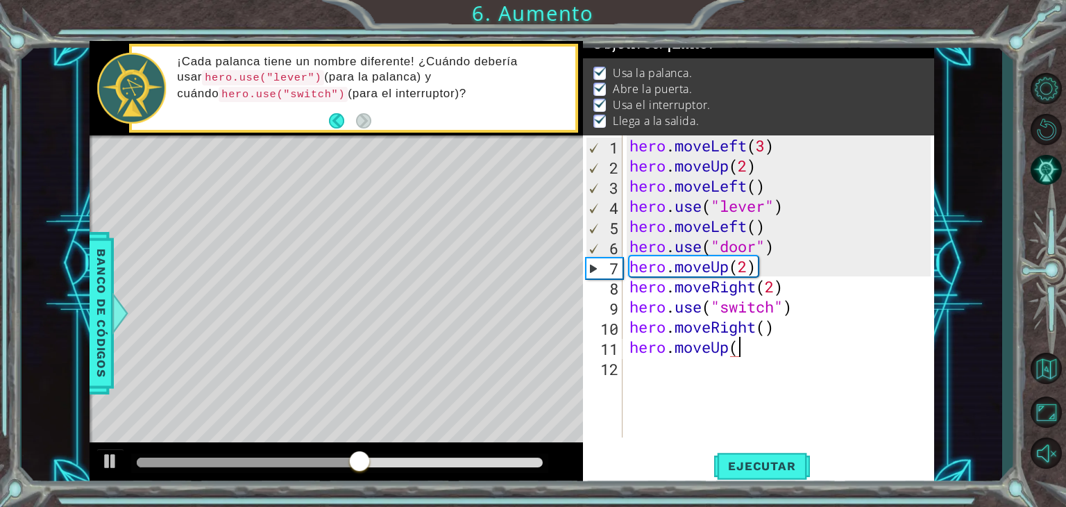
type textarea "hero.moveUp()"
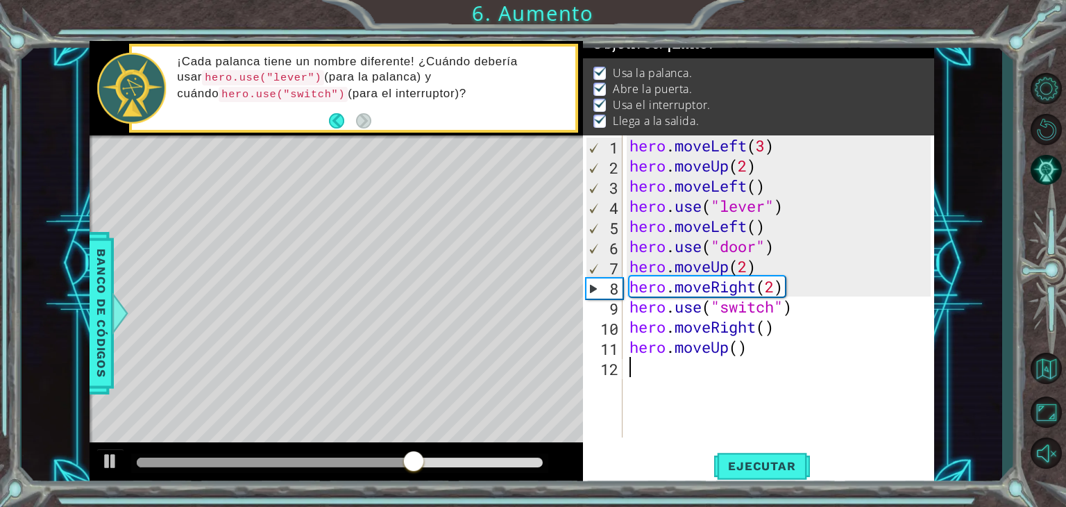
click at [679, 414] on div "hero . moveLeft ( 3 ) hero . moveUp ( 2 ) hero . moveLeft ( ) hero . use ( "lev…" at bounding box center [783, 306] width 312 height 342
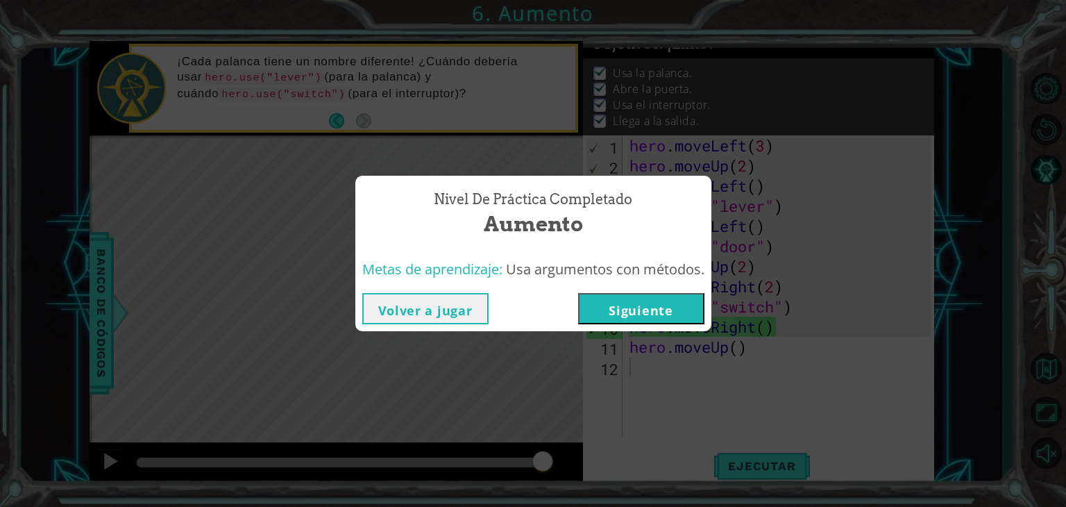
click at [626, 306] on button "Siguiente" at bounding box center [641, 308] width 126 height 31
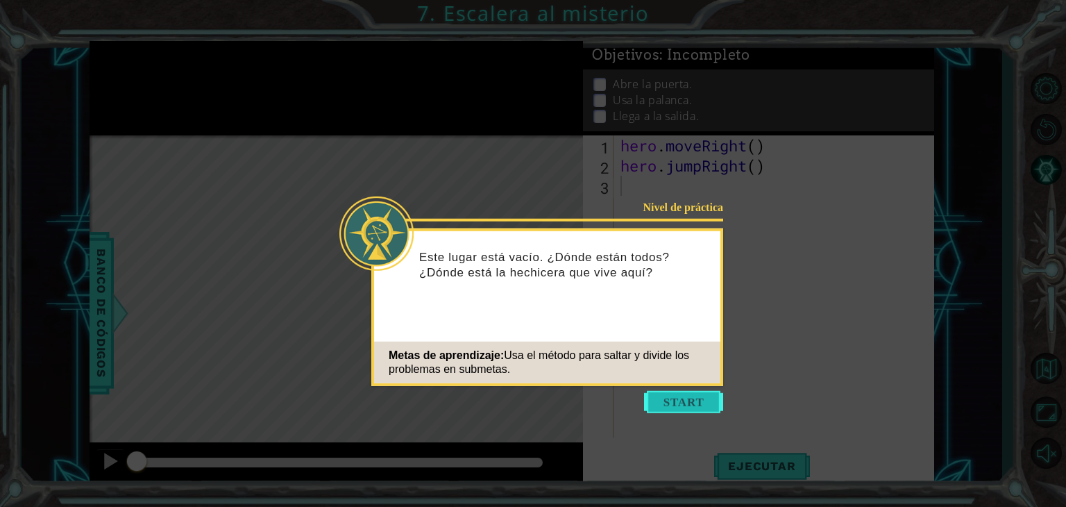
click at [666, 395] on button "Start" at bounding box center [683, 402] width 79 height 22
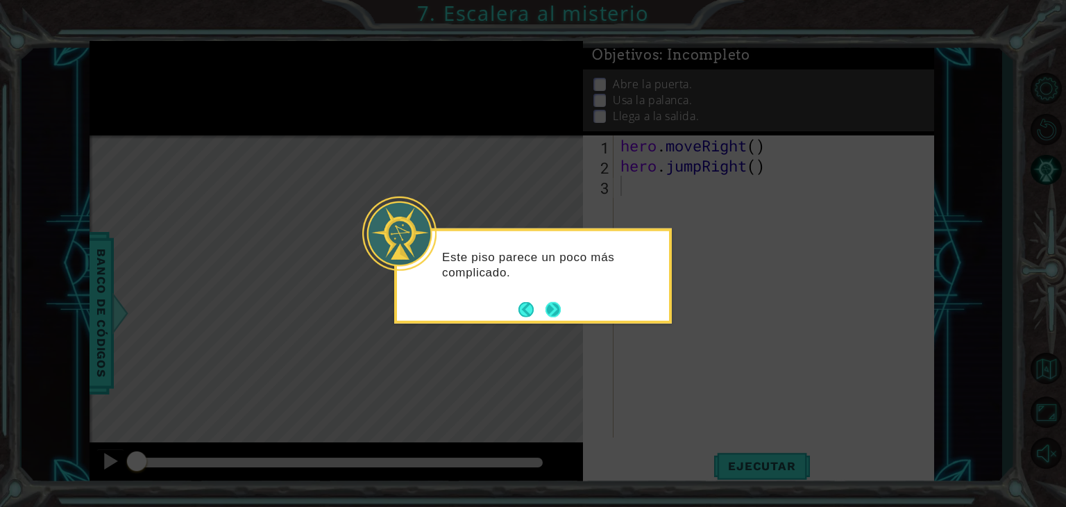
click at [554, 306] on button "Next" at bounding box center [552, 308] width 15 height 15
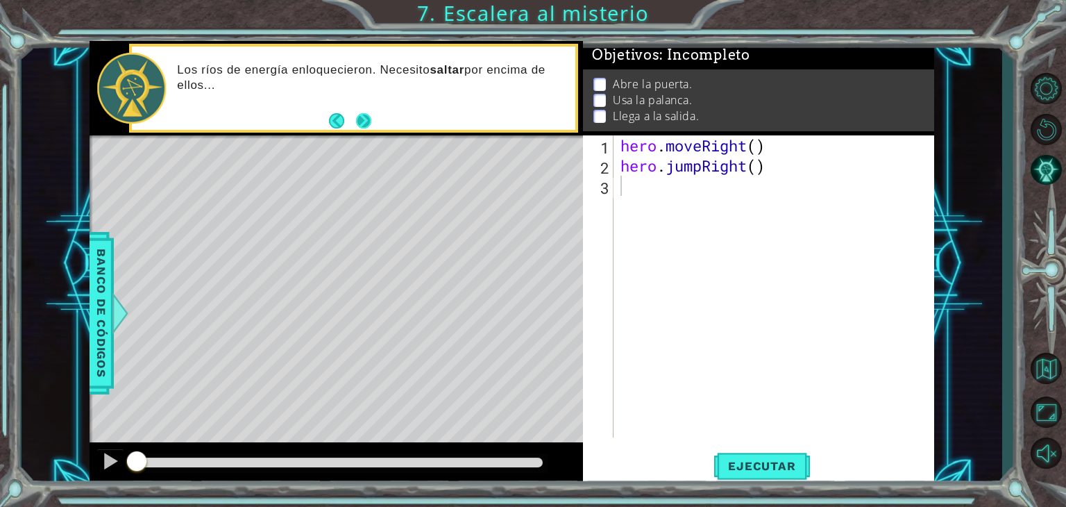
click at [368, 120] on button "Next" at bounding box center [363, 119] width 15 height 15
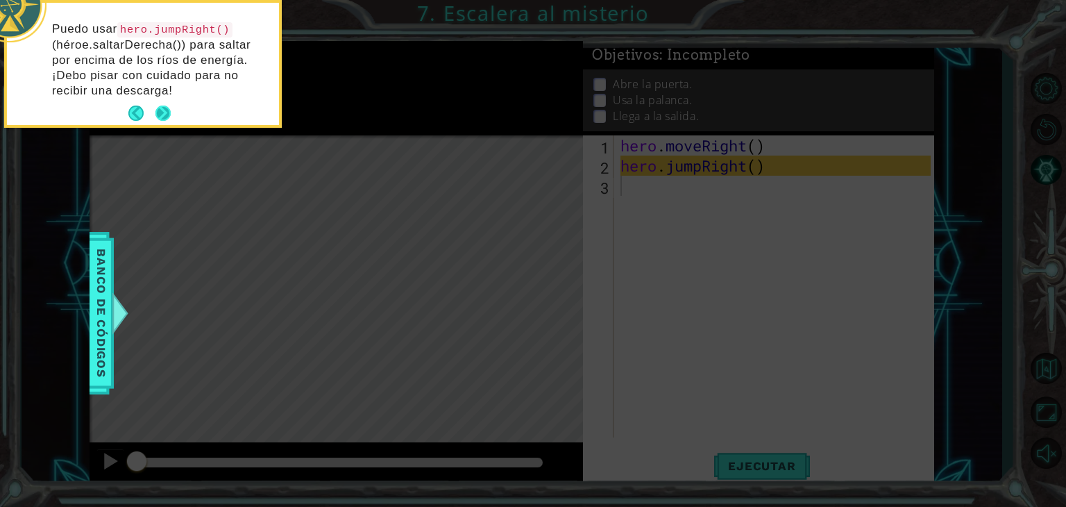
click at [158, 112] on button "Next" at bounding box center [162, 112] width 15 height 15
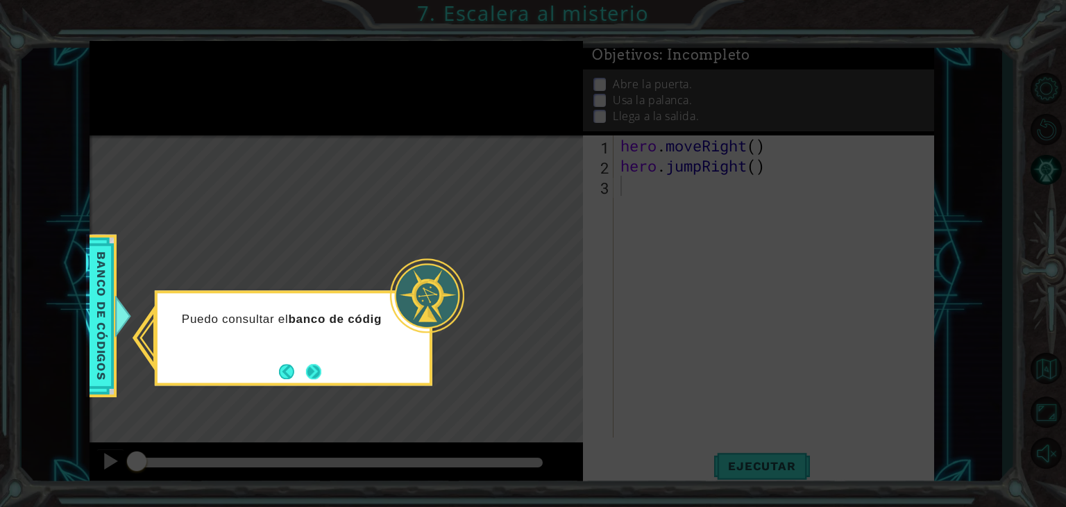
click at [309, 368] on button "Next" at bounding box center [313, 371] width 15 height 15
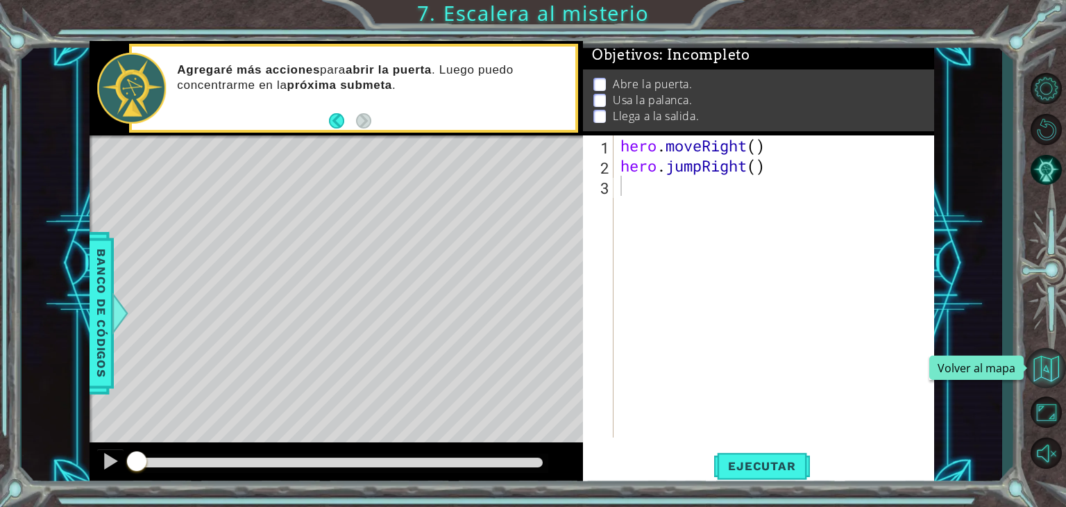
click at [1046, 365] on button "Volver al mapa" at bounding box center [1046, 368] width 40 height 40
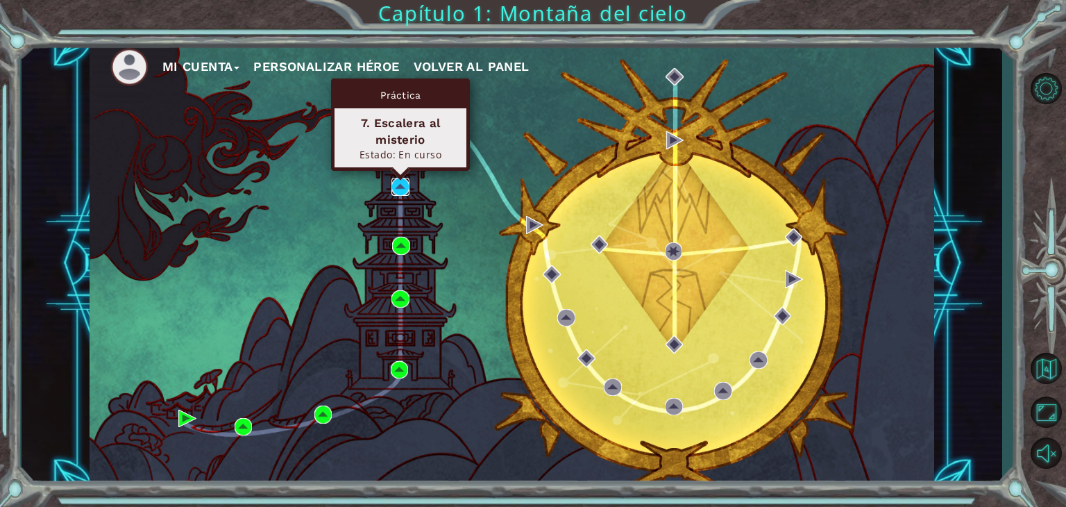
click at [402, 187] on img at bounding box center [400, 187] width 18 height 18
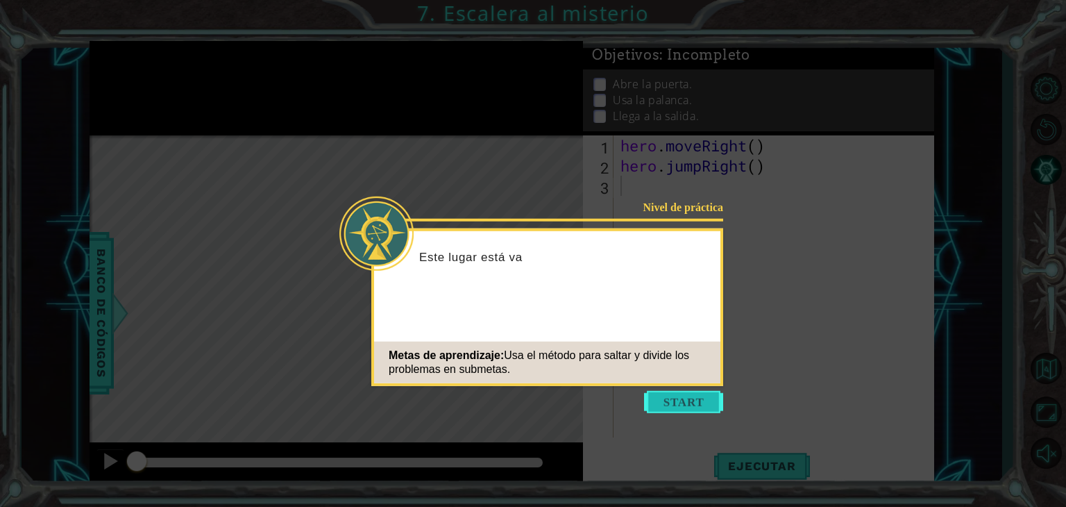
click at [652, 393] on button "Start" at bounding box center [683, 402] width 79 height 22
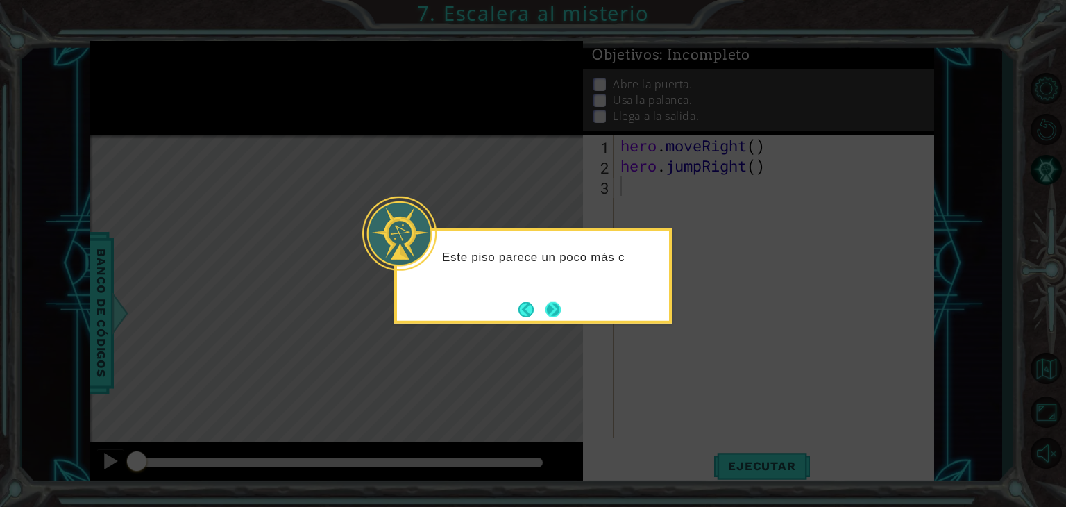
click at [549, 305] on button "Next" at bounding box center [552, 308] width 15 height 15
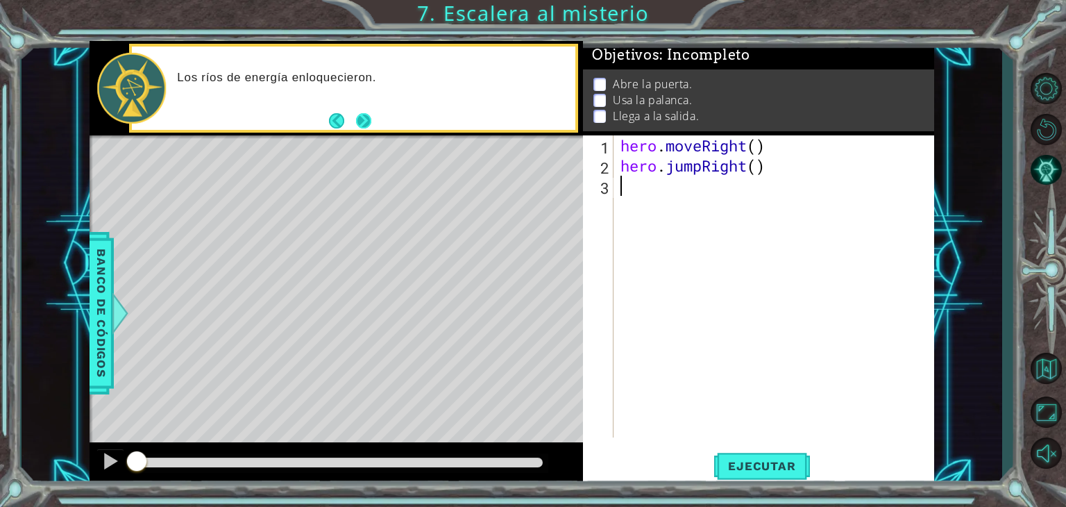
click at [364, 121] on button "Next" at bounding box center [363, 119] width 15 height 15
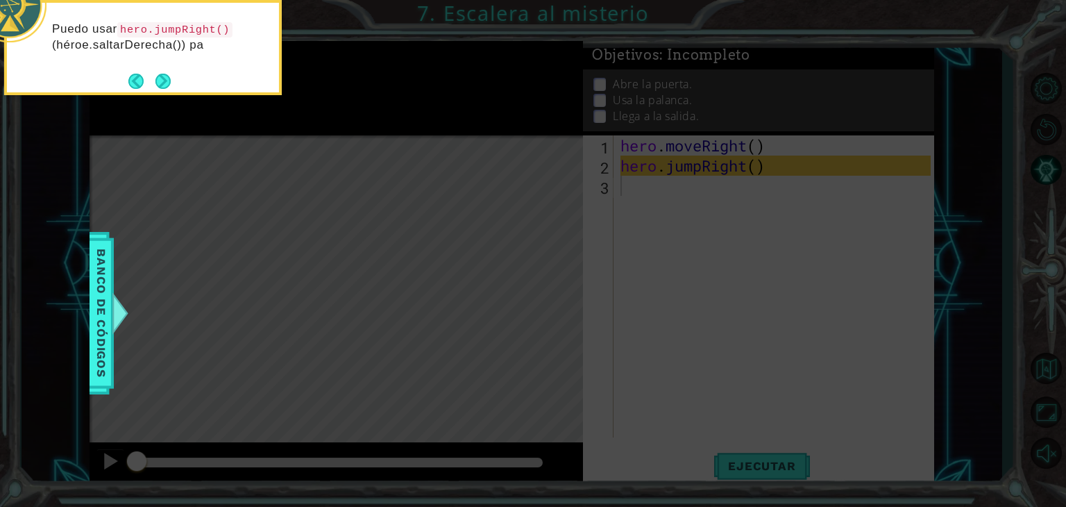
click at [178, 85] on div "Puedo usar hero.jumpRight() (héroe.saltarDerecha()) pa" at bounding box center [143, 47] width 278 height 95
click at [164, 81] on button "Next" at bounding box center [162, 82] width 15 height 15
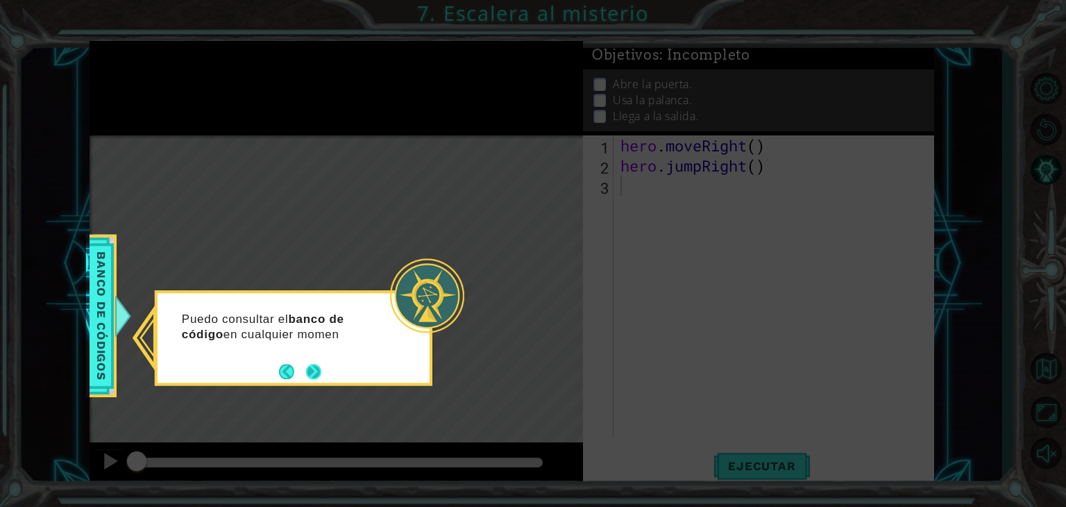
click at [316, 367] on button "Next" at bounding box center [313, 371] width 15 height 15
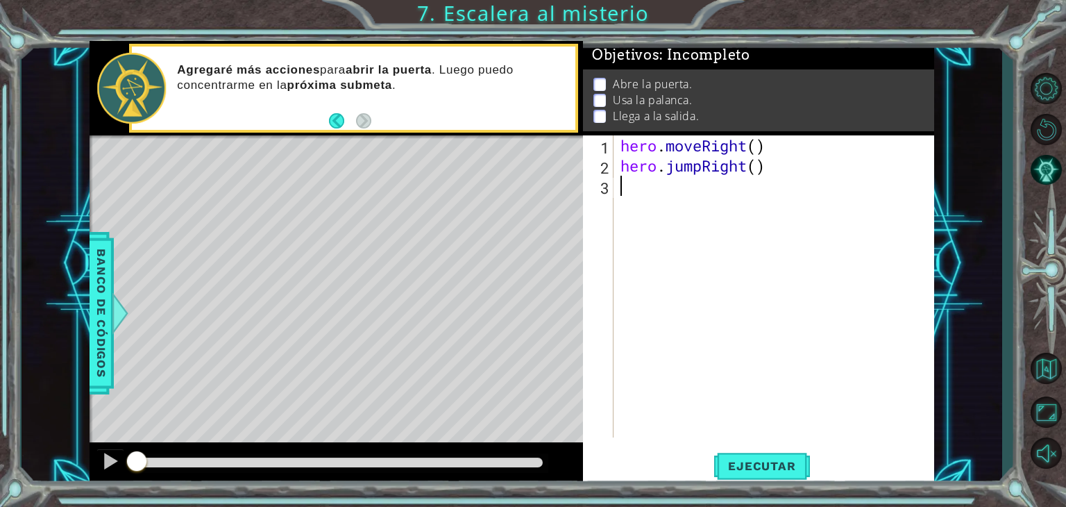
click at [644, 183] on div "hero . moveRight ( ) hero . jumpRight ( )" at bounding box center [778, 306] width 320 height 342
type textarea "hero.moveRight()"
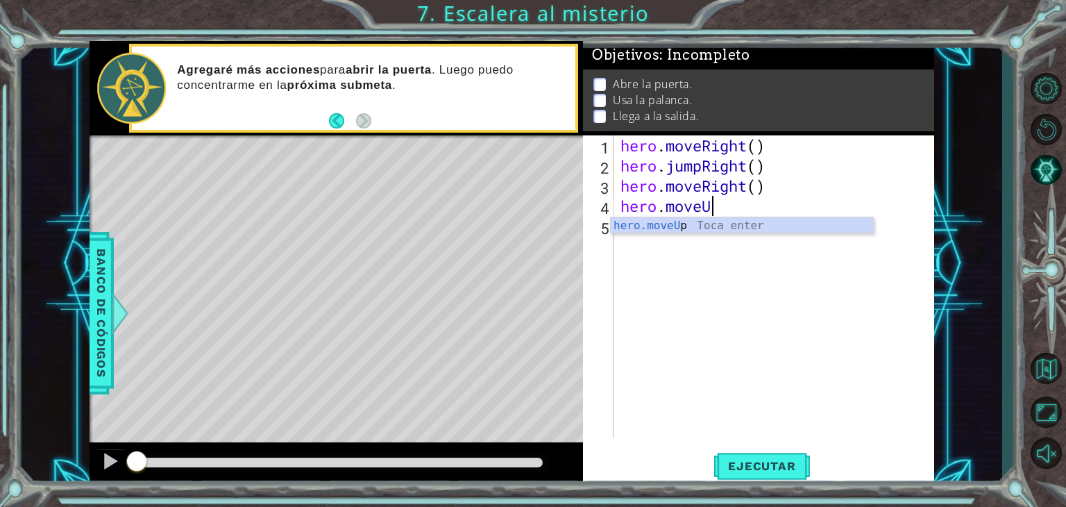
scroll to position [0, 3]
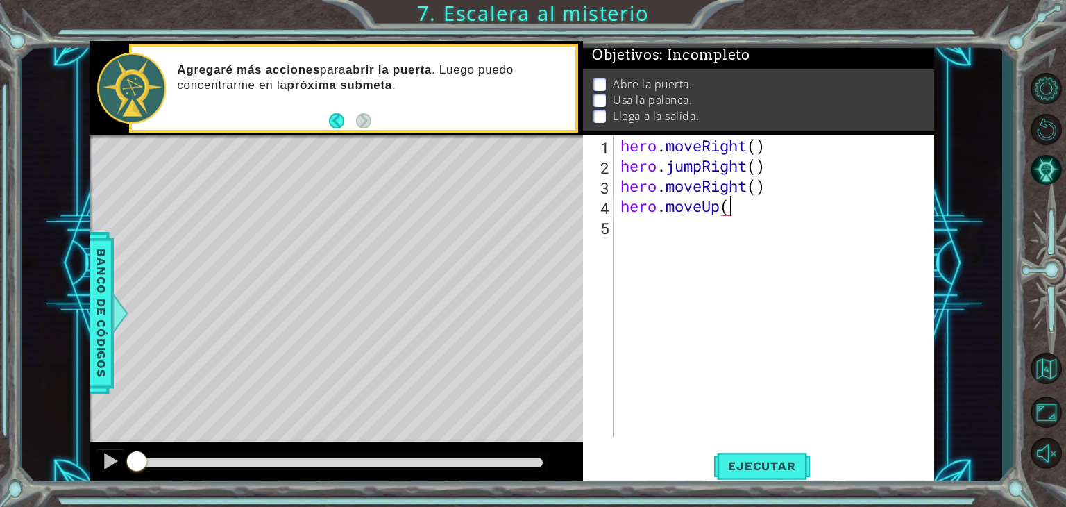
type textarea "hero.moveUp()"
type textarea "hero.use("door")"
click at [778, 456] on button "Ejecutar" at bounding box center [761, 465] width 95 height 35
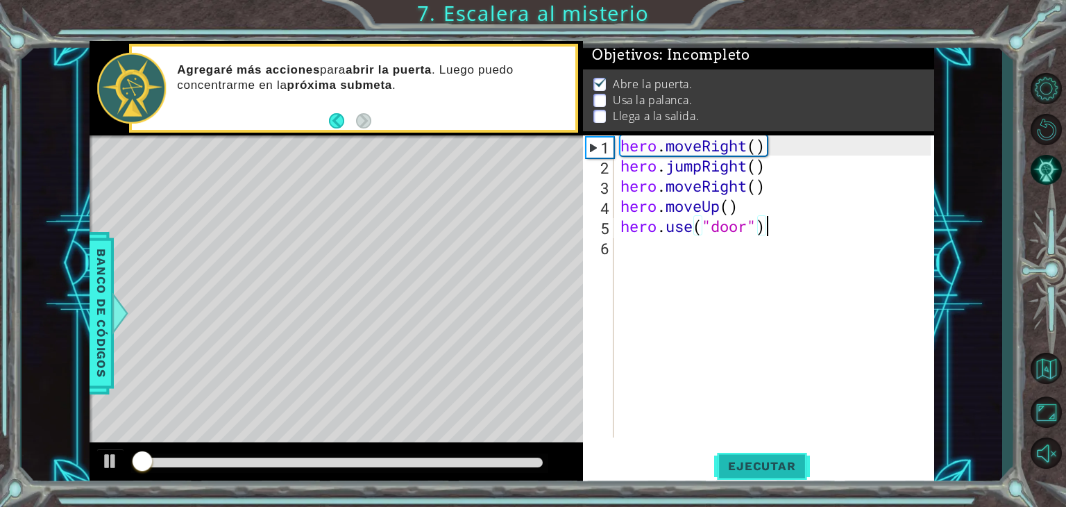
scroll to position [6, 0]
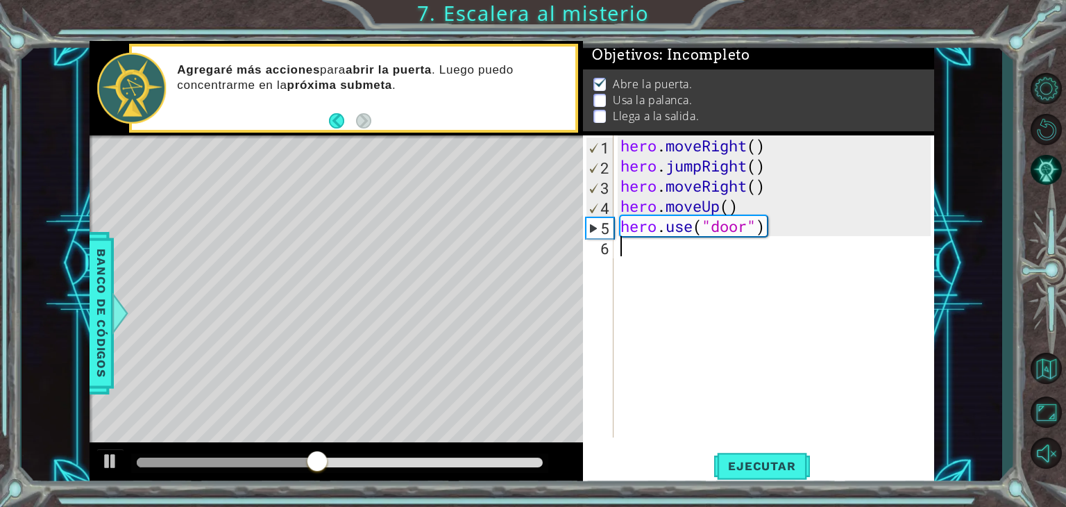
click at [680, 262] on div "hero . moveRight ( ) hero . jumpRight ( ) hero . moveRight ( ) hero . moveUp ( …" at bounding box center [778, 306] width 320 height 342
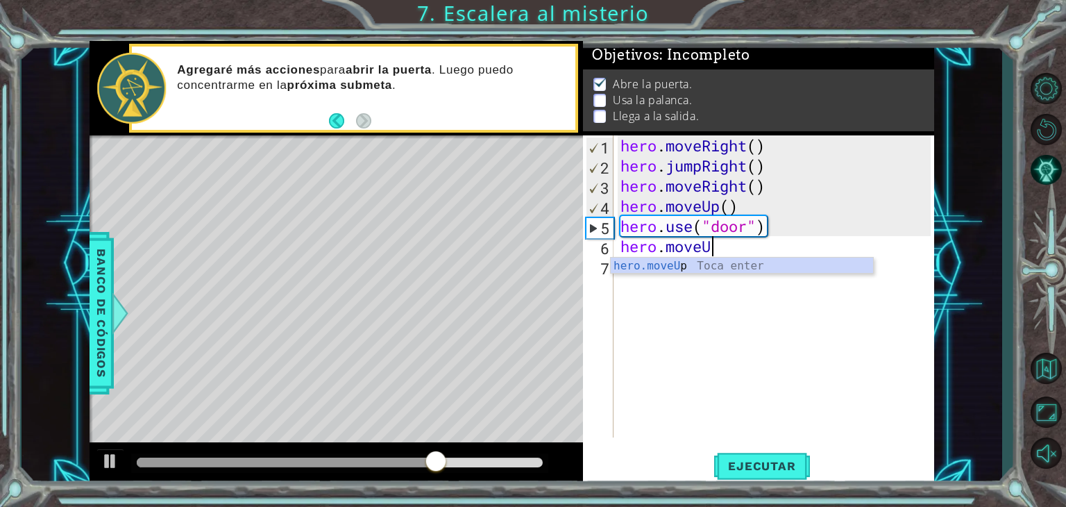
scroll to position [0, 3]
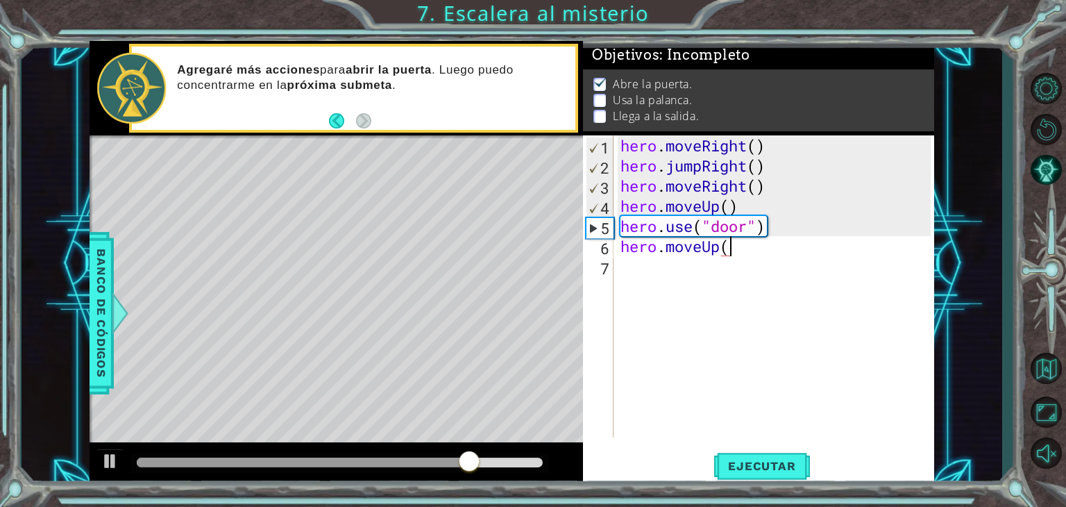
type textarea "hero.moveUp()"
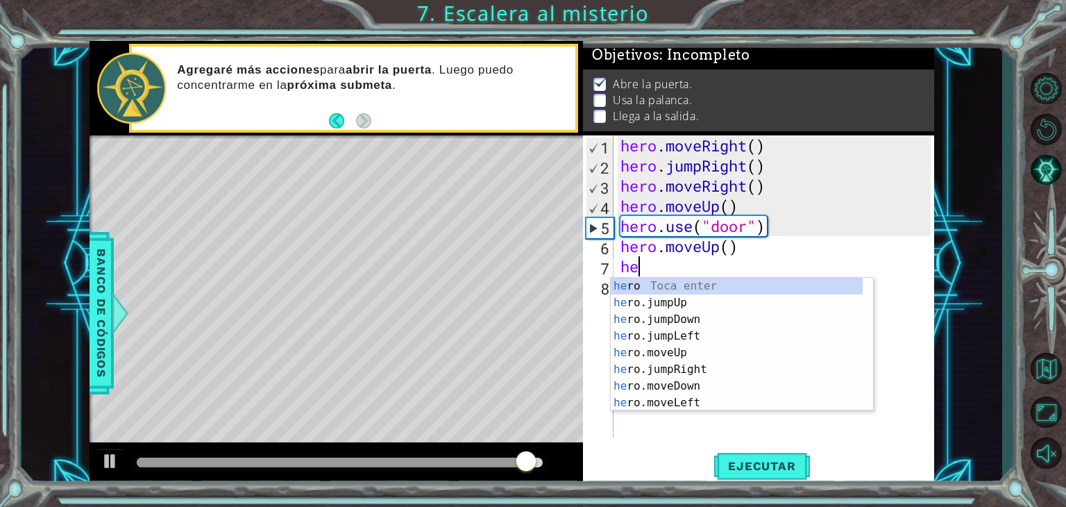
scroll to position [0, 0]
type textarea "h"
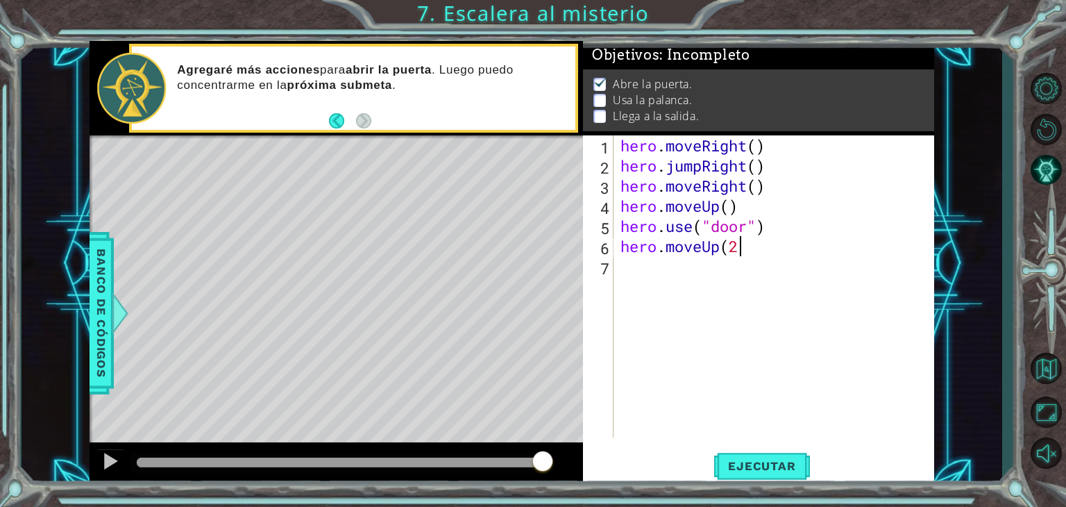
type textarea "hero.moveUp(2)"
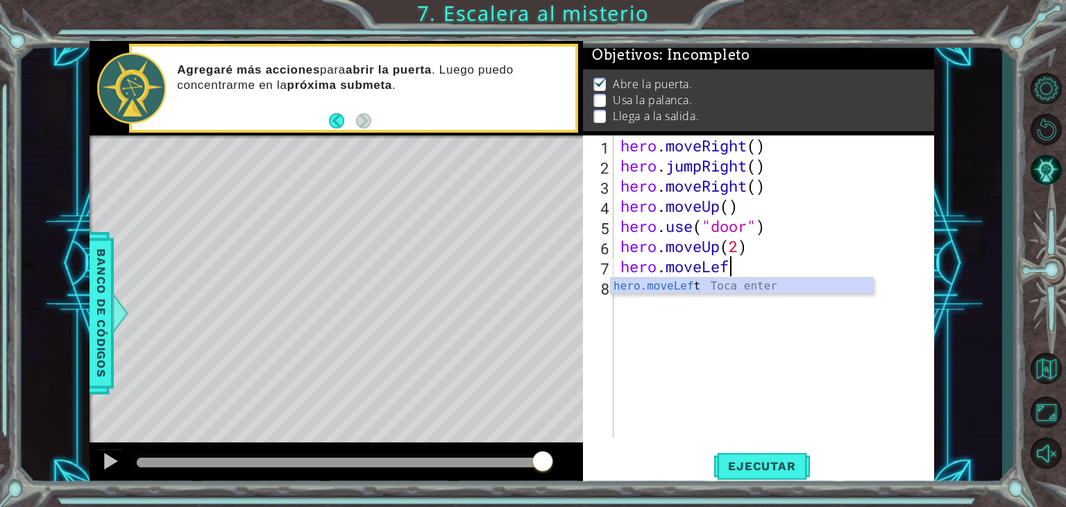
scroll to position [0, 4]
type textarea "hero.moveLeft()"
type textarea "hero.use("lever")"
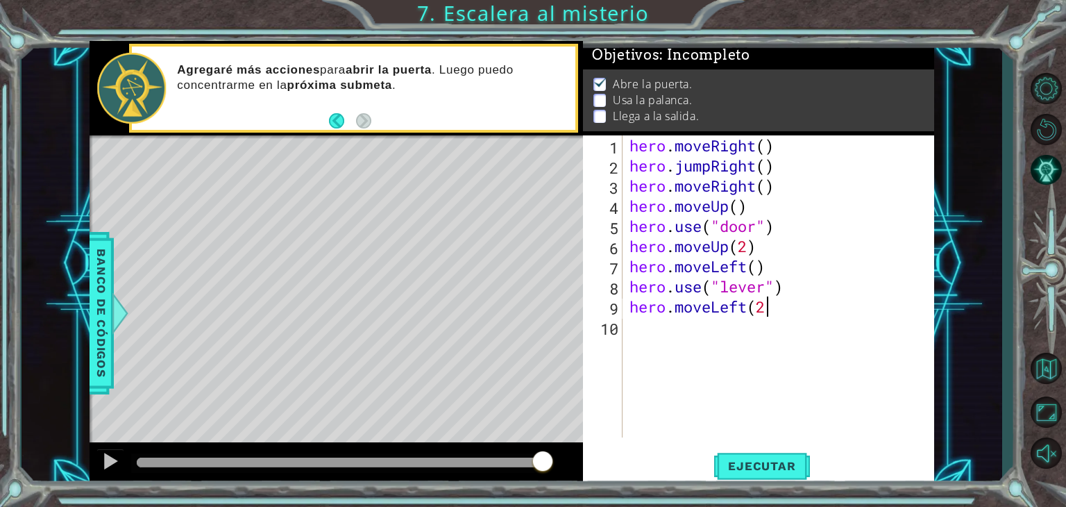
type textarea "hero.moveLeft(2)"
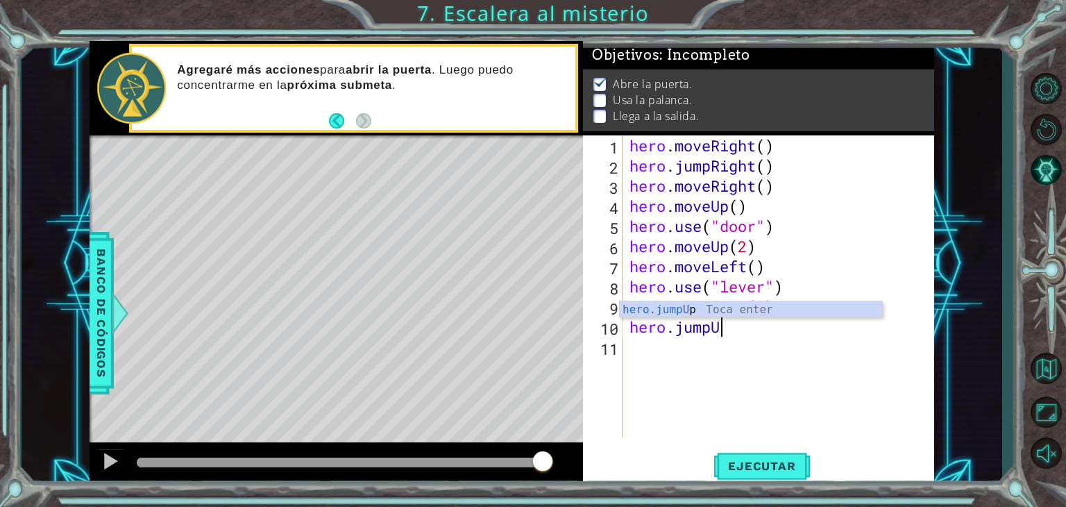
scroll to position [0, 3]
type textarea "hero.jumpUp()"
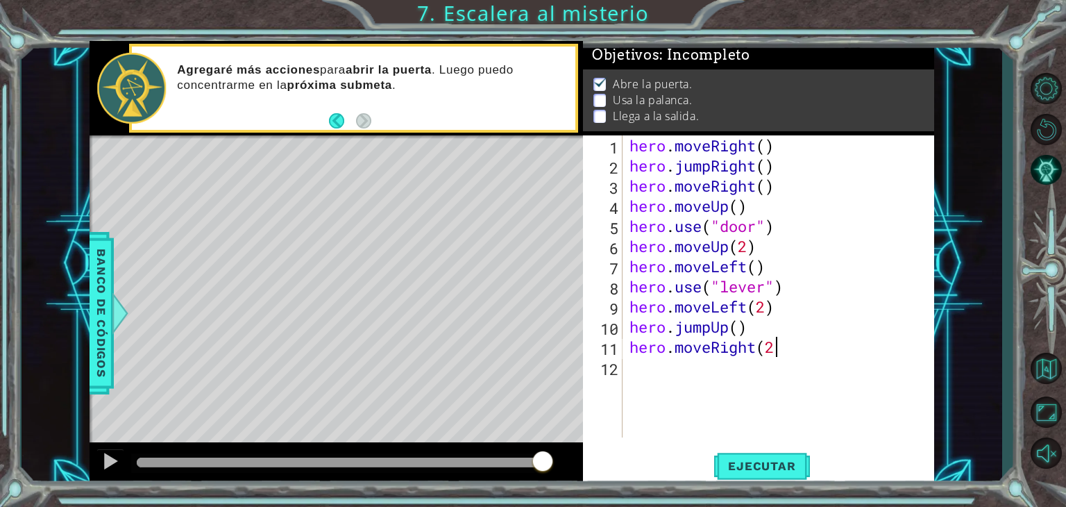
type textarea "hero.moveRight(2)"
type textarea "hero.moveUp()"
click at [779, 465] on span "Ejecutar" at bounding box center [761, 466] width 95 height 14
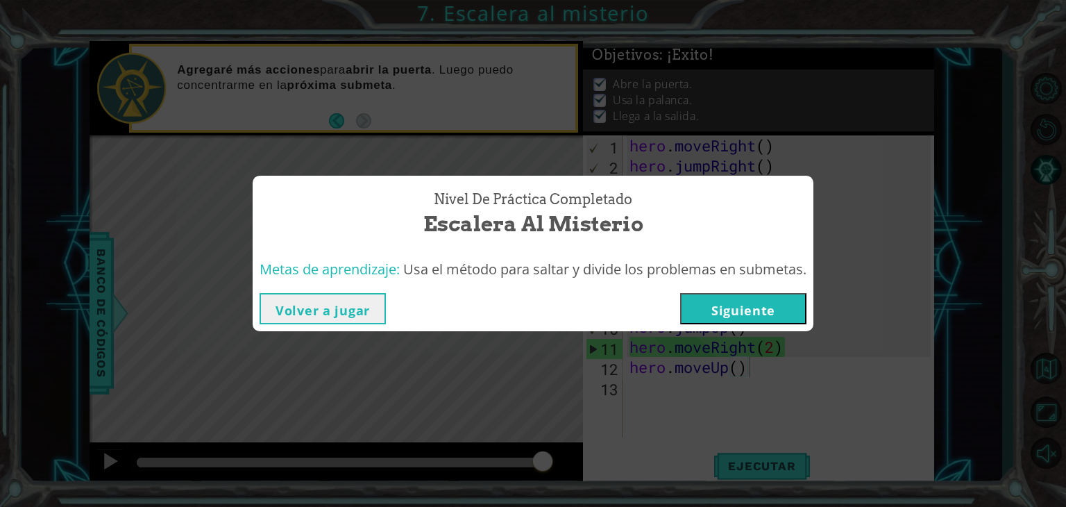
click at [741, 311] on button "Siguiente" at bounding box center [743, 308] width 126 height 31
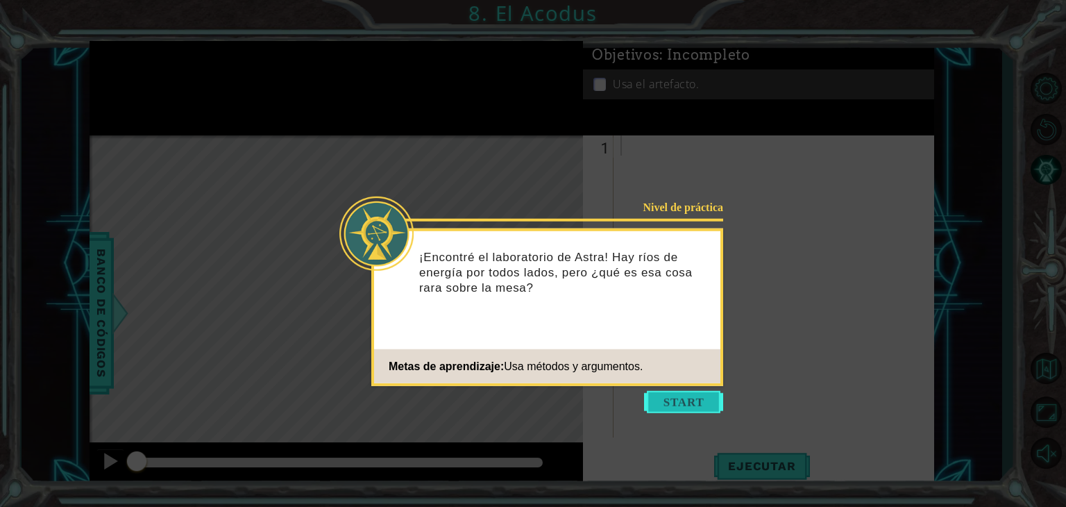
click at [688, 405] on button "Start" at bounding box center [683, 402] width 79 height 22
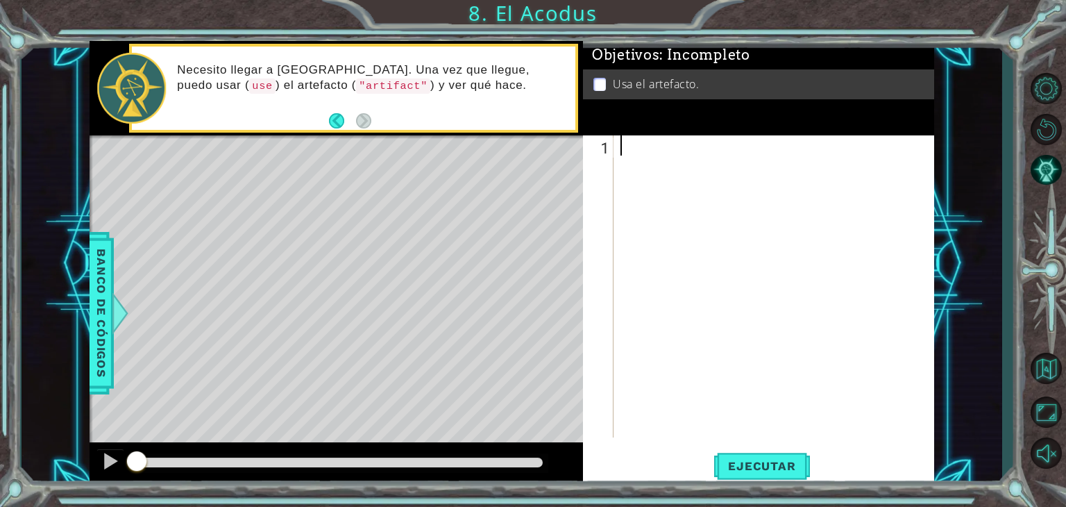
click at [654, 153] on div at bounding box center [778, 306] width 320 height 342
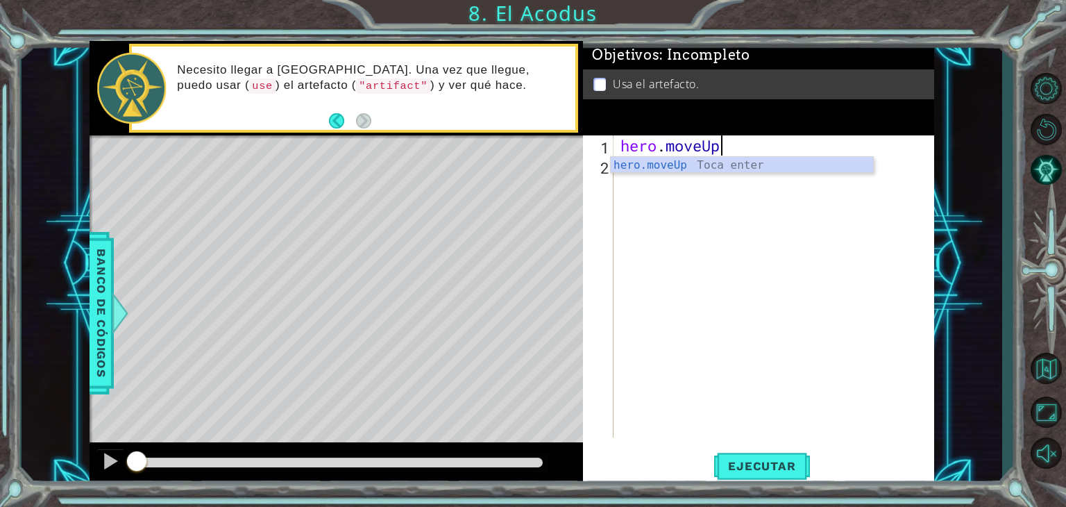
scroll to position [0, 3]
type textarea "hero.moveUp(2)"
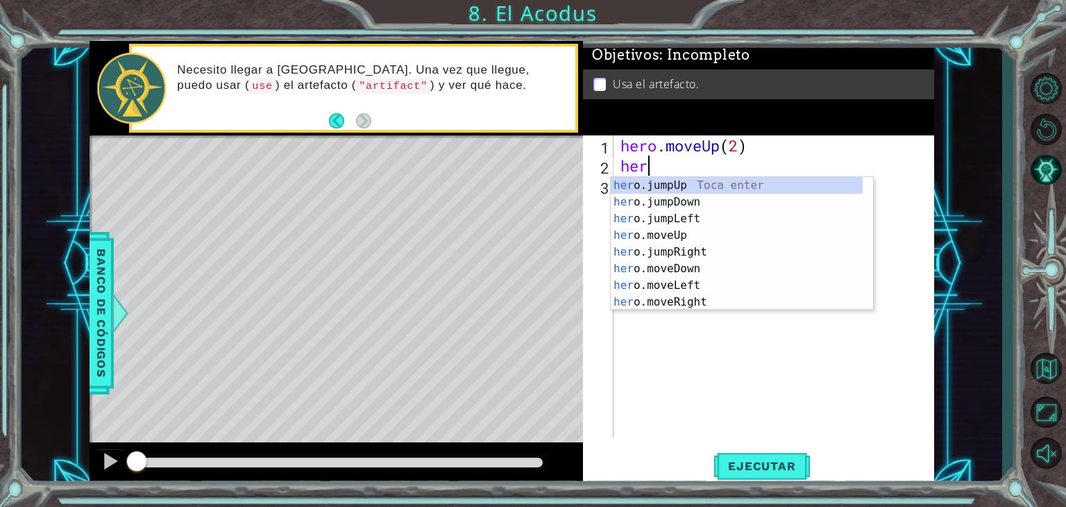
scroll to position [0, 0]
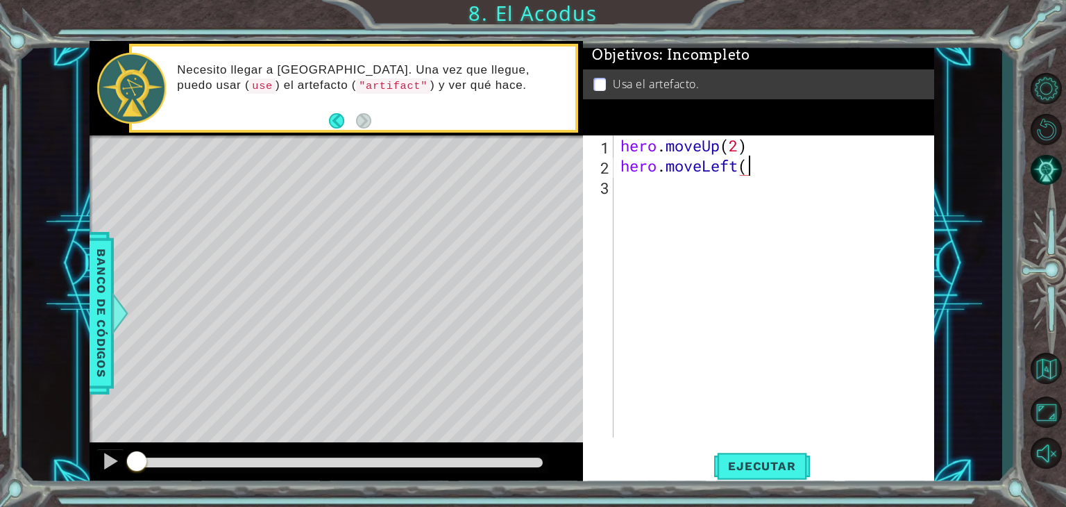
type textarea "hero.moveLeft()"
type textarea "hero.moveDown(2)"
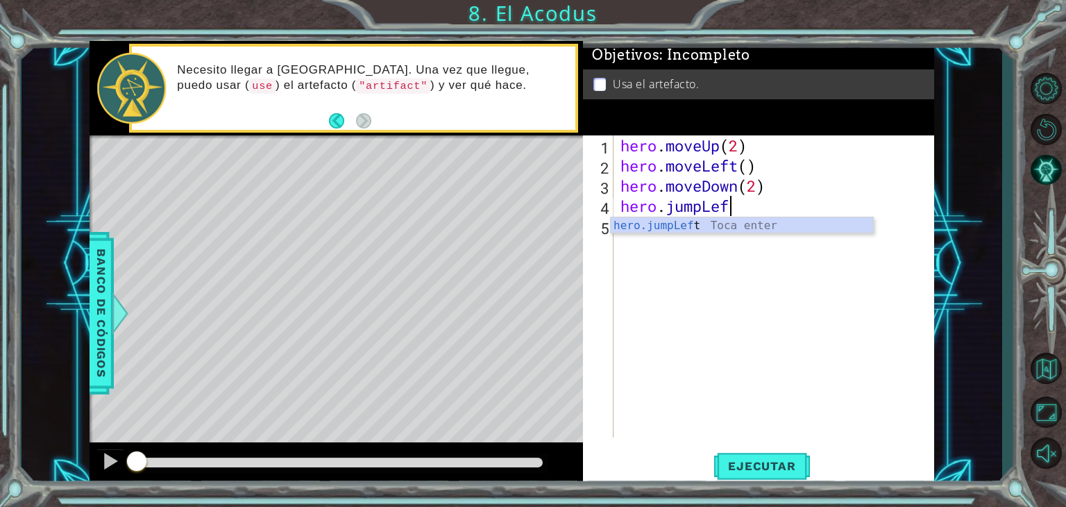
scroll to position [0, 4]
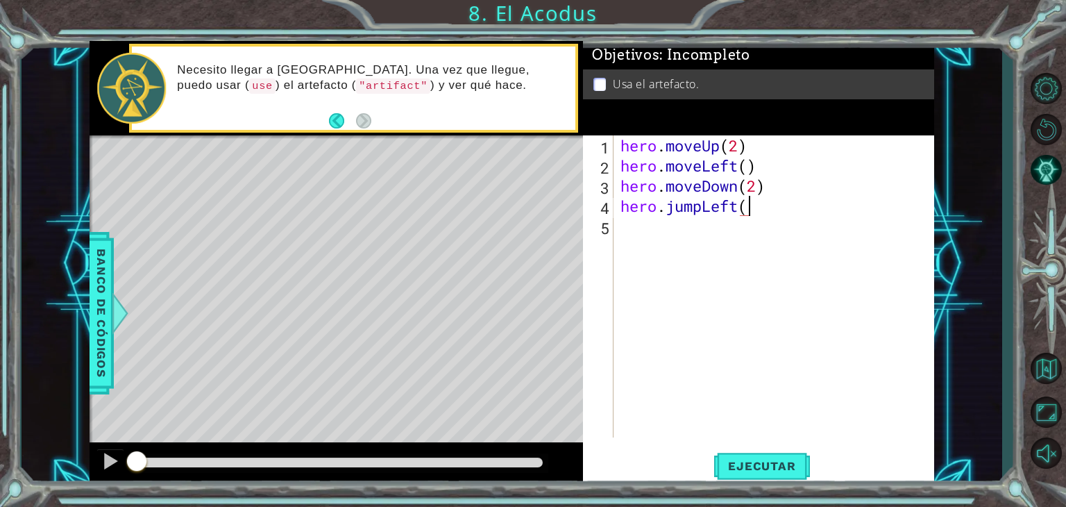
type textarea "hero.jumpLeft()"
type textarea "H"
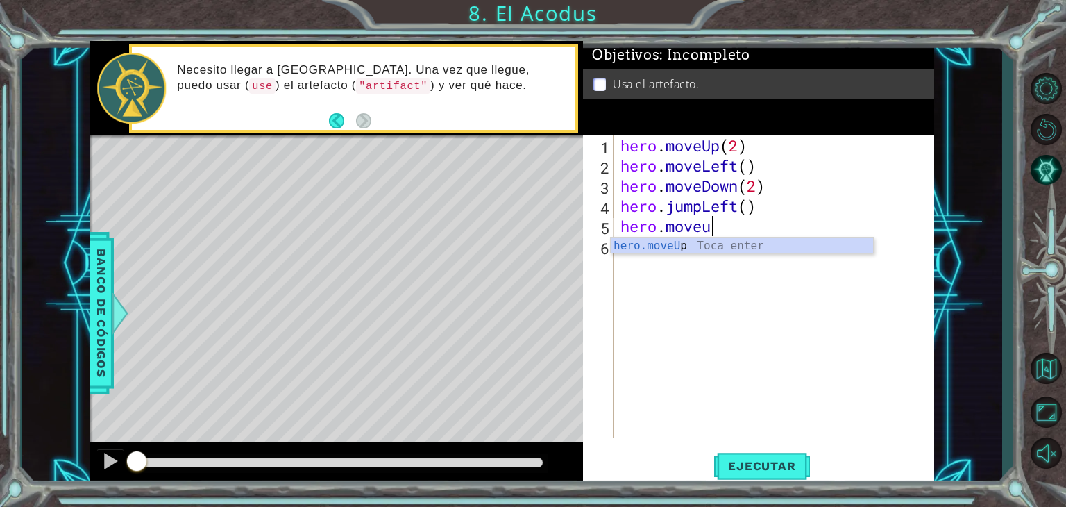
scroll to position [0, 3]
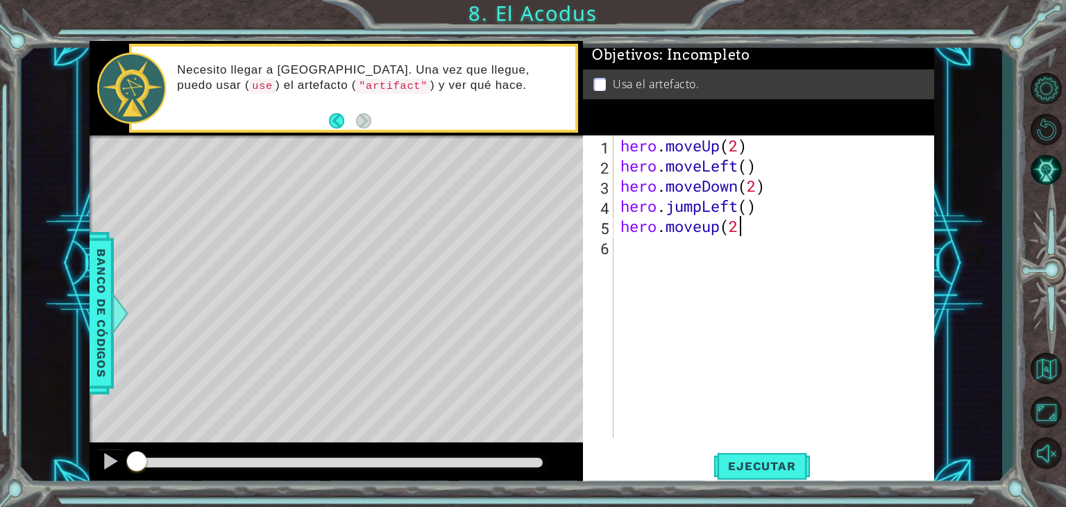
type textarea "hero.moveup(2)"
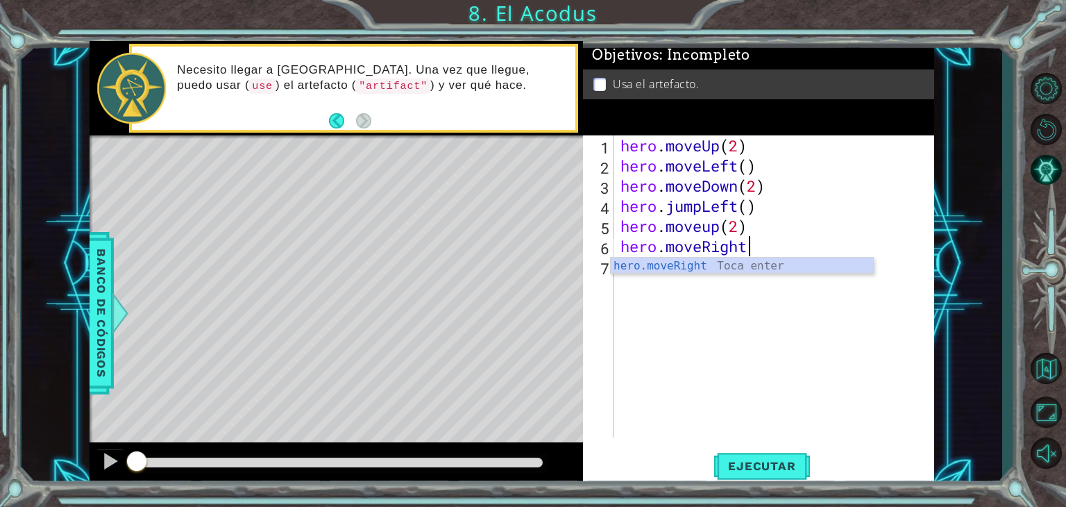
scroll to position [0, 6]
type textarea "hero.moveRight()"
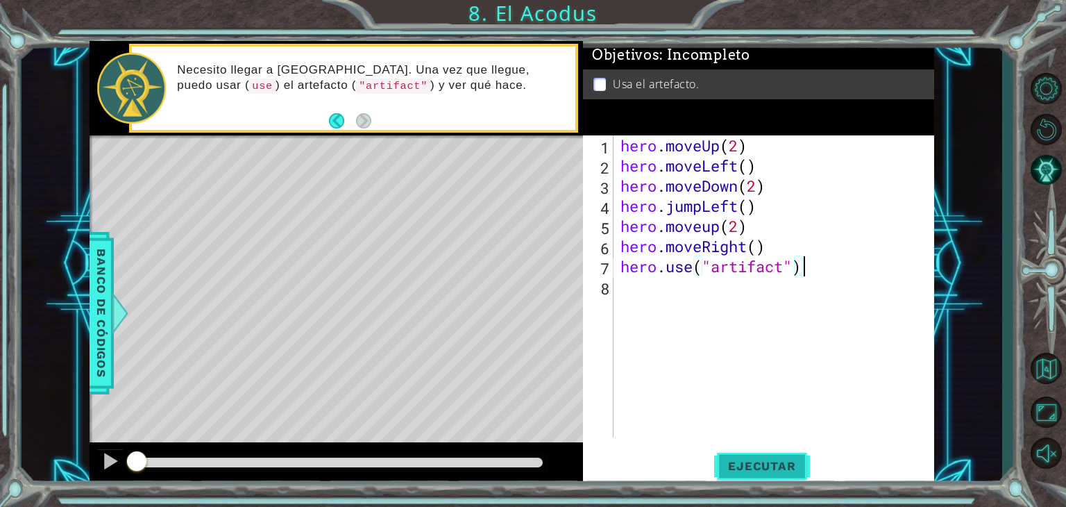
click at [754, 461] on span "Ejecutar" at bounding box center [761, 466] width 95 height 14
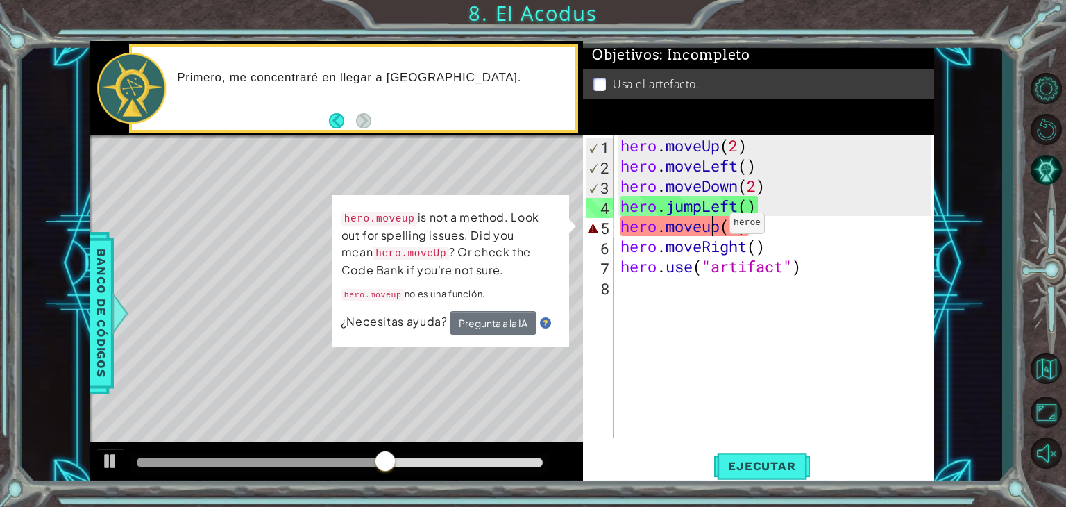
click at [708, 226] on div "hero . moveUp ( 2 ) hero . moveLeft ( ) hero . moveDown ( 2 ) hero . jumpLeft (…" at bounding box center [778, 306] width 320 height 342
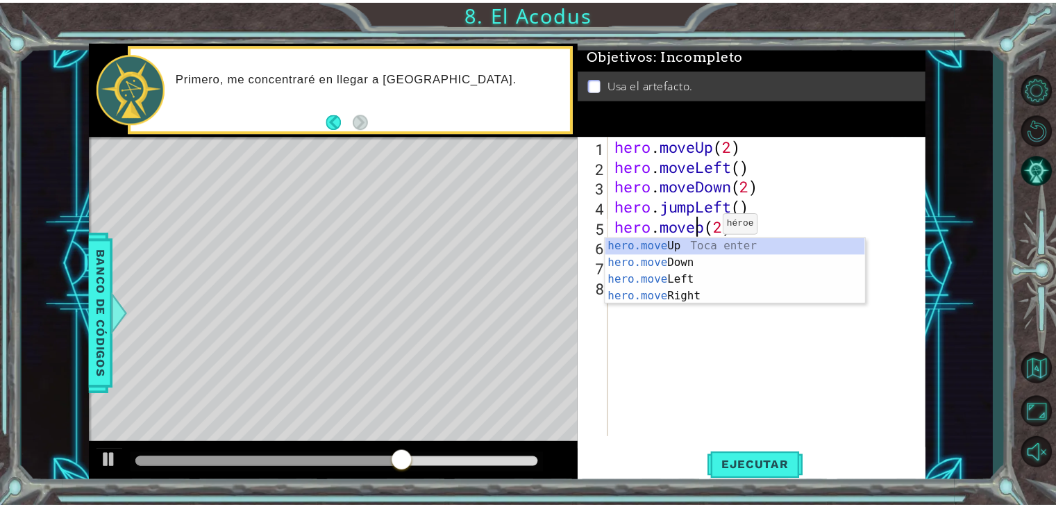
scroll to position [0, 4]
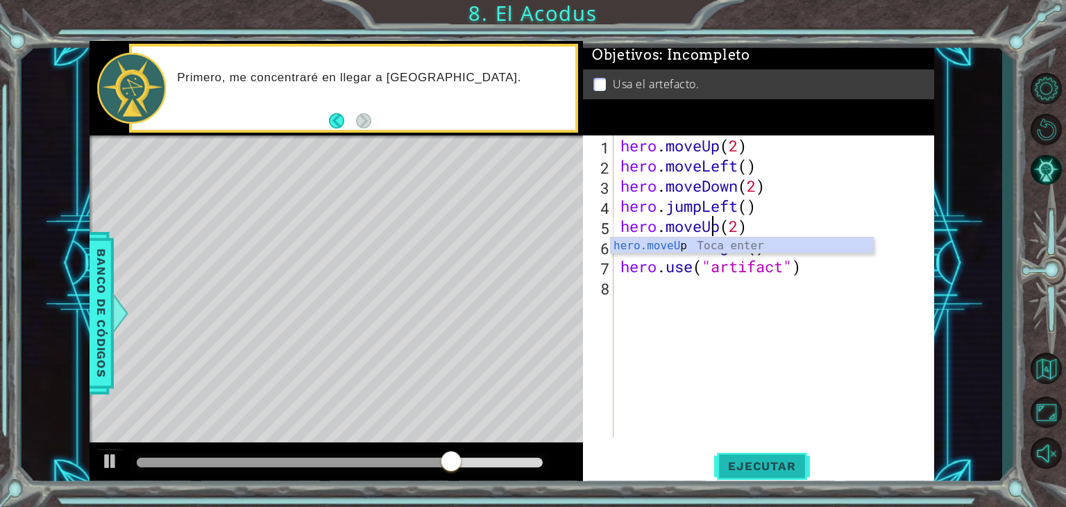
type textarea "hero.moveUp(2)"
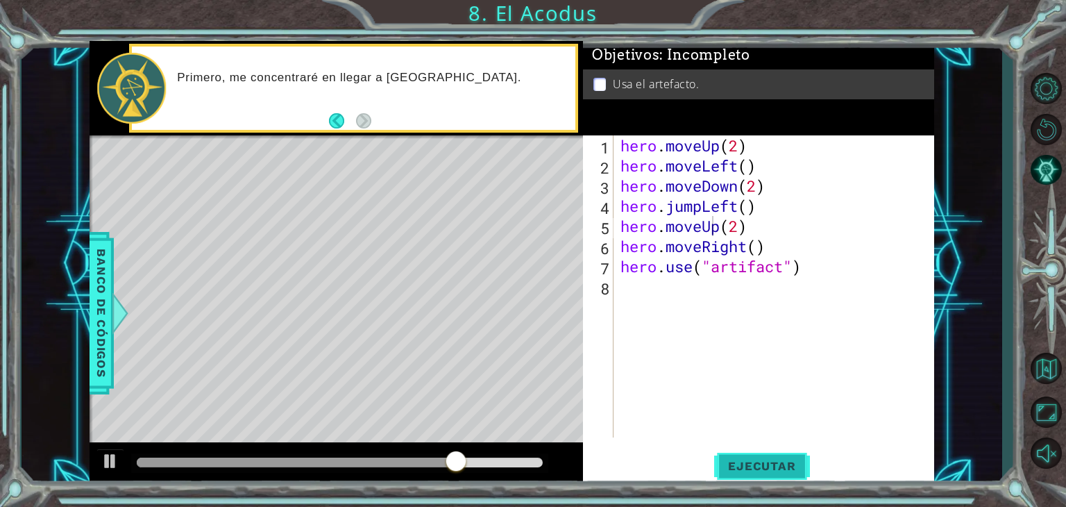
click at [738, 457] on button "Ejecutar" at bounding box center [761, 465] width 95 height 35
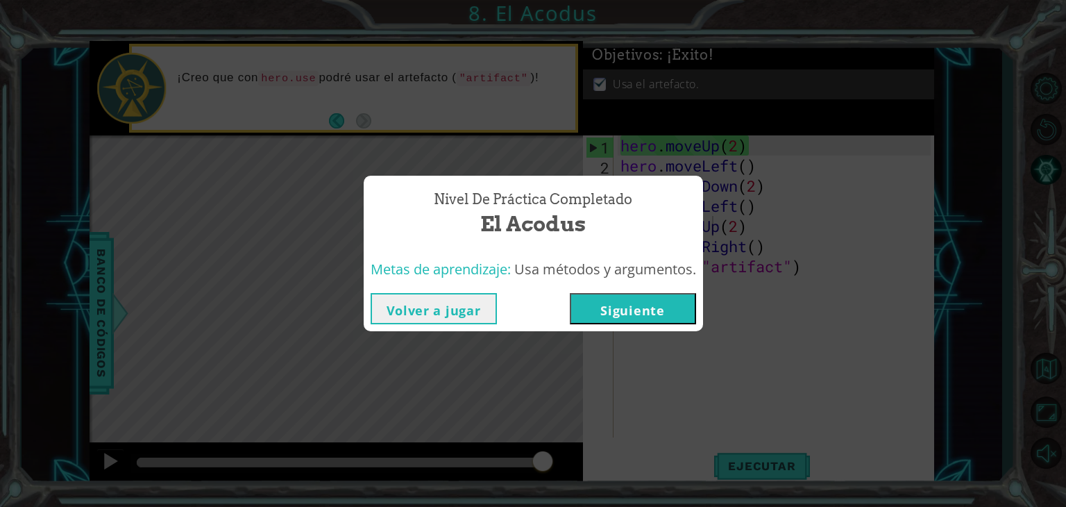
click at [626, 301] on button "Siguiente" at bounding box center [633, 308] width 126 height 31
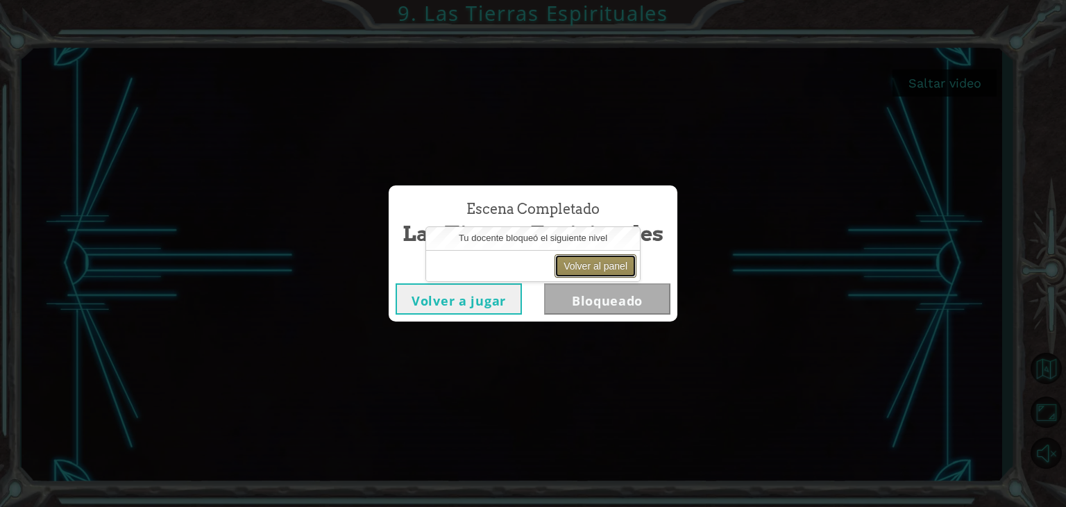
click at [579, 263] on button "Volver al panel" at bounding box center [595, 266] width 82 height 24
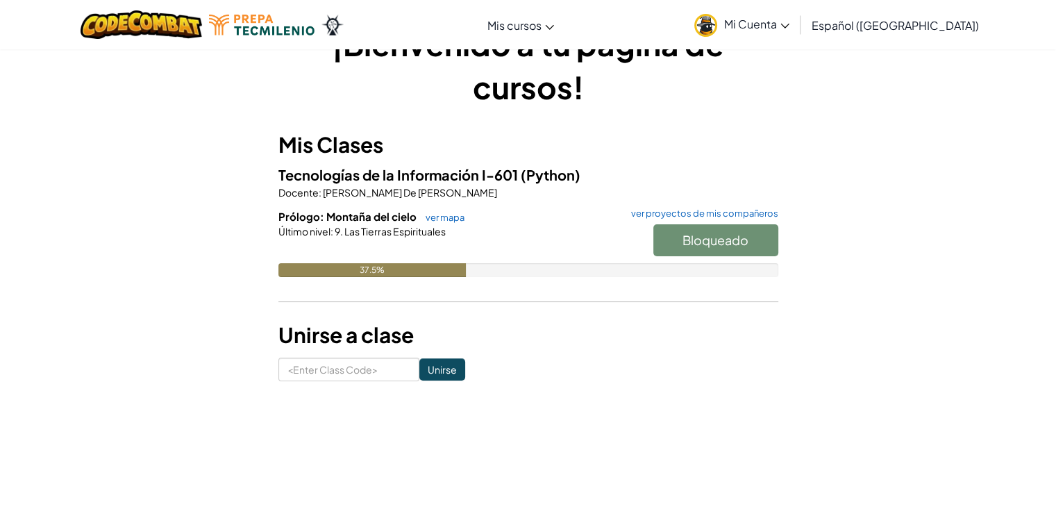
scroll to position [56, 0]
